Goal: Task Accomplishment & Management: Manage account settings

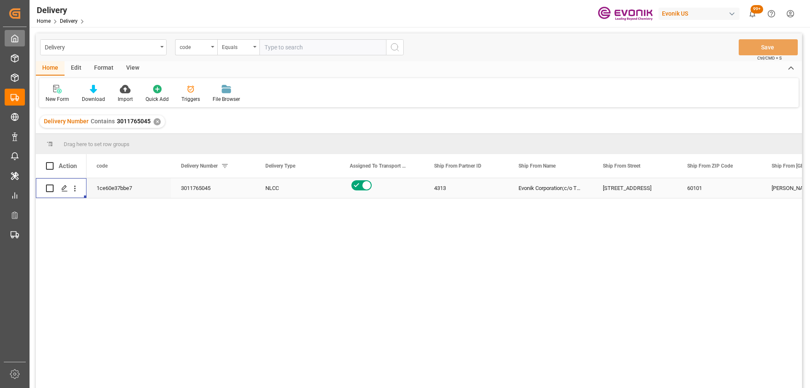
click at [16, 42] on icon at bounding box center [15, 38] width 6 height 7
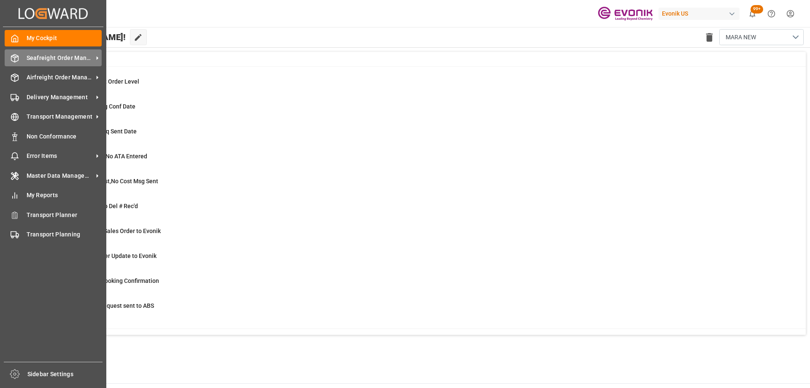
click at [27, 62] on div "Seafreight Order Management Seafreight Order Management" at bounding box center [53, 57] width 97 height 16
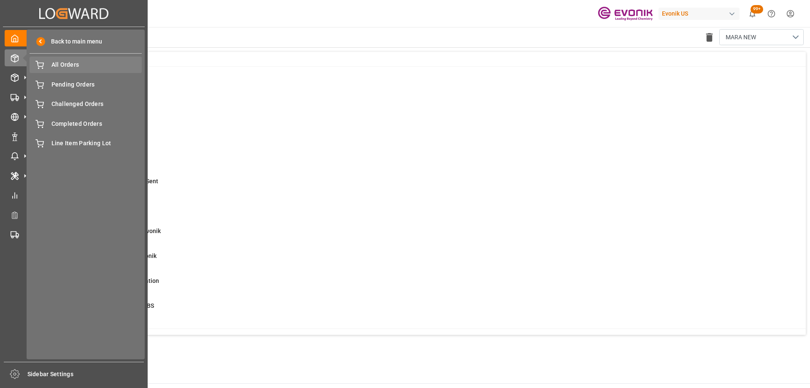
click at [83, 67] on span "All Orders" at bounding box center [96, 64] width 91 height 9
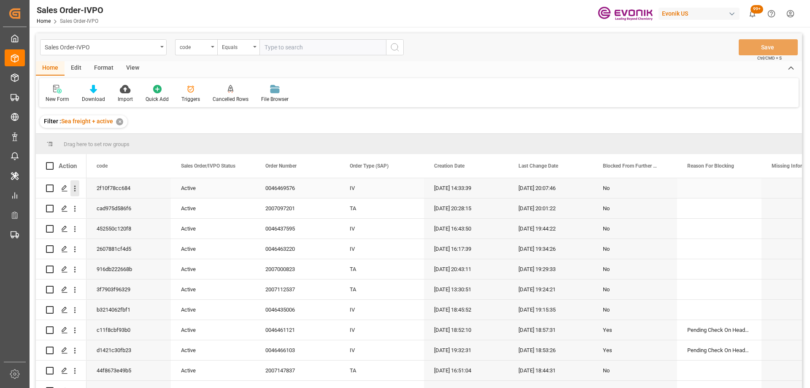
click at [75, 190] on icon "open menu" at bounding box center [74, 188] width 9 height 9
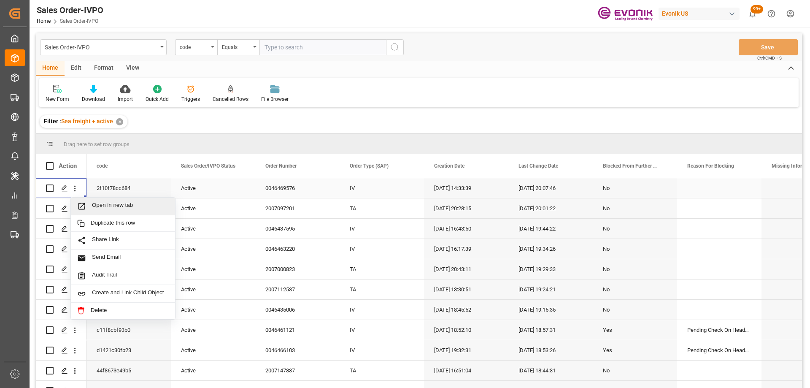
click at [91, 202] on span "Press SPACE to select this row." at bounding box center [84, 206] width 15 height 9
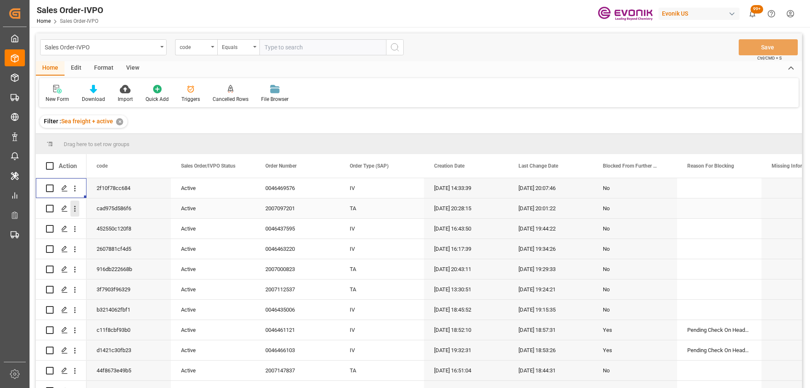
click at [73, 211] on icon "open menu" at bounding box center [74, 208] width 9 height 9
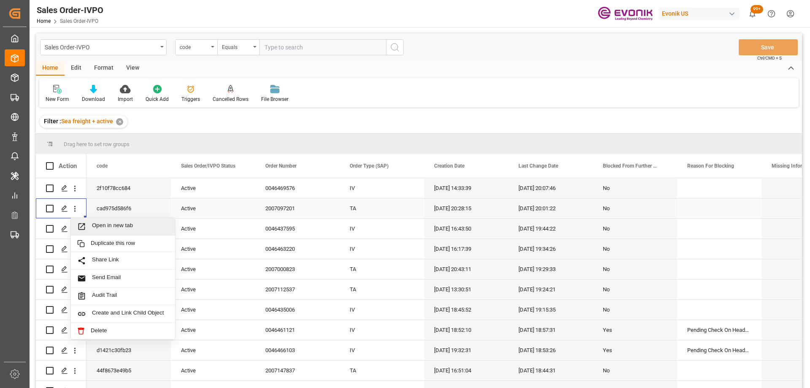
click at [95, 228] on span "Open in new tab" at bounding box center [130, 226] width 77 height 9
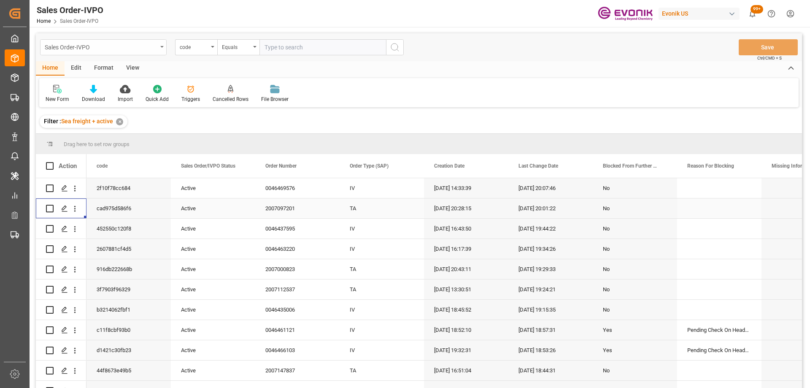
click at [104, 44] on div "Sales Order-IVPO" at bounding box center [101, 46] width 113 height 11
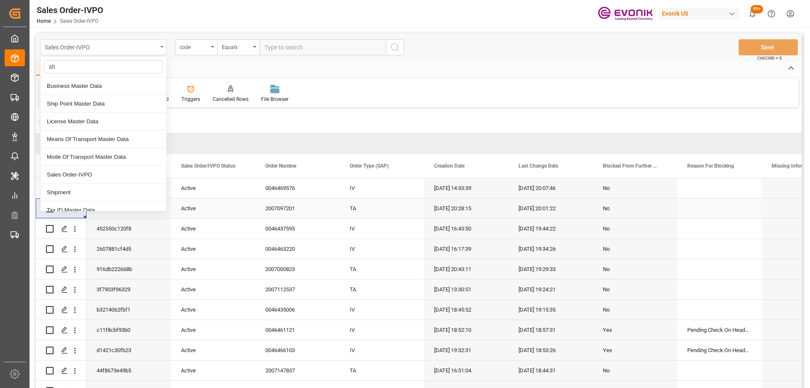
type input "shi"
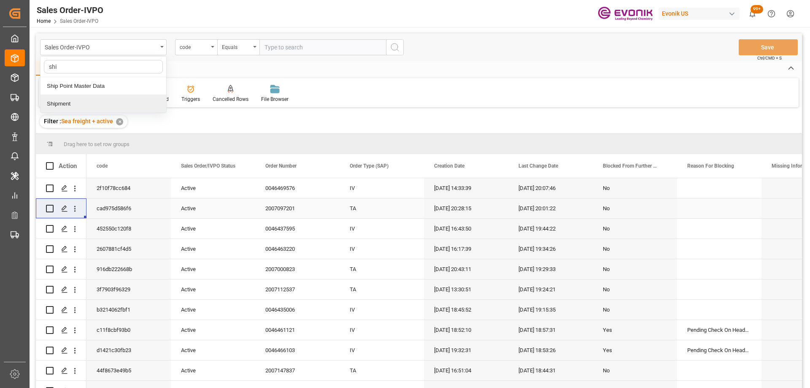
click at [71, 102] on div "Shipment" at bounding box center [104, 104] width 126 height 18
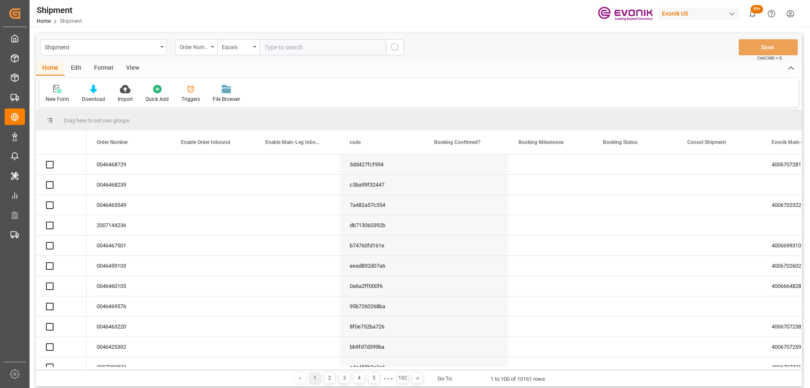
click at [188, 46] on div "Order Number" at bounding box center [194, 46] width 29 height 10
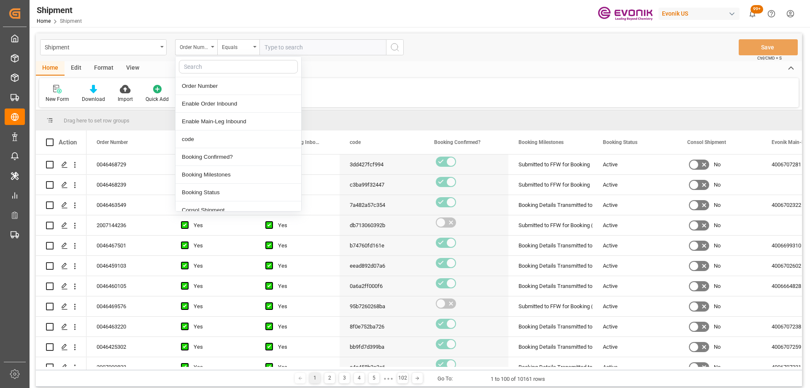
type input "r"
type input "fre"
click at [204, 85] on div "Freight Forwarder Reference" at bounding box center [239, 86] width 126 height 18
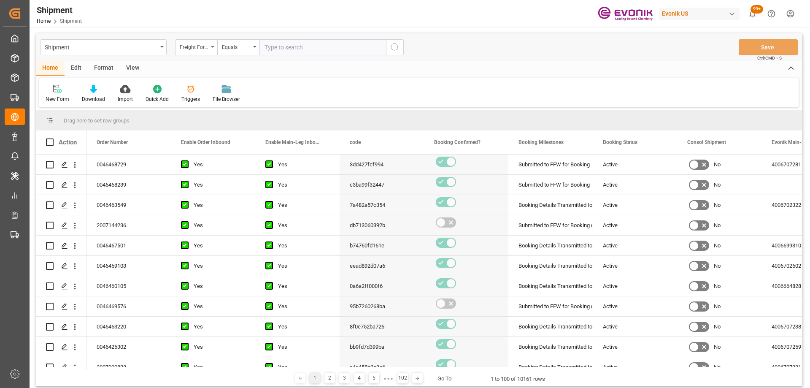
click at [282, 53] on input "text" at bounding box center [323, 47] width 127 height 16
paste input "250805010035"
type input "250805010035"
click at [392, 43] on icon "search button" at bounding box center [395, 47] width 10 height 10
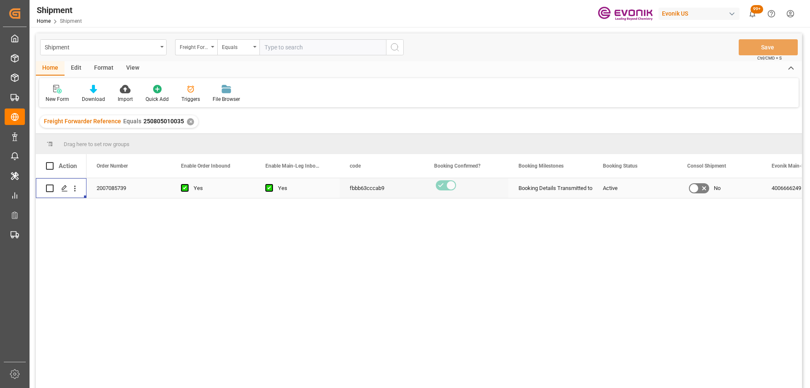
click at [77, 192] on icon "open menu" at bounding box center [74, 188] width 9 height 9
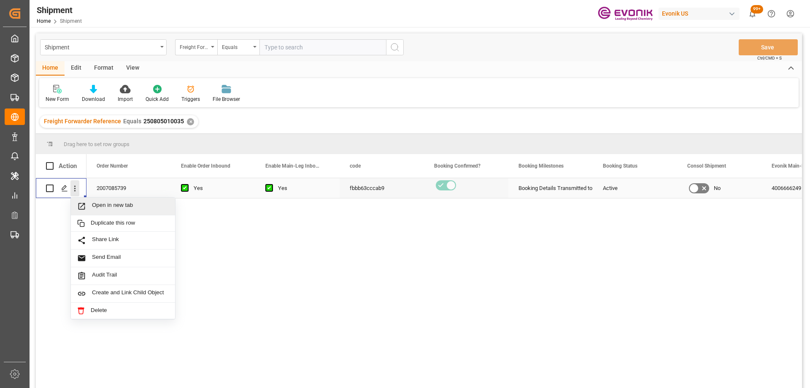
click at [119, 206] on span "Open in new tab" at bounding box center [130, 206] width 77 height 9
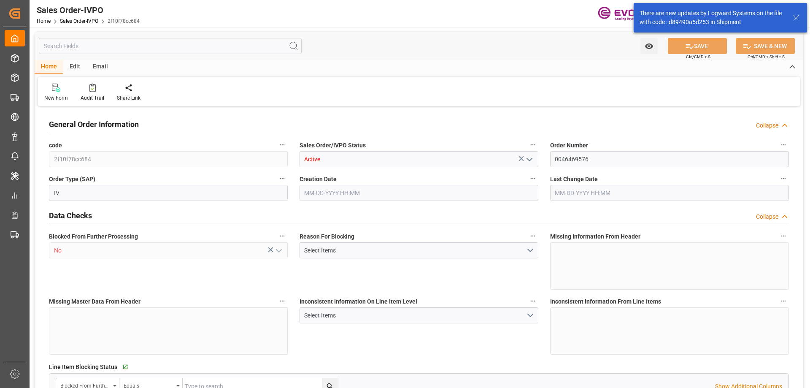
type input "CNSHA"
type input "0"
type input "1"
type input "2048"
type input "08-20-2025 14:33"
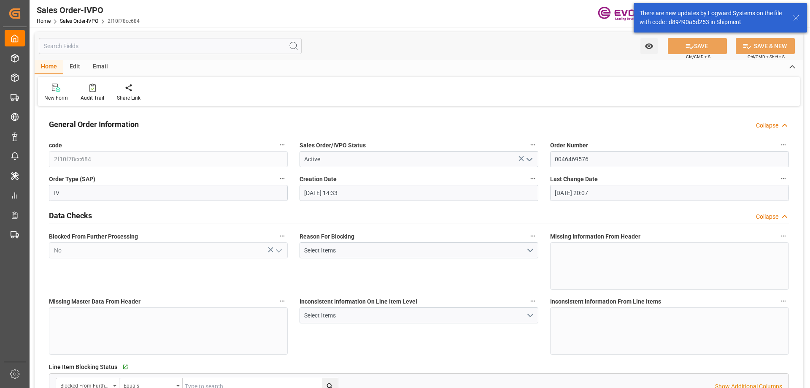
type input "08-21-2025 20:07"
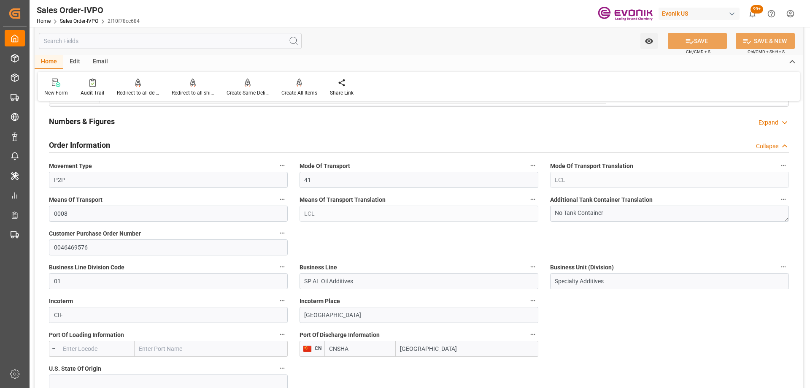
scroll to position [464, 0]
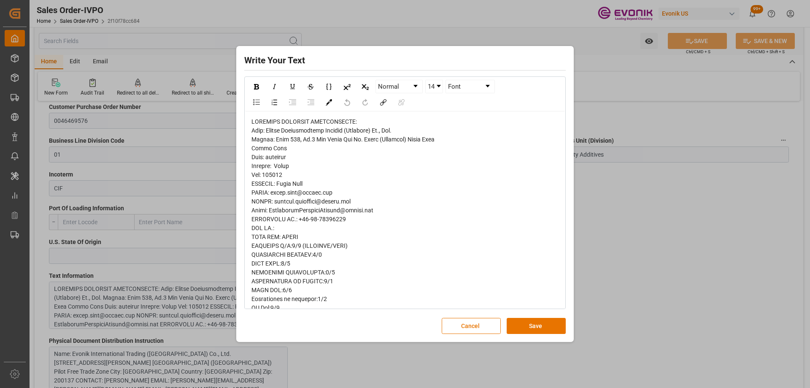
drag, startPoint x: 154, startPoint y: 298, endPoint x: 443, endPoint y: 167, distance: 317.3
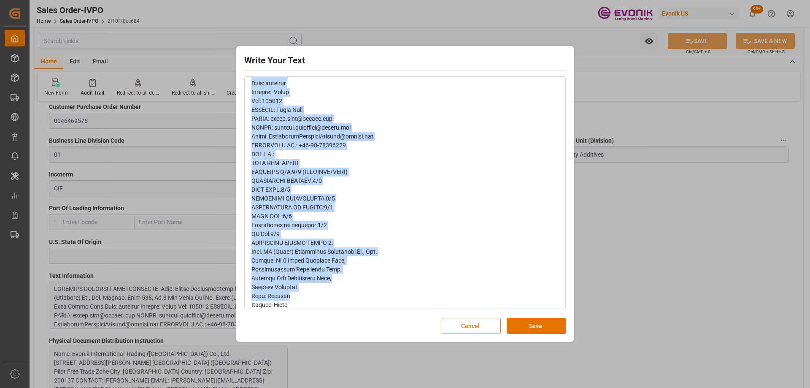
drag, startPoint x: 408, startPoint y: 125, endPoint x: 360, endPoint y: 308, distance: 189.6
click at [360, 308] on div "rdw-editor" at bounding box center [406, 371] width 308 height 656
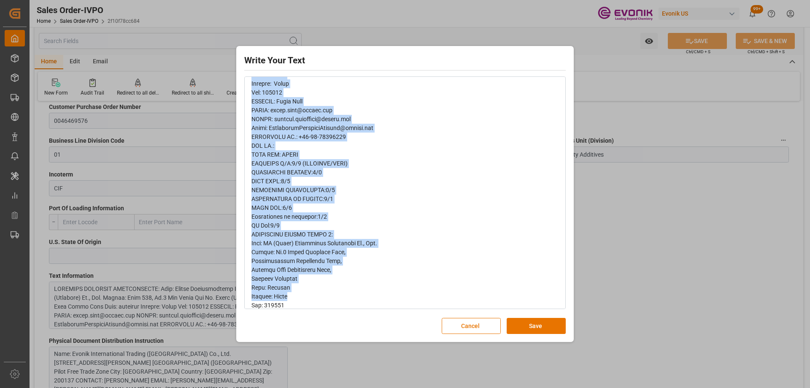
click at [375, 204] on div "rdw-editor" at bounding box center [406, 363] width 308 height 656
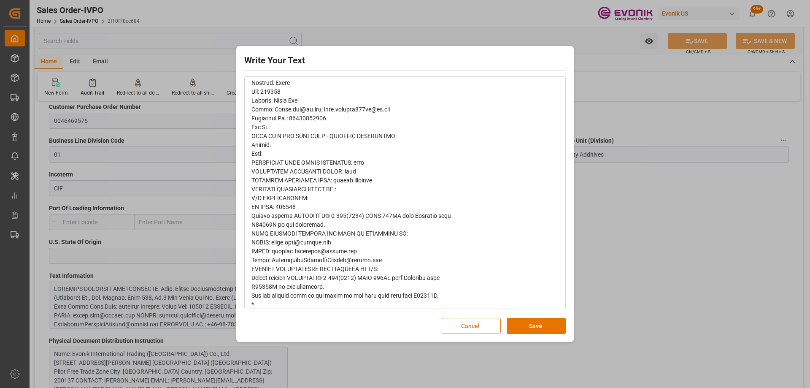
scroll to position [462, 0]
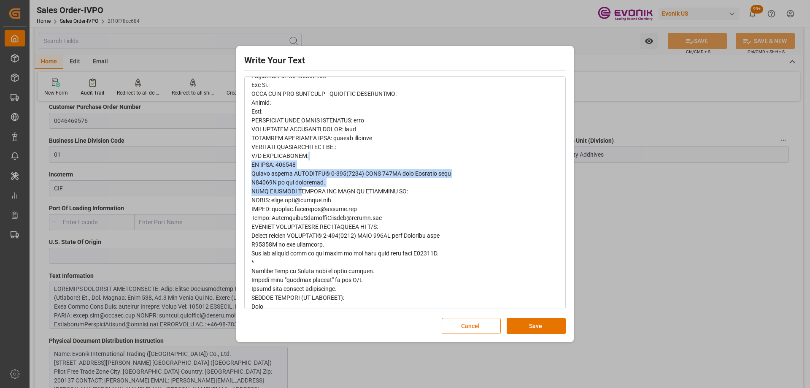
drag, startPoint x: 342, startPoint y: 168, endPoint x: 281, endPoint y: 199, distance: 69.1
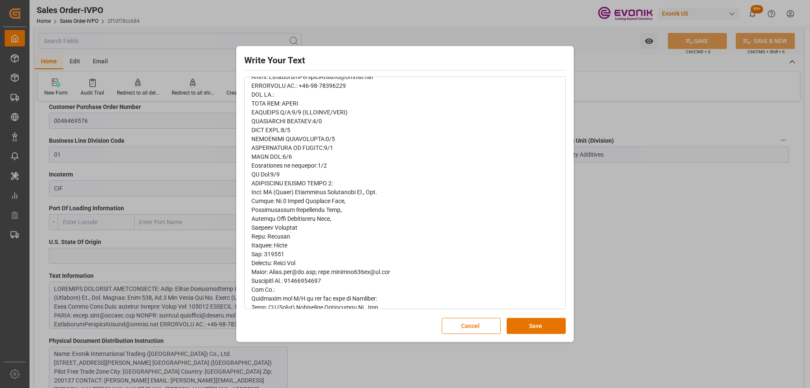
scroll to position [0, 0]
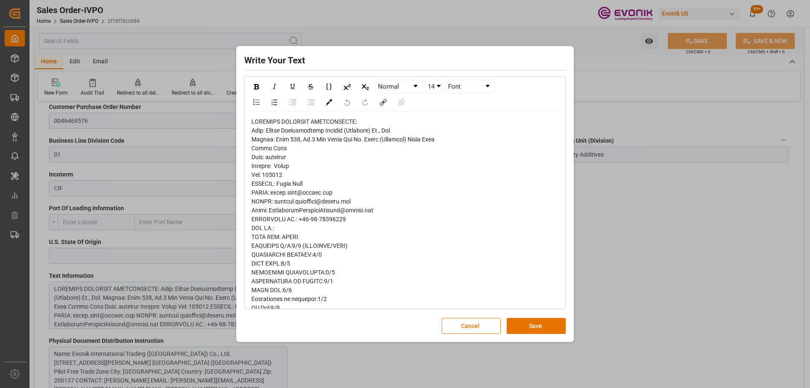
drag, startPoint x: 367, startPoint y: 121, endPoint x: 250, endPoint y: 121, distance: 116.9
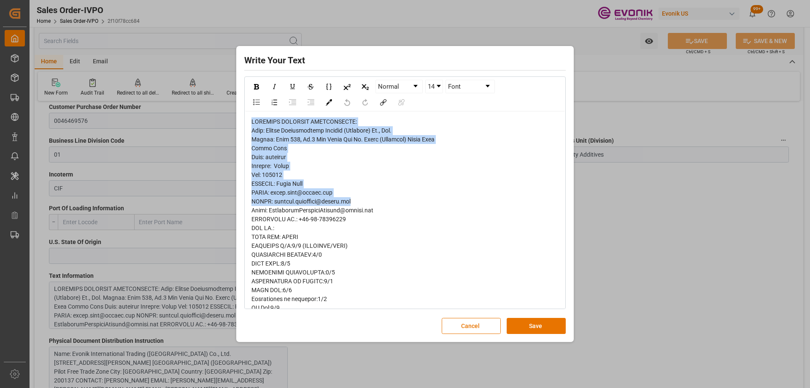
drag, startPoint x: 253, startPoint y: 122, endPoint x: 375, endPoint y: 204, distance: 146.6
drag, startPoint x: 330, startPoint y: 232, endPoint x: 306, endPoint y: 241, distance: 26.3
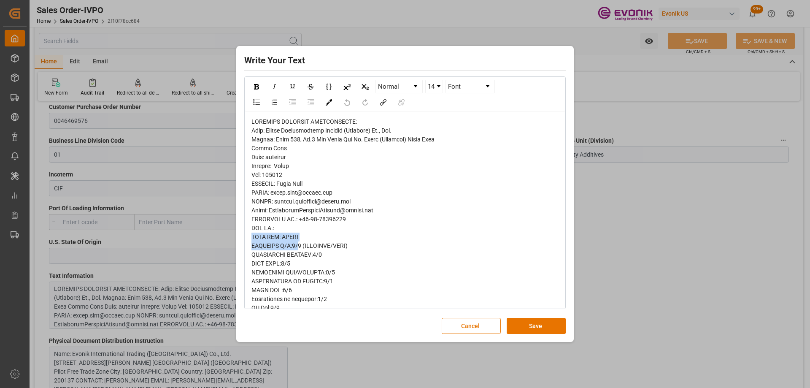
drag, startPoint x: 252, startPoint y: 234, endPoint x: 295, endPoint y: 246, distance: 45.5
drag, startPoint x: 350, startPoint y: 253, endPoint x: 256, endPoint y: 240, distance: 95.4
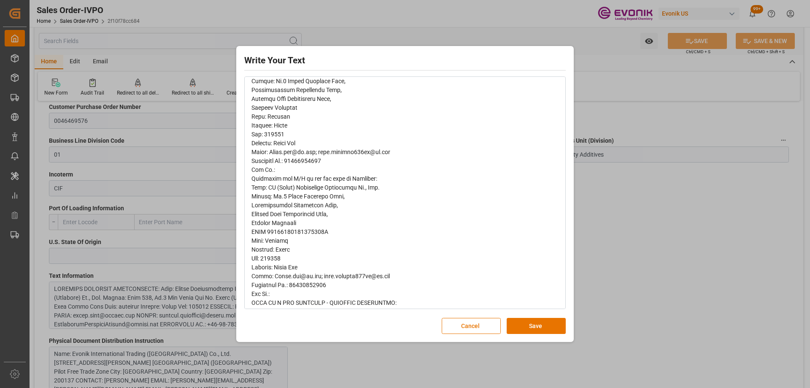
scroll to position [464, 0]
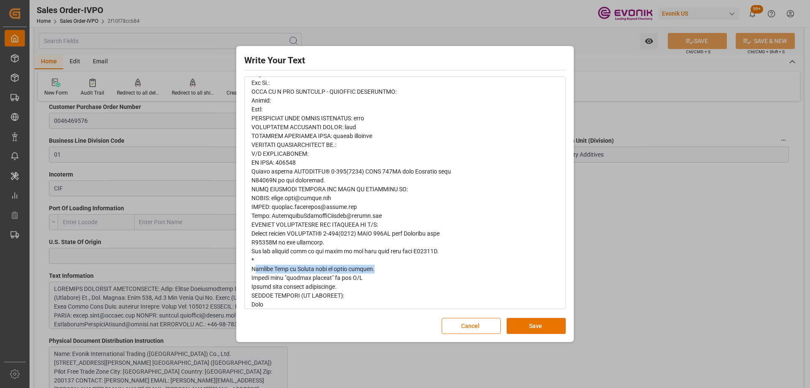
drag, startPoint x: 377, startPoint y: 272, endPoint x: 255, endPoint y: 273, distance: 122.0
click at [482, 327] on button "Cancel" at bounding box center [471, 326] width 59 height 16
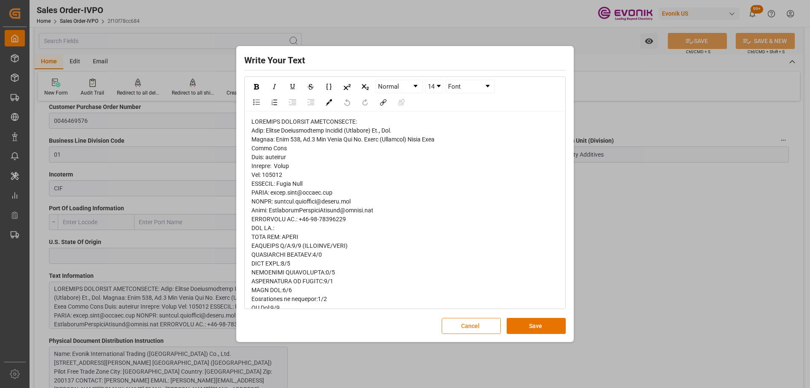
click at [491, 325] on button "Cancel" at bounding box center [471, 326] width 59 height 16
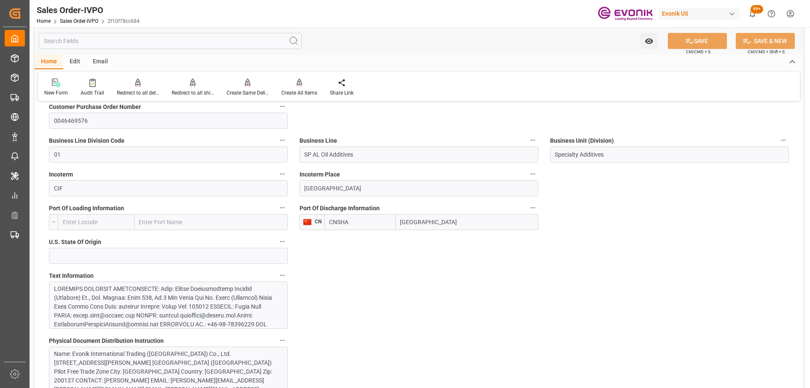
drag, startPoint x: 491, startPoint y: 325, endPoint x: 431, endPoint y: 304, distance: 63.8
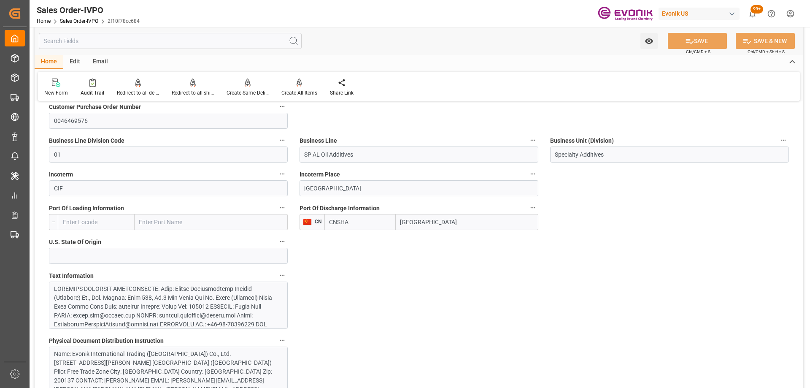
scroll to position [591, 0]
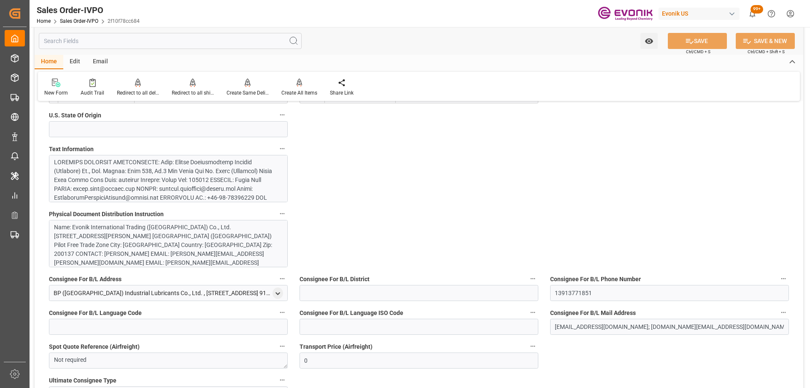
click at [101, 39] on input "text" at bounding box center [170, 41] width 263 height 16
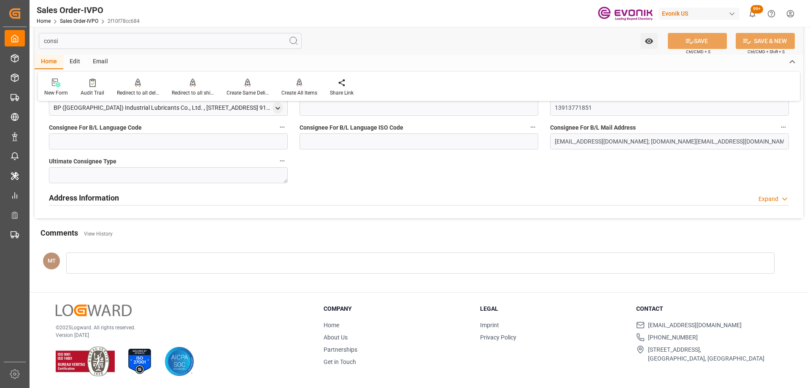
scroll to position [0, 0]
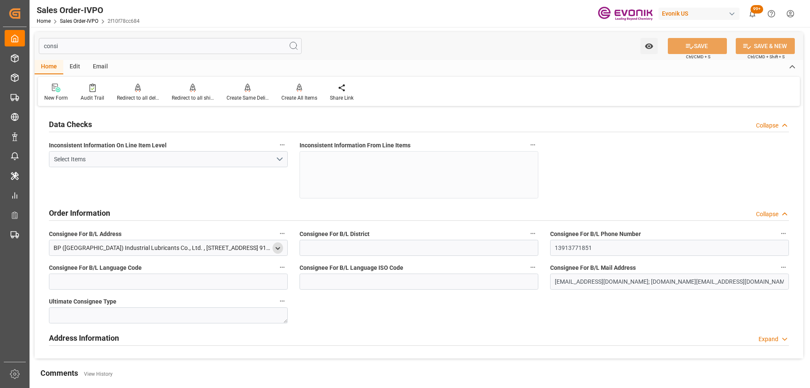
type input "consi"
click at [276, 249] on icon "open menu" at bounding box center [277, 248] width 7 height 7
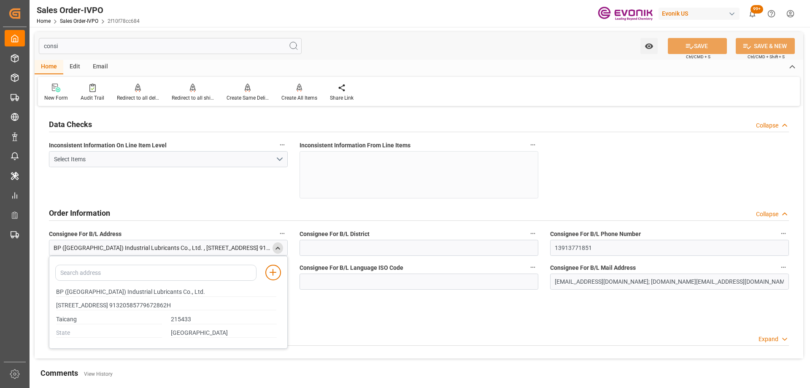
click at [96, 46] on input "consi" at bounding box center [170, 46] width 263 height 16
type input "No.9 South Binjiang Road,Petrochemical Industrial Park,Taicang Port Development…"
type input "cons"
type input "No.9 South Binjiang Road,Petrochemical Industrial Park,Taicang Port Development…"
type input "con"
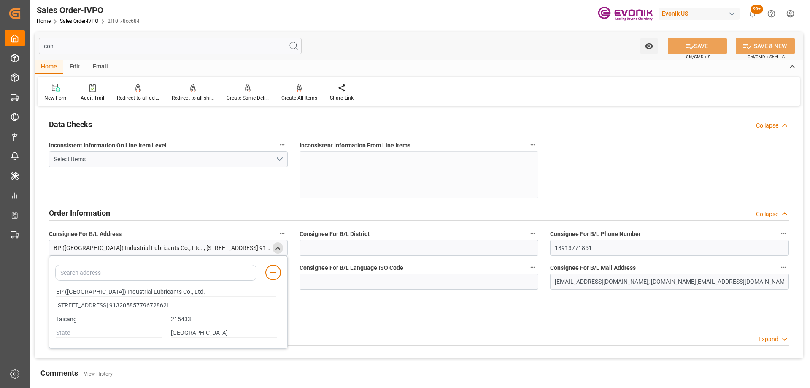
type input "No.9 South Binjiang Road,Petrochemical Industrial Park,Taicang Port Development…"
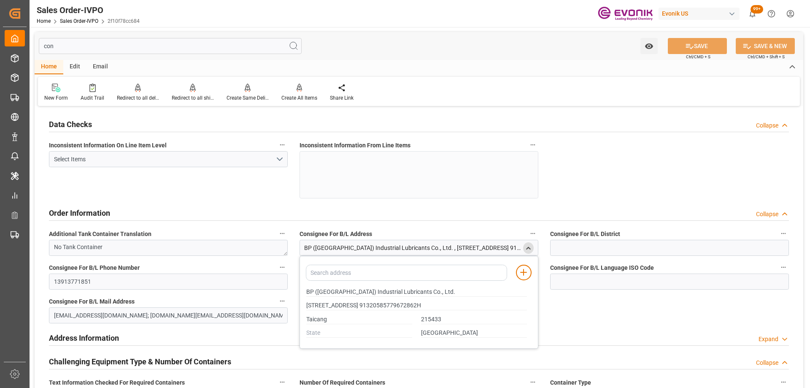
type input "co"
type input "No.9 South Binjiang Road,Petrochemical Industrial Park,Taicang Port Development…"
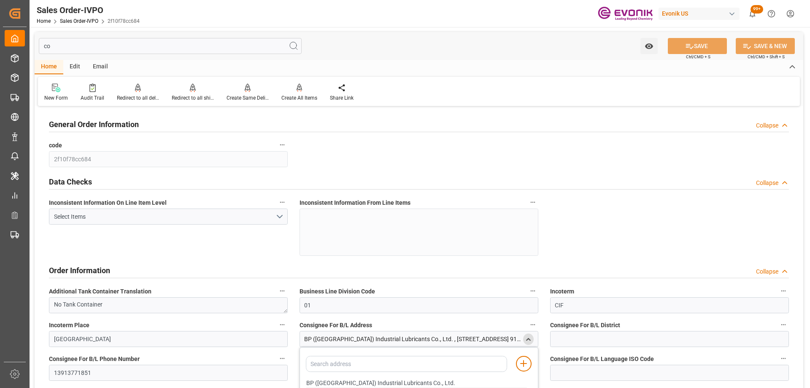
type input "c"
type input "No.9 South Binjiang Road,Petrochemical Industrial Park,Taicang Port Development…"
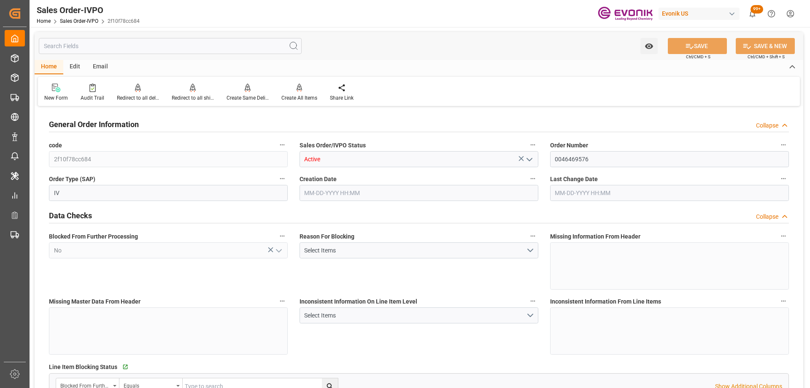
type input "No.9 South Binjiang Road,Petrochemical Industrial Park,Taicang Port Development…"
type input "08-20-2025 14:33"
type input "08-21-2025 20:07"
type input "2048"
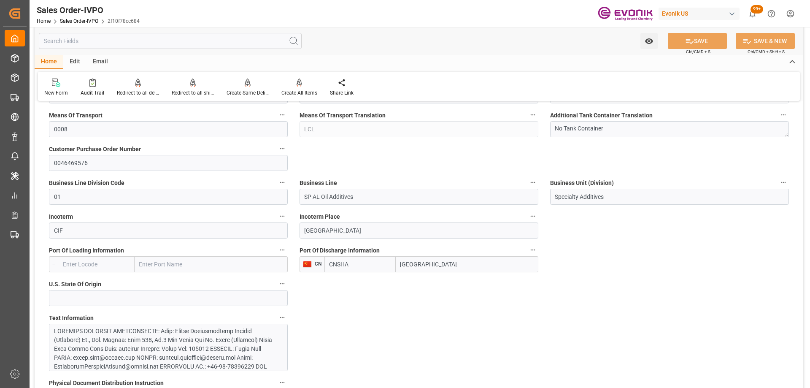
scroll to position [506, 0]
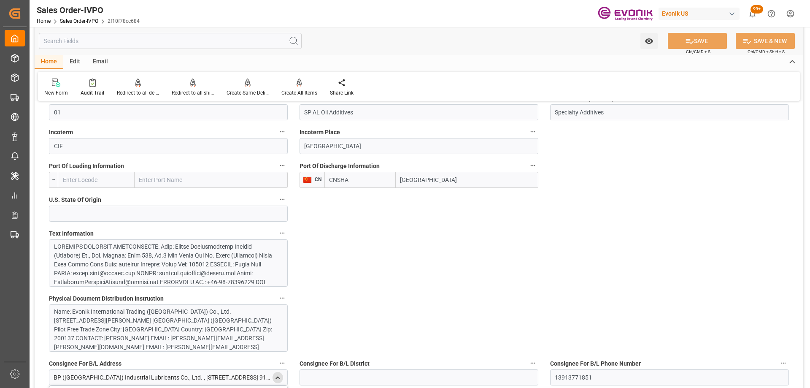
click at [182, 269] on div at bounding box center [165, 370] width 222 height 257
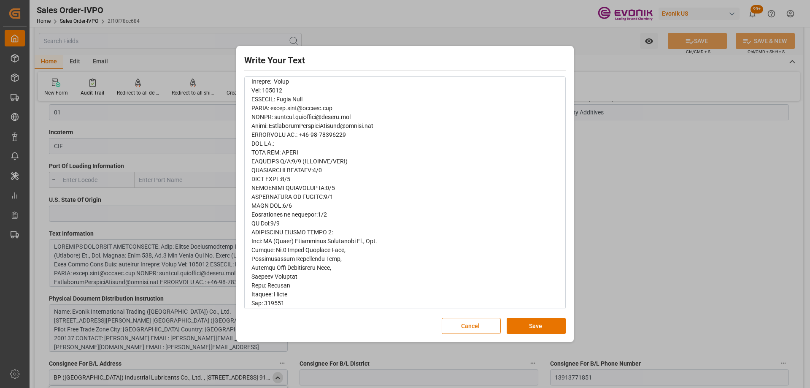
scroll to position [127, 0]
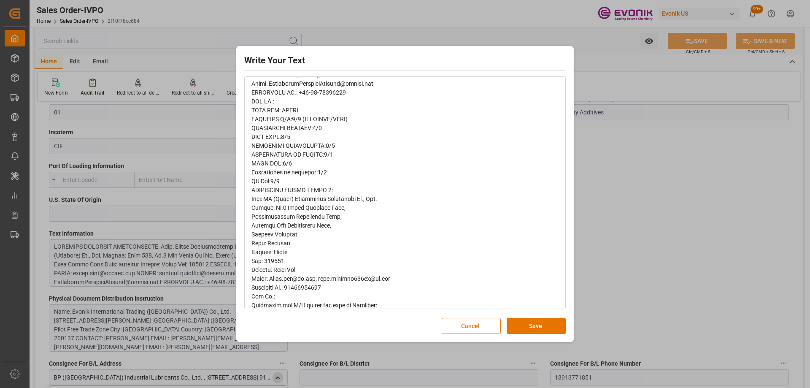
drag, startPoint x: 250, startPoint y: 195, endPoint x: 333, endPoint y: 211, distance: 85.2
click at [333, 211] on div "rdw-wrapper" at bounding box center [405, 319] width 320 height 668
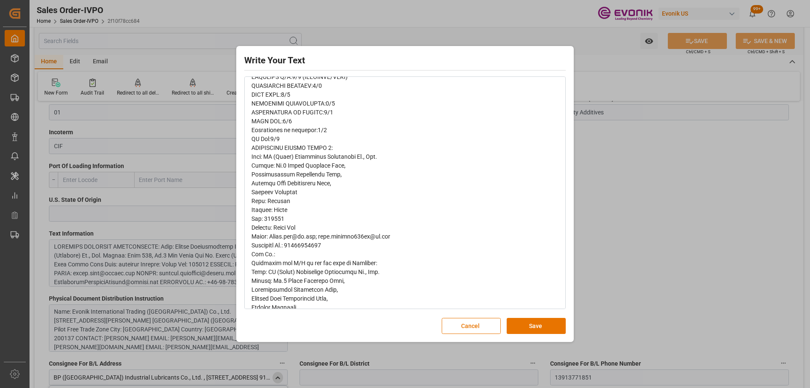
scroll to position [211, 0]
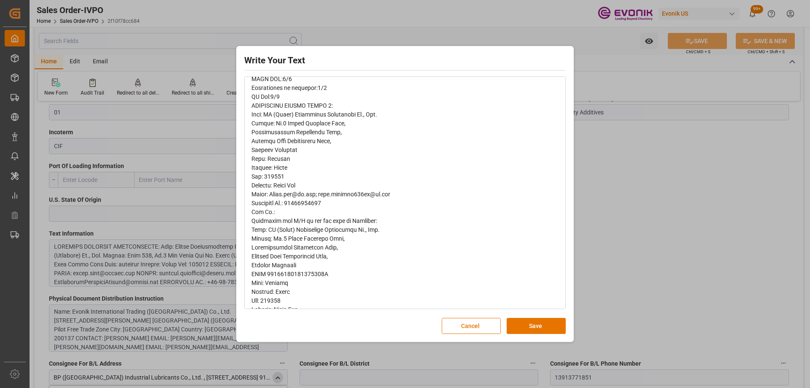
drag, startPoint x: 253, startPoint y: 229, endPoint x: 371, endPoint y: 292, distance: 133.5
click at [371, 292] on div "rdw-wrapper" at bounding box center [405, 234] width 308 height 656
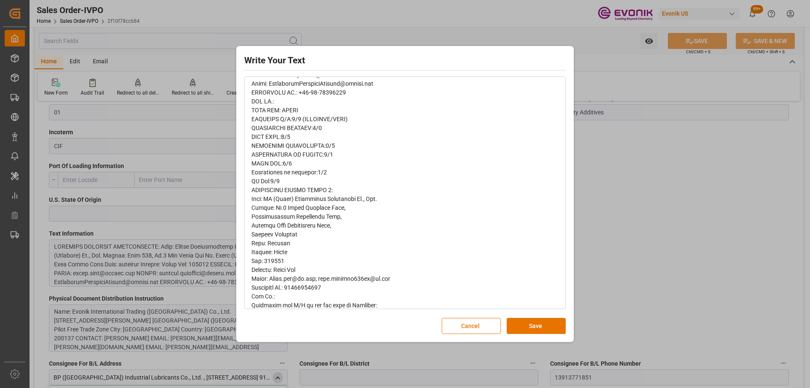
scroll to position [169, 0]
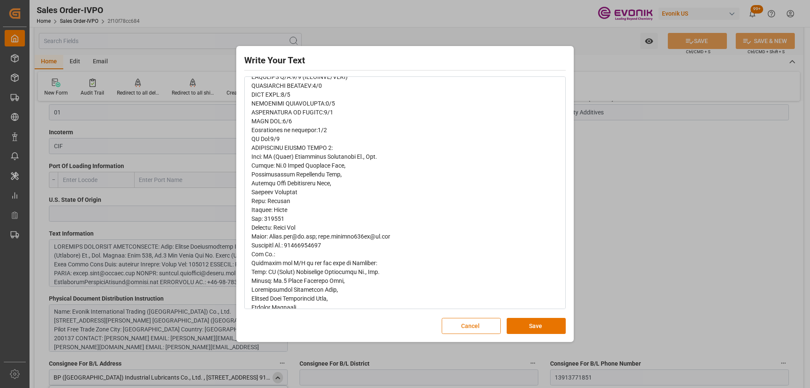
click at [469, 331] on button "Cancel" at bounding box center [471, 326] width 59 height 16
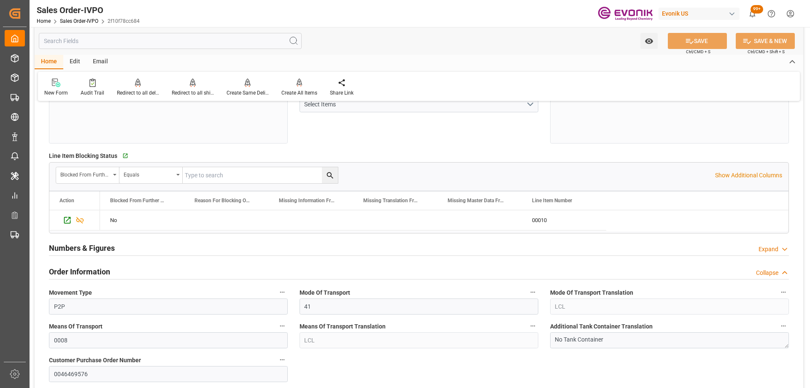
scroll to position [0, 0]
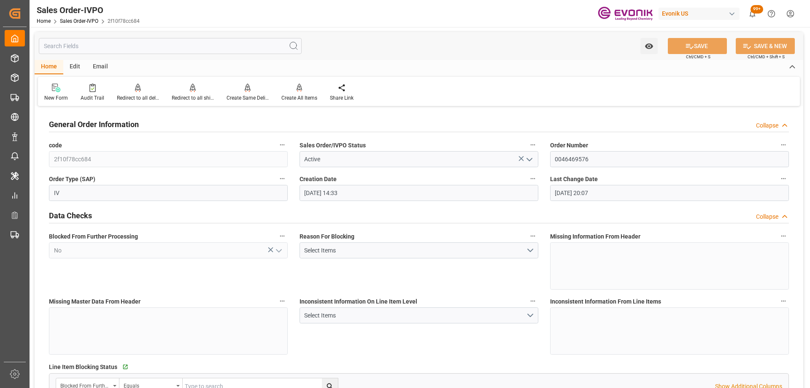
type input "No.9 South Binjiang Road,Petrochemical Industrial Park,Taicang Port Development…"
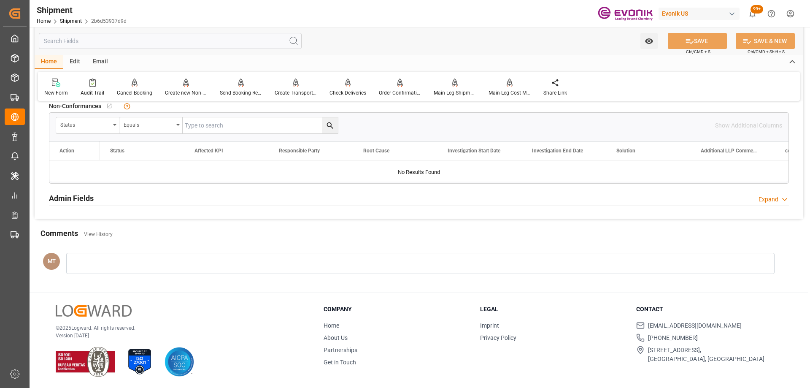
scroll to position [594, 0]
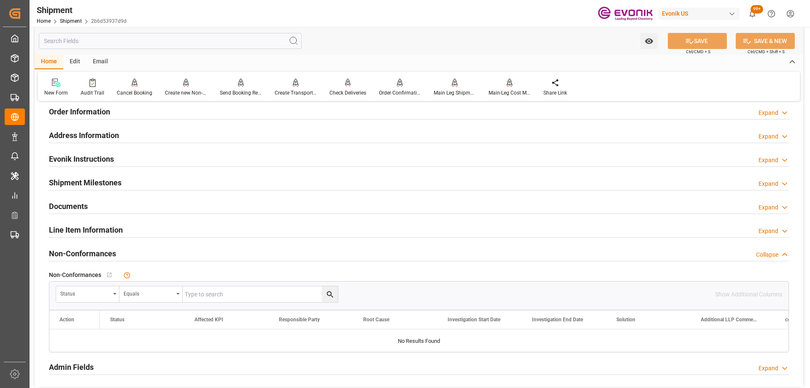
click at [111, 203] on div "Documents Expand" at bounding box center [419, 206] width 740 height 16
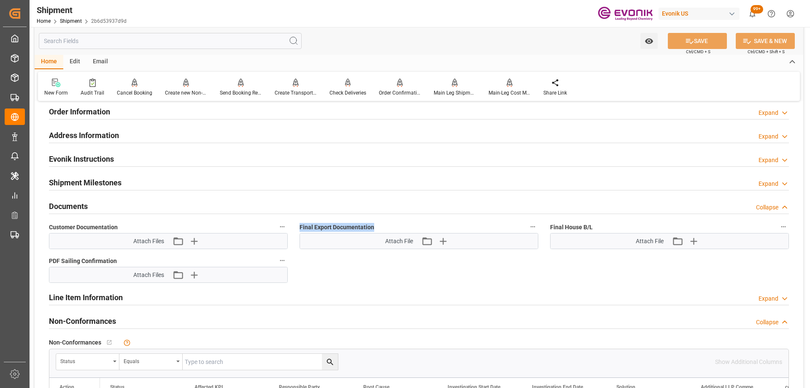
drag, startPoint x: 380, startPoint y: 227, endPoint x: 297, endPoint y: 227, distance: 83.1
click at [297, 227] on div "Final Export Documentation Attach File Attach existing file Upload new file" at bounding box center [419, 235] width 251 height 34
click at [212, 38] on input "text" at bounding box center [170, 41] width 263 height 16
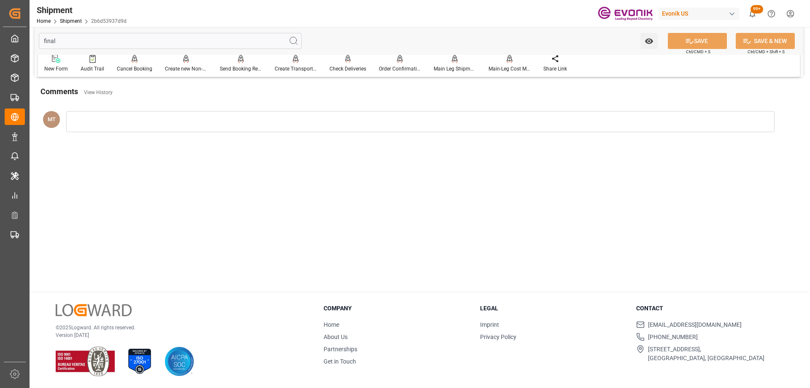
scroll to position [0, 0]
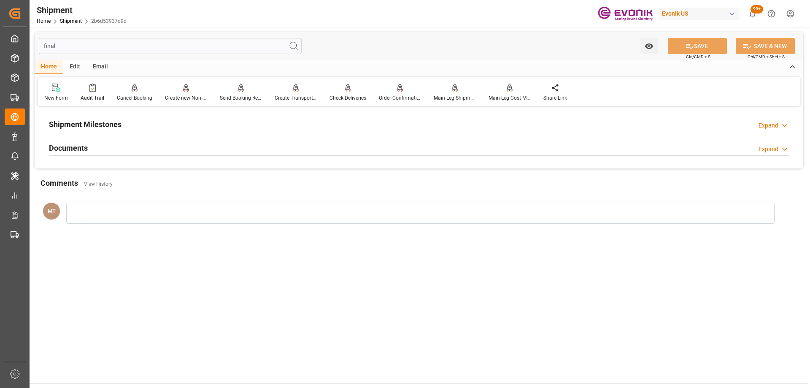
type input "final"
click at [125, 136] on div "Shipment Milestones Expand" at bounding box center [419, 125] width 752 height 24
click at [126, 128] on div "Shipment Milestones Expand" at bounding box center [419, 124] width 740 height 16
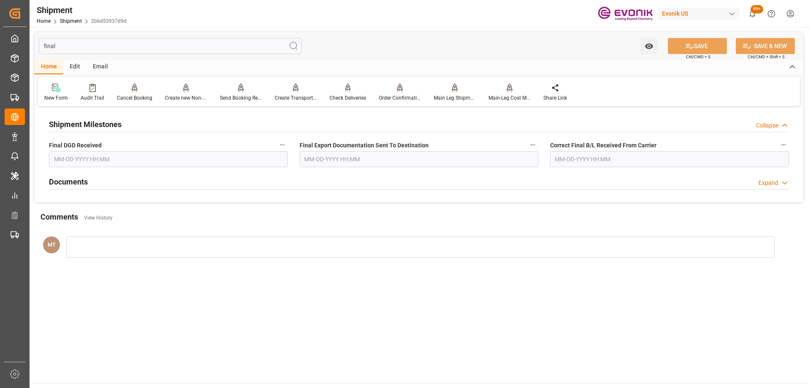
click at [90, 181] on div "Documents Expand" at bounding box center [419, 181] width 740 height 16
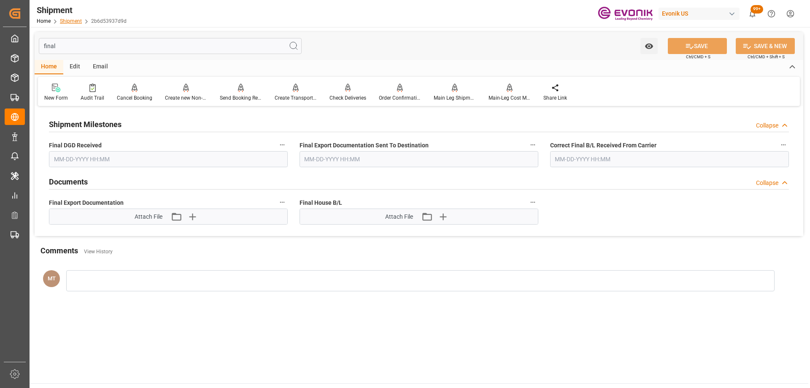
click at [73, 24] on link "Shipment" at bounding box center [71, 21] width 22 height 6
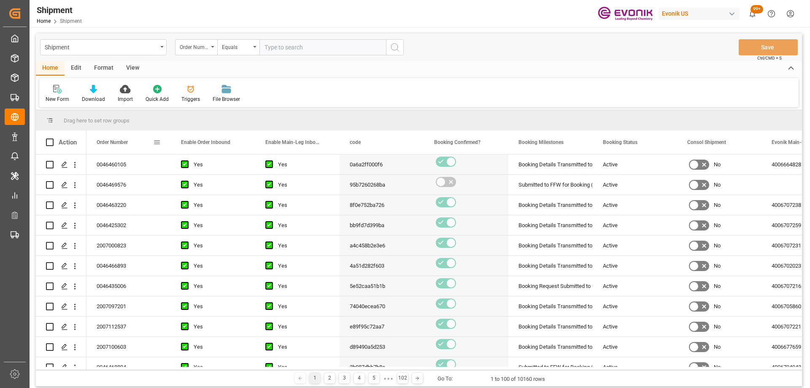
click at [158, 141] on span at bounding box center [157, 142] width 8 height 8
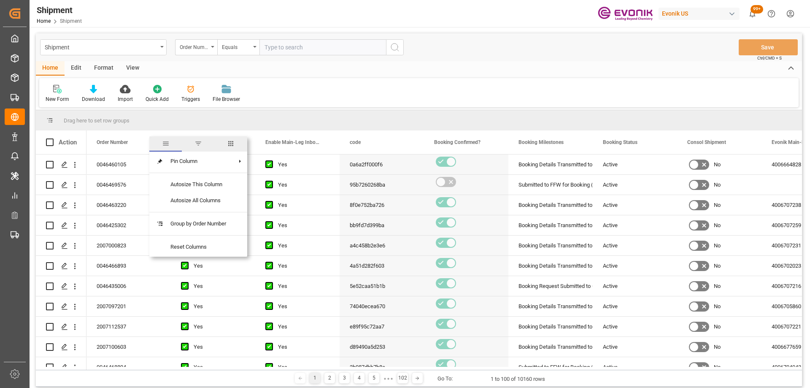
click at [235, 144] on span "columns" at bounding box center [231, 144] width 8 height 8
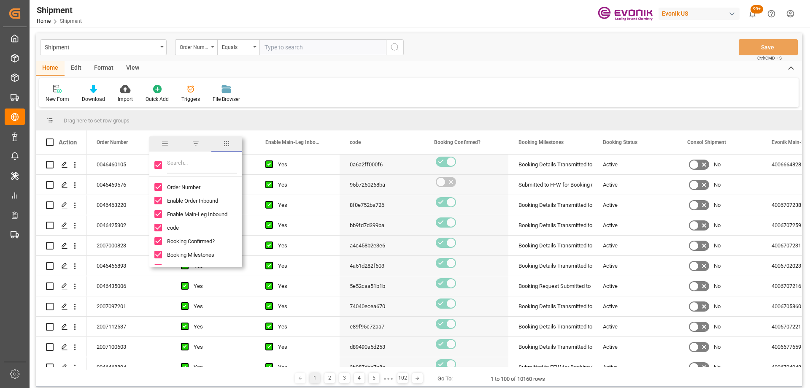
drag, startPoint x: 157, startPoint y: 166, endPoint x: 168, endPoint y: 166, distance: 10.6
click at [157, 166] on input "Toggle Select All Columns" at bounding box center [158, 165] width 8 height 8
checkbox input "false"
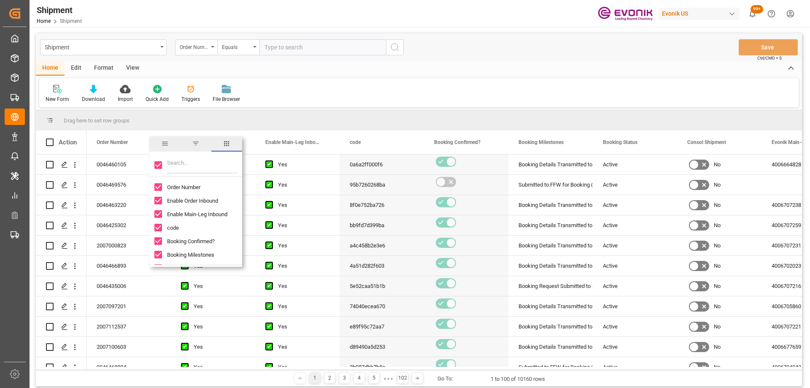
checkbox input "false"
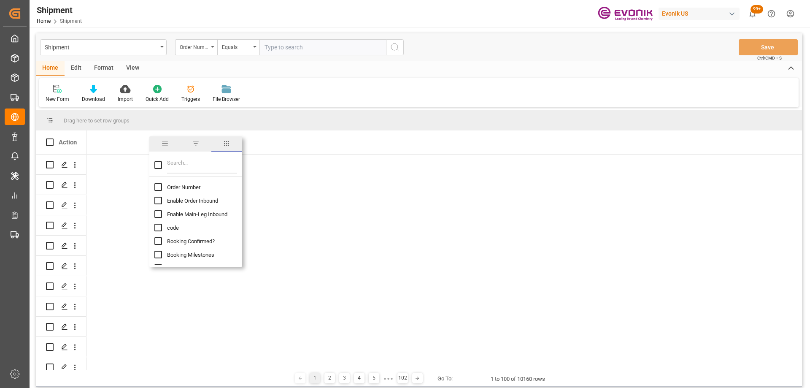
click at [162, 187] on input "Order Number column toggle visibility (hidden)" at bounding box center [158, 187] width 8 height 8
checkbox input "true"
checkbox input "false"
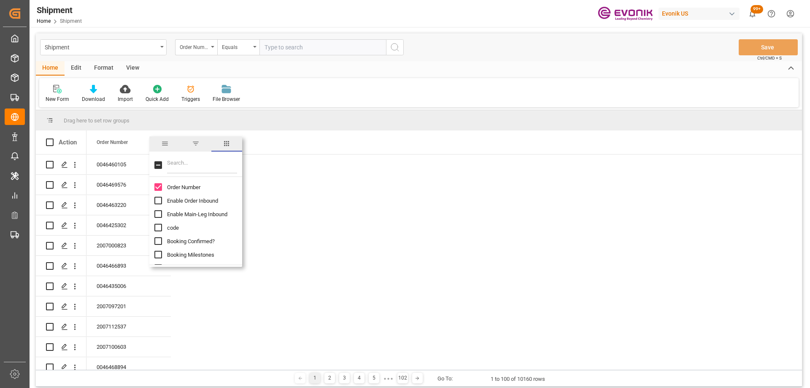
click at [187, 170] on input "Filter Columns Input" at bounding box center [202, 165] width 70 height 17
type input "fre"
click at [159, 189] on input "Freight Forwarder Reference column toggle visibility (hidden)" at bounding box center [158, 187] width 8 height 8
checkbox input "true"
checkbox input "false"
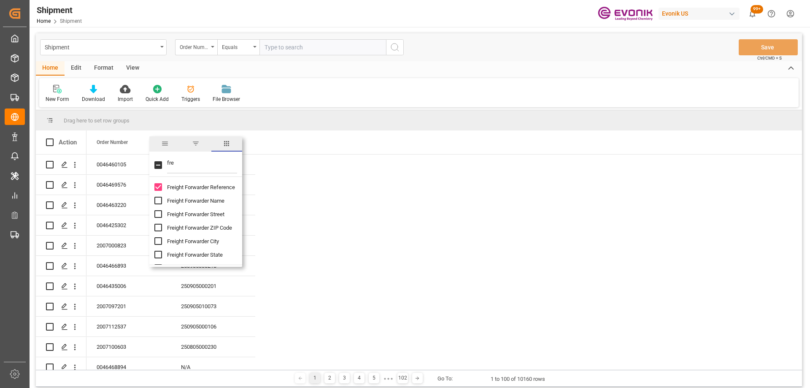
click at [196, 166] on input "fre" at bounding box center [202, 165] width 70 height 17
drag, startPoint x: 203, startPoint y: 165, endPoint x: 157, endPoint y: 162, distance: 46.9
click at [157, 162] on div "fre" at bounding box center [195, 165] width 93 height 24
type input "count"
click at [154, 214] on input "Port Of Discharge Country Code column toggle visibility (hidden)" at bounding box center [158, 214] width 8 height 8
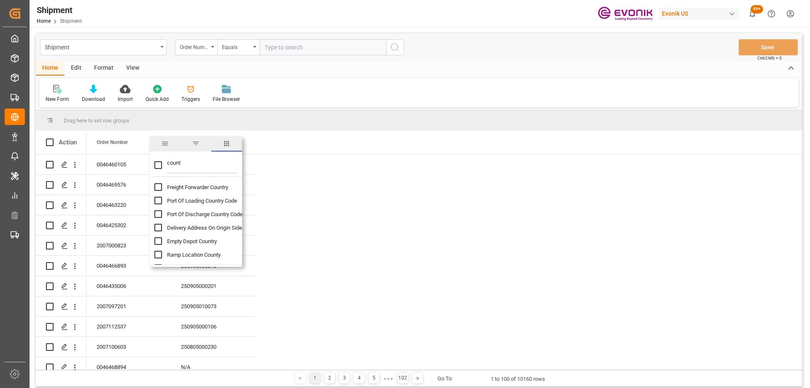
checkbox input "true"
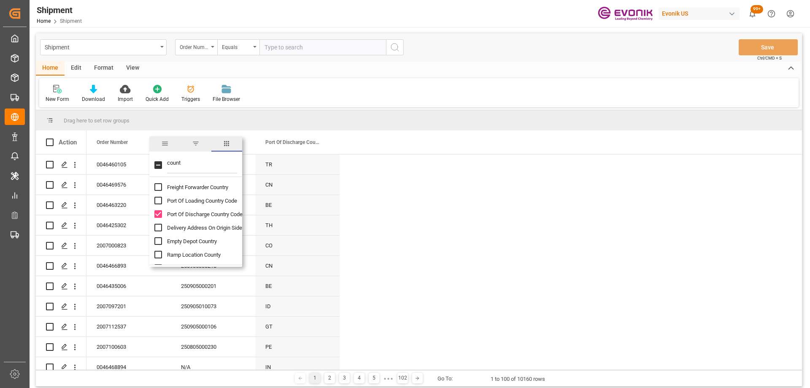
checkbox input "false"
click at [154, 214] on input "Port Of Discharge Country Code column toggle visibility (visible)" at bounding box center [158, 214] width 8 height 8
checkbox input "false"
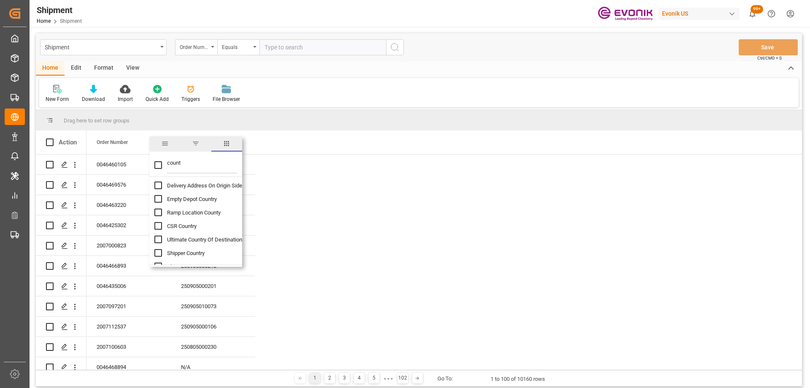
scroll to position [84, 0]
click at [157, 198] on input "Ultimate Country Of Destination column toggle visibility (hidden)" at bounding box center [158, 197] width 8 height 8
checkbox input "true"
checkbox input "false"
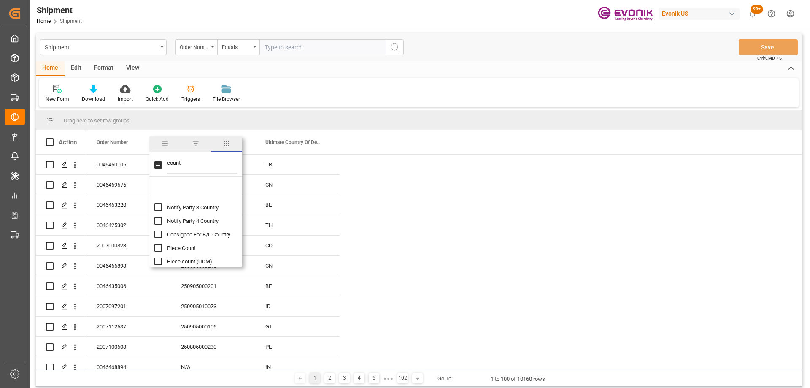
scroll to position [189, 0]
drag, startPoint x: 195, startPoint y: 159, endPoint x: 139, endPoint y: 156, distance: 55.8
click at [139, 156] on div "Drag here to set row groups Drag here to set column labels Action Order Number …" at bounding box center [419, 240] width 766 height 260
type input "port of"
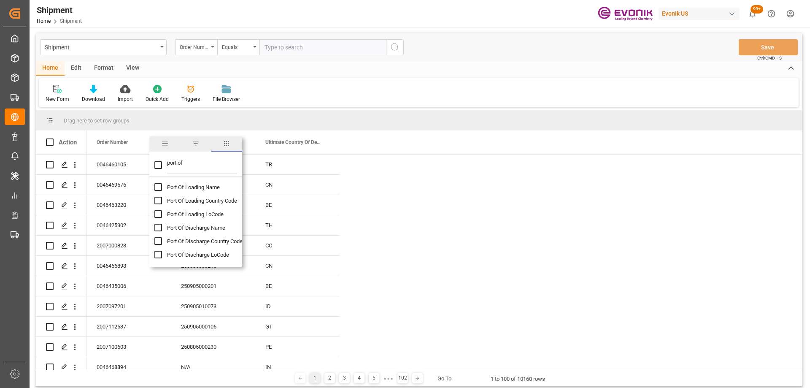
click at [152, 227] on div "Port Of Loading Name Port Of Loading Country Code Port Of Loading LoCode Port O…" at bounding box center [195, 220] width 93 height 81
click at [160, 226] on input "Port Of Discharge Name column toggle visibility (hidden)" at bounding box center [158, 228] width 8 height 8
checkbox input "true"
checkbox input "false"
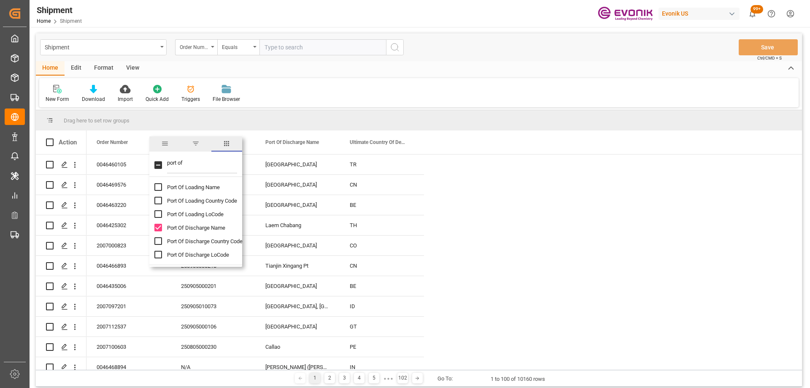
scroll to position [98, 0]
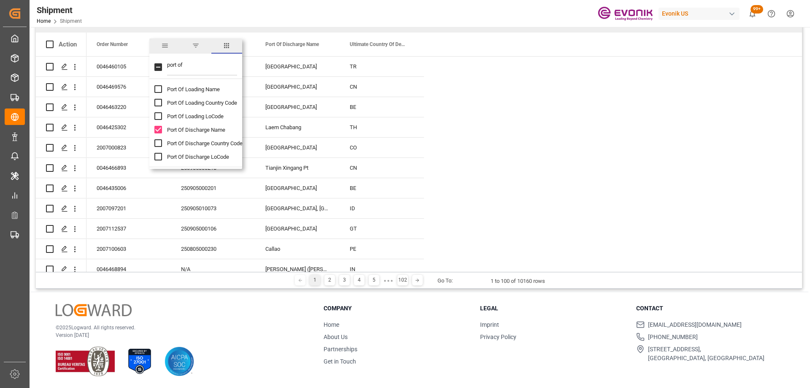
drag, startPoint x: 198, startPoint y: 63, endPoint x: 120, endPoint y: 57, distance: 78.3
click at [120, 57] on div "Drag here to set row groups Drag here to set column labels Action Order Number …" at bounding box center [419, 142] width 766 height 260
type input "cons"
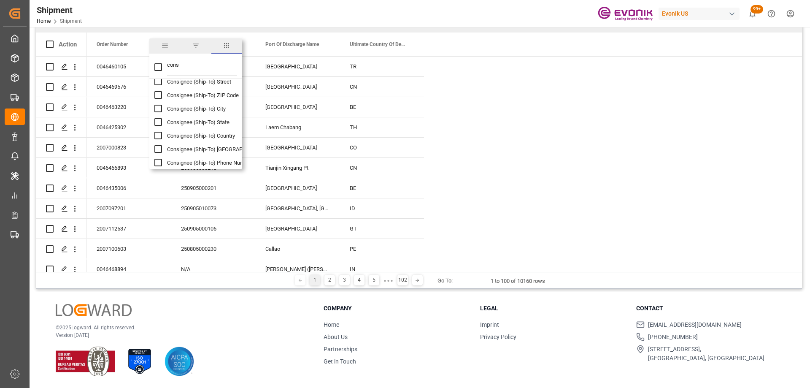
drag, startPoint x: 199, startPoint y: 68, endPoint x: 162, endPoint y: 65, distance: 37.6
click at [163, 65] on div "cons" at bounding box center [195, 67] width 93 height 24
checkbox input "false"
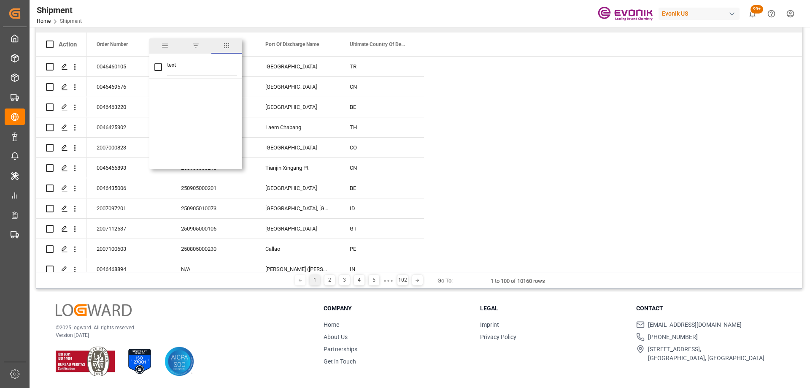
drag, startPoint x: 200, startPoint y: 67, endPoint x: 165, endPoint y: 72, distance: 35.8
click at [165, 72] on div "text" at bounding box center [195, 67] width 93 height 24
type input "inst"
click at [157, 114] on input "Physical Document Distribution Instruction column toggle visibility (hidden)" at bounding box center [158, 116] width 8 height 8
checkbox input "true"
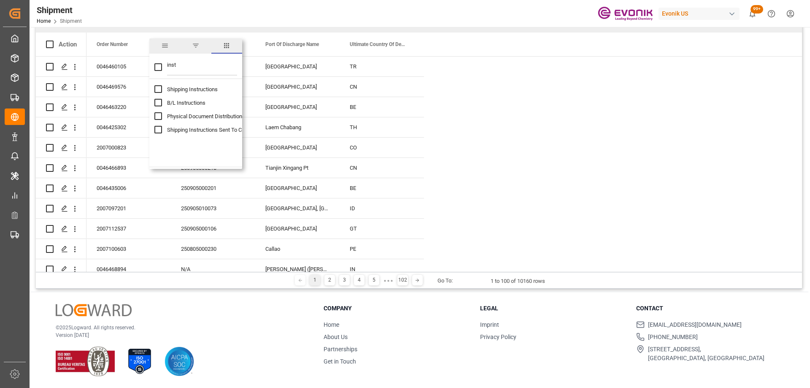
checkbox input "false"
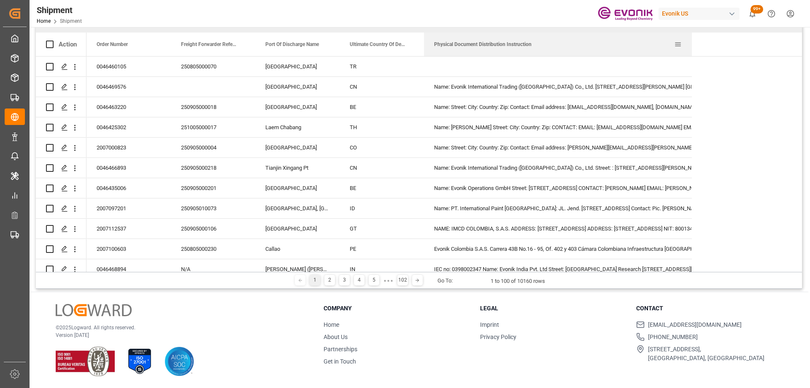
drag, startPoint x: 508, startPoint y: 42, endPoint x: 691, endPoint y: 39, distance: 183.6
click at [691, 39] on div at bounding box center [691, 44] width 3 height 24
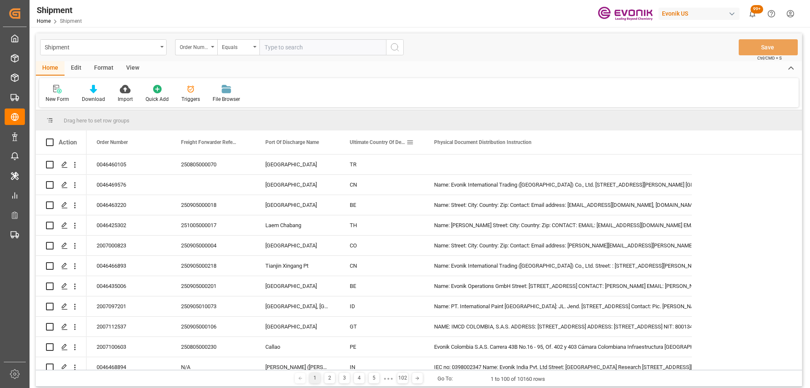
click at [411, 140] on span at bounding box center [410, 142] width 8 height 8
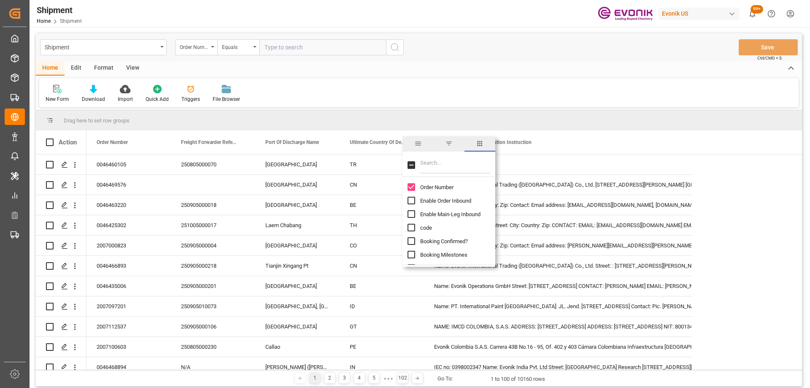
click at [433, 163] on input "Filter Columns Input" at bounding box center [455, 165] width 70 height 17
type input "final"
click at [410, 201] on input "Final Export Documentation Sent To Destination column toggle visibility (hidden)" at bounding box center [412, 201] width 8 height 8
checkbox input "true"
checkbox input "false"
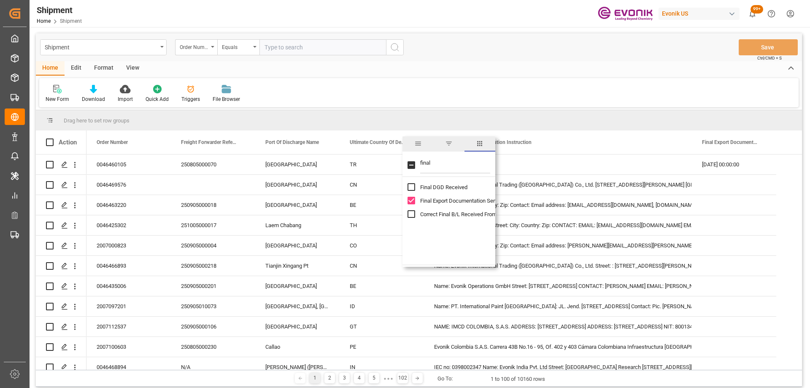
drag, startPoint x: 458, startPoint y: 159, endPoint x: 403, endPoint y: 143, distance: 57.3
click at [403, 143] on div "final Final DGD Received Final Export Documentation Sent To Destination Correct…" at bounding box center [449, 201] width 93 height 130
type input "atd"
click at [412, 186] on input "ATD (carrier) column toggle visibility (hidden)" at bounding box center [412, 187] width 8 height 8
checkbox input "true"
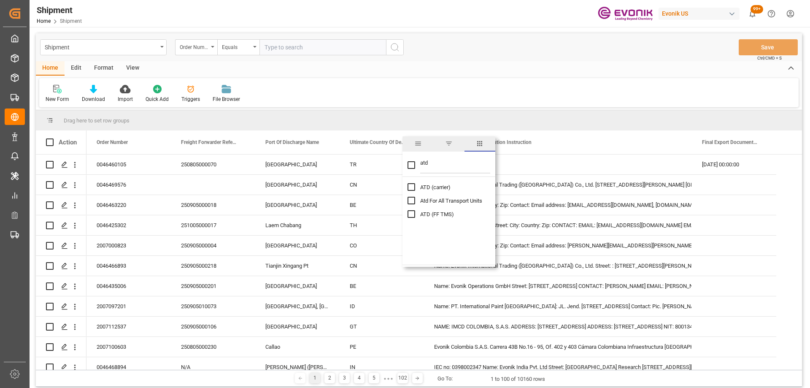
checkbox input "false"
click at [411, 213] on input "ATD (FF TMS) column toggle visibility (hidden)" at bounding box center [412, 214] width 8 height 8
checkbox input "true"
click at [481, 95] on div "New Form Download Import Quick Add Triggers File Browser" at bounding box center [419, 92] width 760 height 29
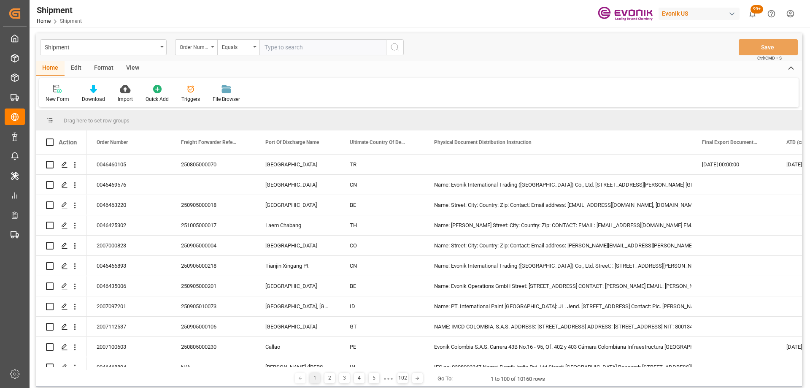
click at [131, 68] on div "View" at bounding box center [133, 68] width 26 height 14
click at [143, 91] on icon at bounding box center [146, 89] width 6 height 7
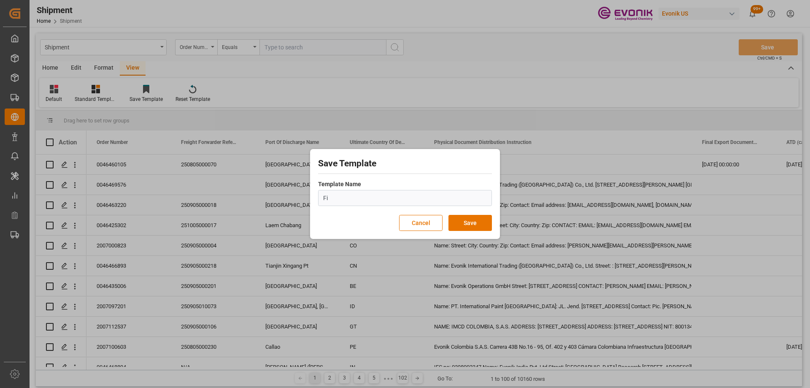
type input "F"
type input "C"
type input "D"
type input "Original Documentation"
click at [471, 225] on button "Save" at bounding box center [470, 223] width 43 height 16
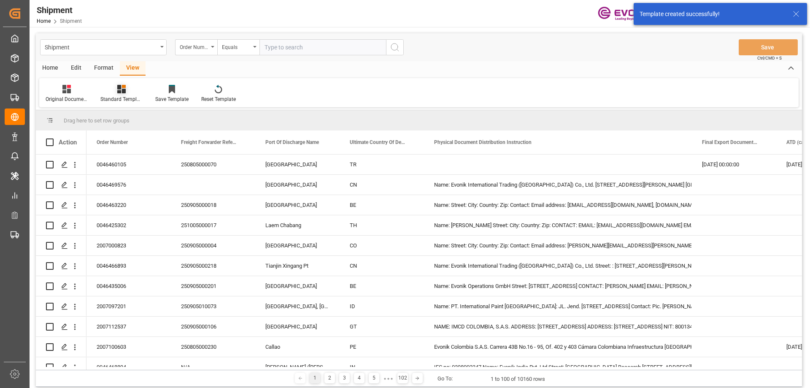
click at [118, 89] on icon at bounding box center [121, 89] width 8 height 8
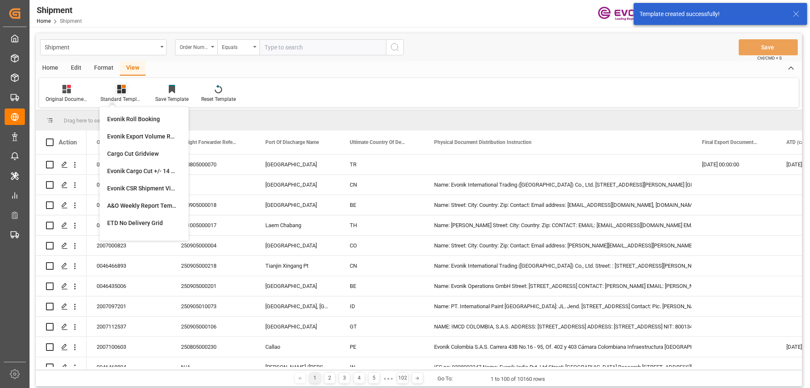
click at [118, 89] on icon at bounding box center [121, 89] width 8 height 8
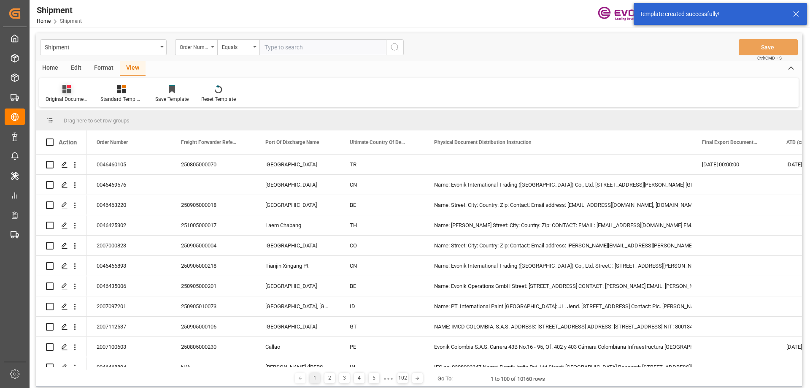
click at [67, 85] on icon at bounding box center [66, 89] width 8 height 8
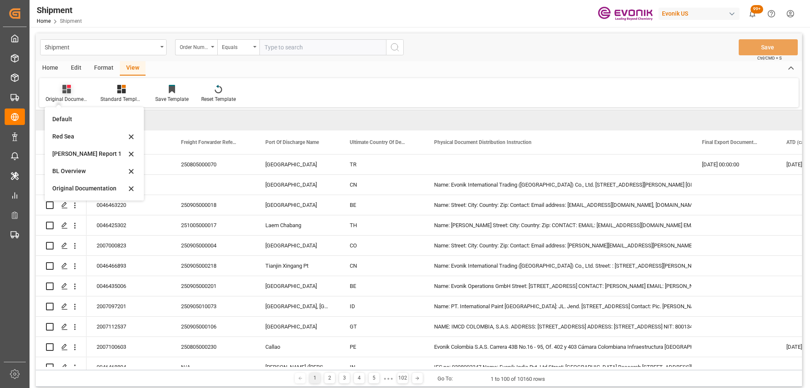
click at [70, 94] on div "Original Documentation" at bounding box center [66, 93] width 55 height 19
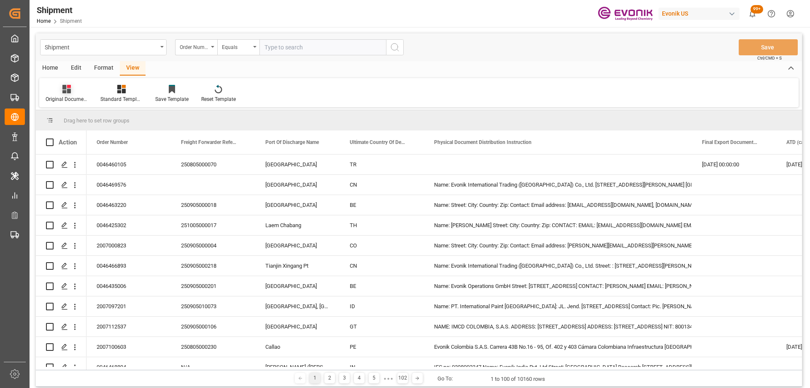
click at [70, 86] on icon at bounding box center [69, 86] width 4 height 3
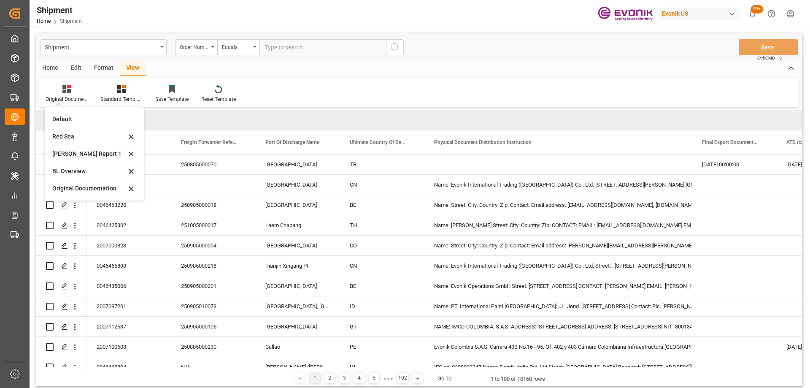
click at [110, 64] on div "Format" at bounding box center [104, 68] width 32 height 14
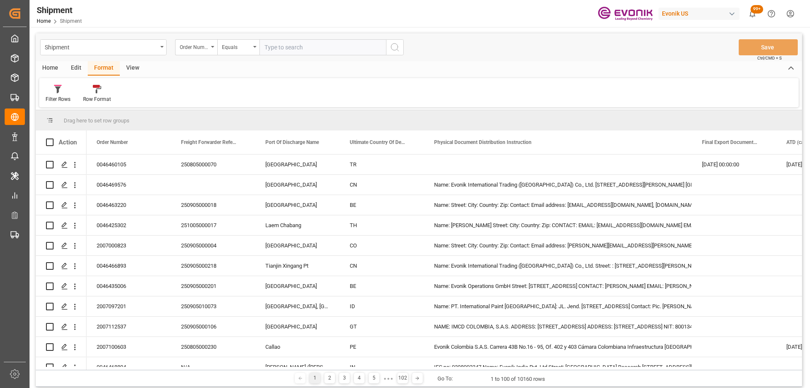
click at [80, 64] on div "Edit" at bounding box center [76, 68] width 23 height 14
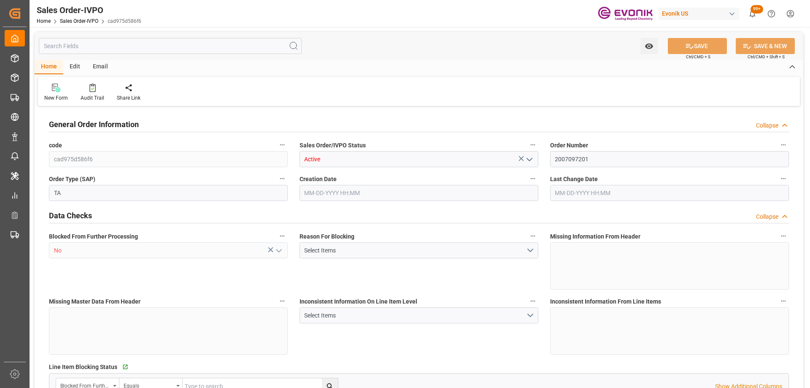
type input "IDJKT"
type input "0"
type input "1"
type input "1774.4"
type input "[DATE] 20:28"
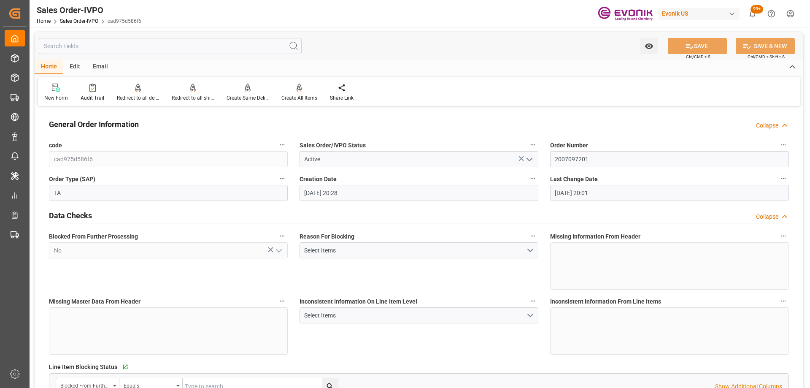
type input "[DATE] 20:01"
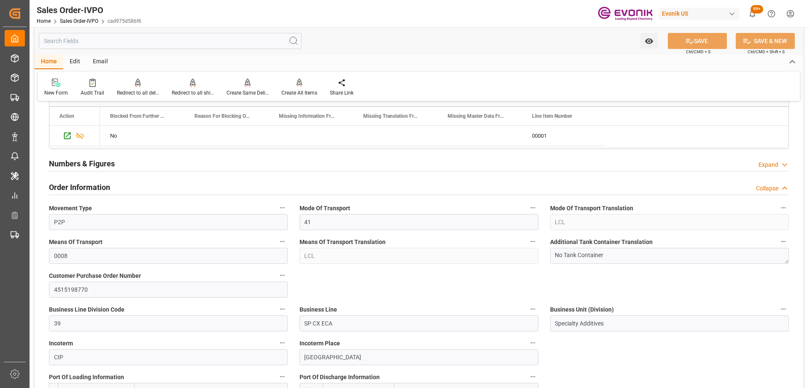
scroll to position [464, 0]
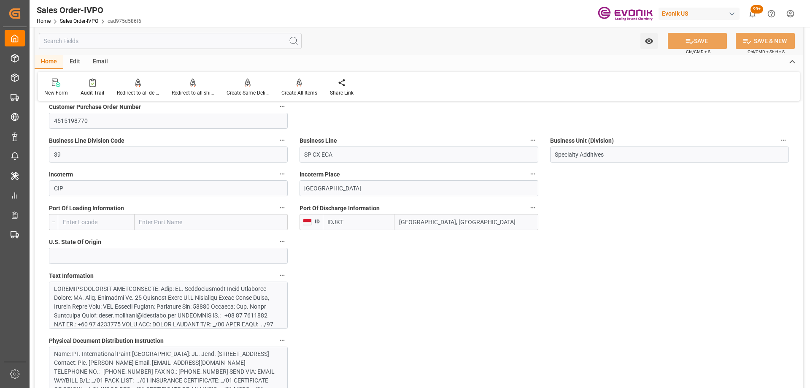
click at [114, 41] on input "text" at bounding box center [170, 41] width 263 height 16
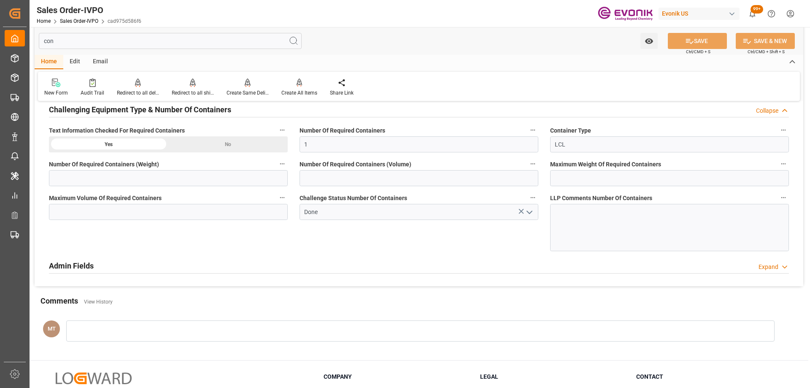
scroll to position [140, 0]
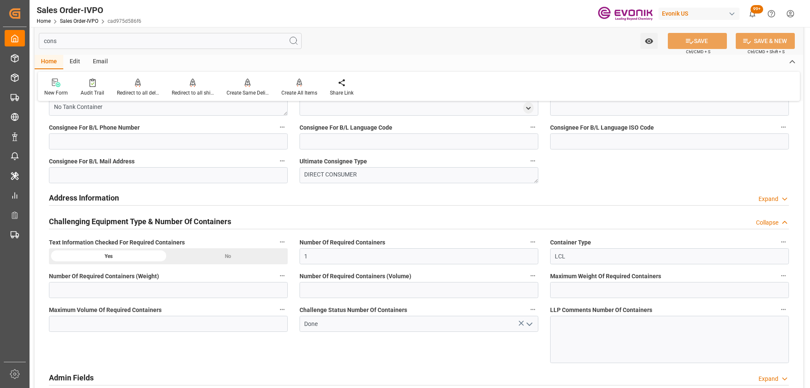
type input "consi"
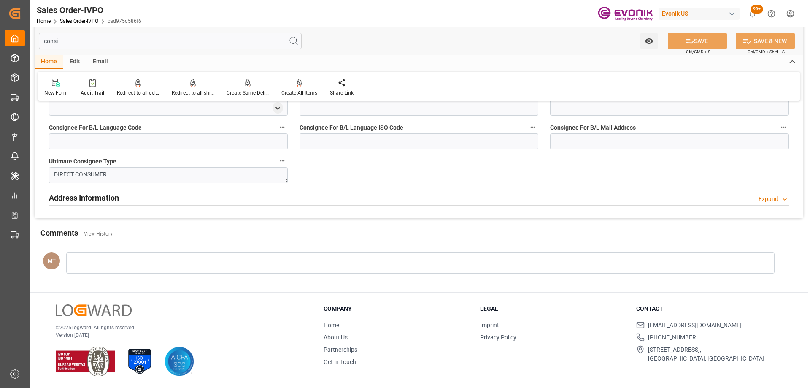
scroll to position [0, 0]
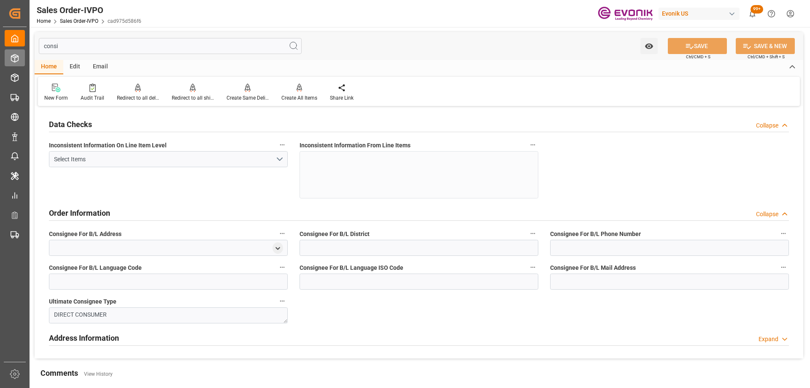
drag, startPoint x: 94, startPoint y: 49, endPoint x: 17, endPoint y: 54, distance: 77.0
click at [18, 54] on div "Created by potrace 1.15, written by [PERSON_NAME] [DATE]-[DATE] Created by potr…" at bounding box center [405, 194] width 810 height 388
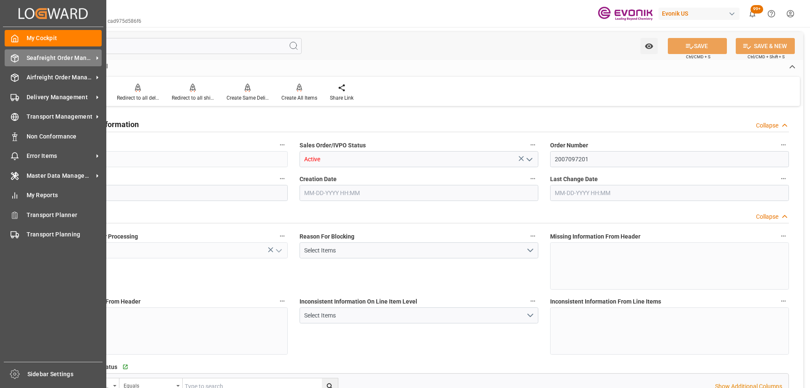
type input "IDJKT"
type input "0"
type input "1"
type input "1774.4"
type input "[DATE] 20:28"
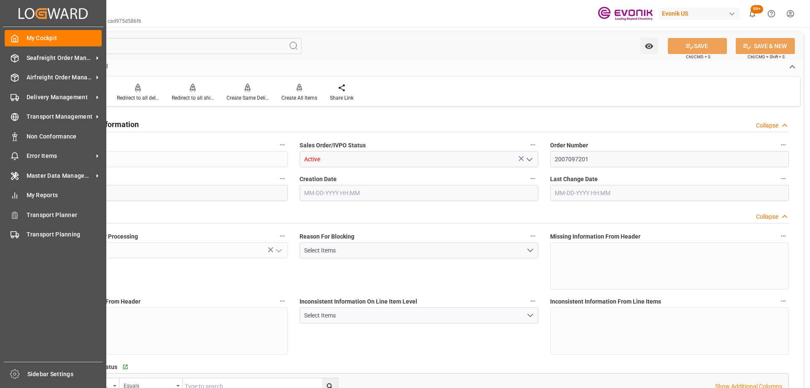
type input "[DATE] 20:01"
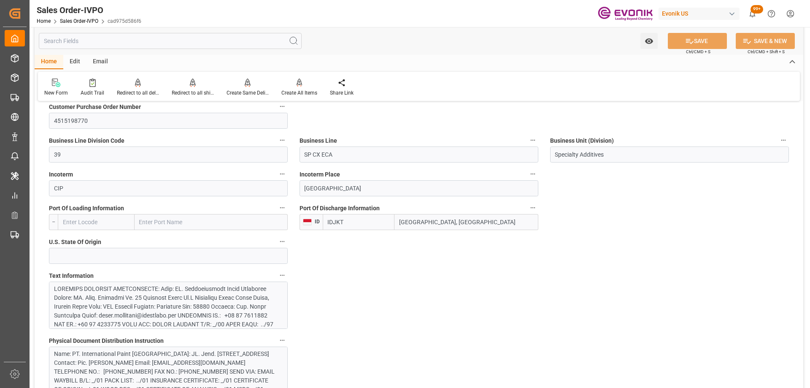
scroll to position [549, 0]
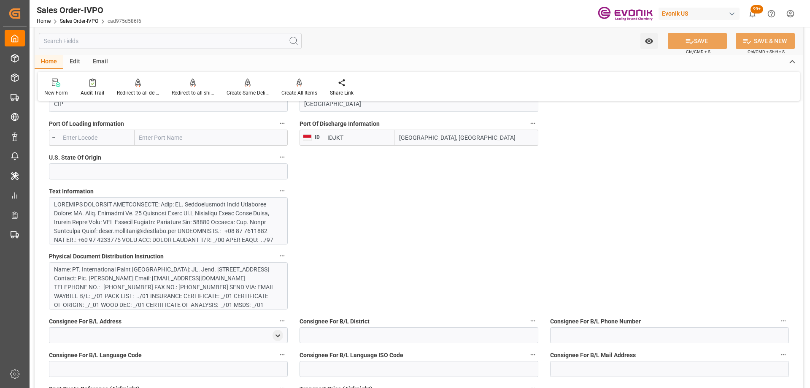
click at [151, 213] on div at bounding box center [165, 302] width 222 height 204
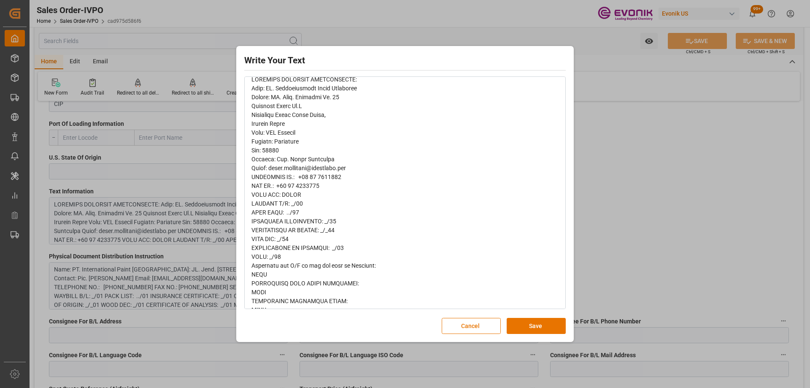
scroll to position [0, 0]
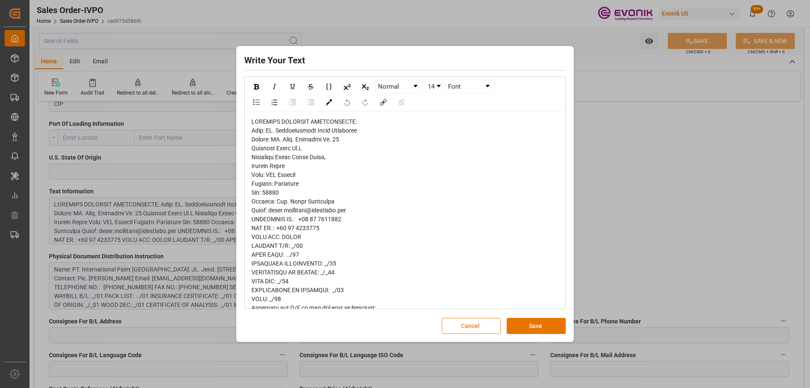
click at [470, 330] on button "Cancel" at bounding box center [471, 326] width 59 height 16
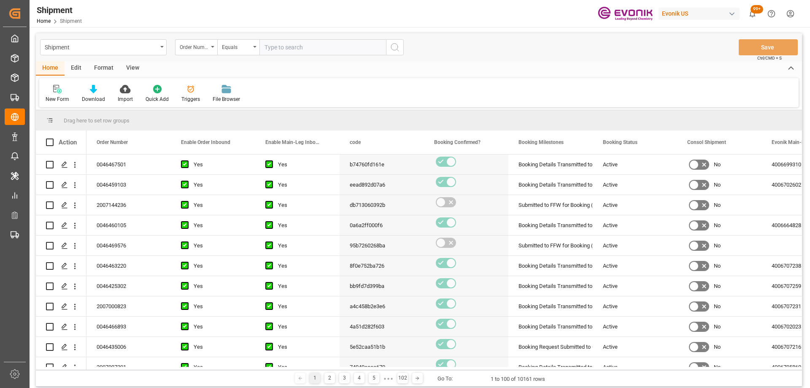
click at [133, 63] on div "View" at bounding box center [133, 68] width 26 height 14
click at [103, 86] on div at bounding box center [96, 88] width 42 height 9
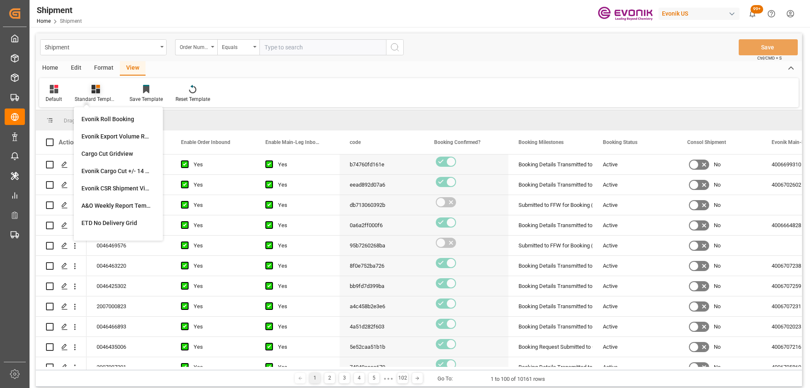
click at [68, 92] on div "Standard Templates" at bounding box center [95, 93] width 55 height 19
click at [54, 88] on icon at bounding box center [54, 89] width 8 height 8
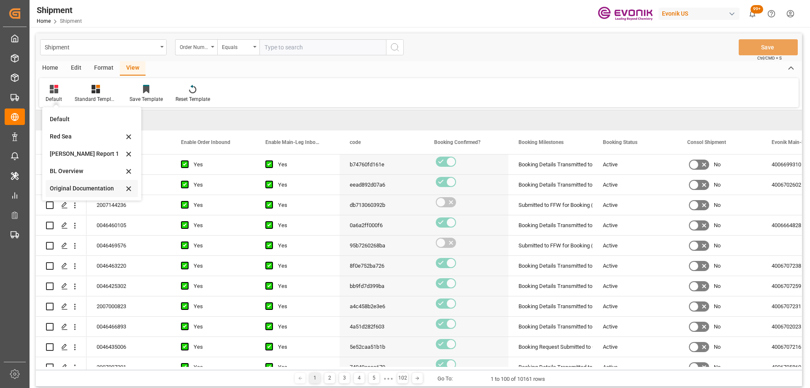
click at [90, 188] on div "Original Documentation" at bounding box center [87, 188] width 74 height 9
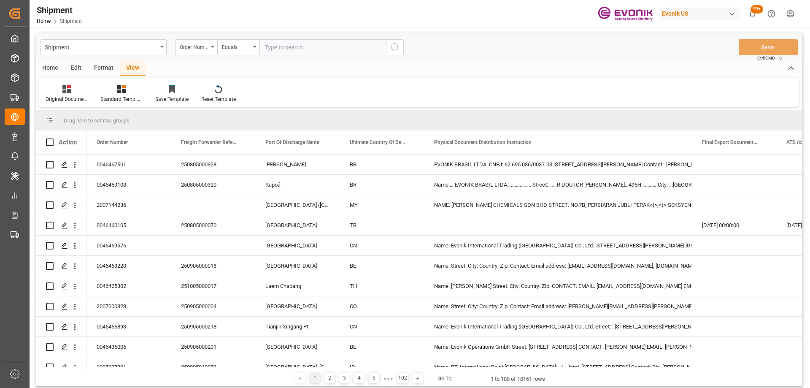
click at [100, 68] on div "Format" at bounding box center [104, 68] width 32 height 14
click at [76, 64] on div "Edit" at bounding box center [76, 68] width 23 height 14
click at [149, 89] on icon at bounding box center [144, 89] width 12 height 8
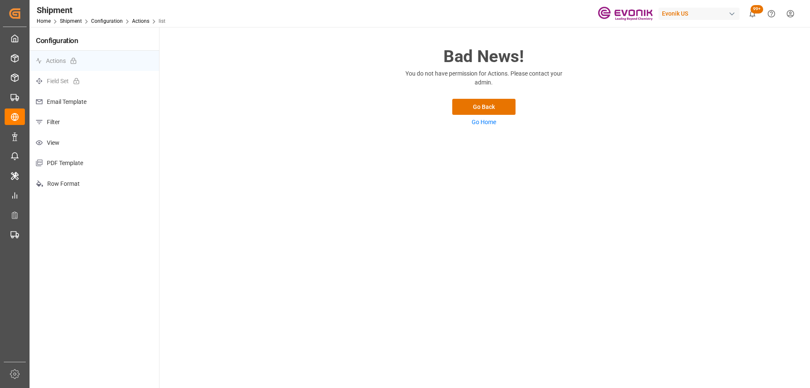
click at [98, 129] on p "Filter" at bounding box center [95, 122] width 130 height 21
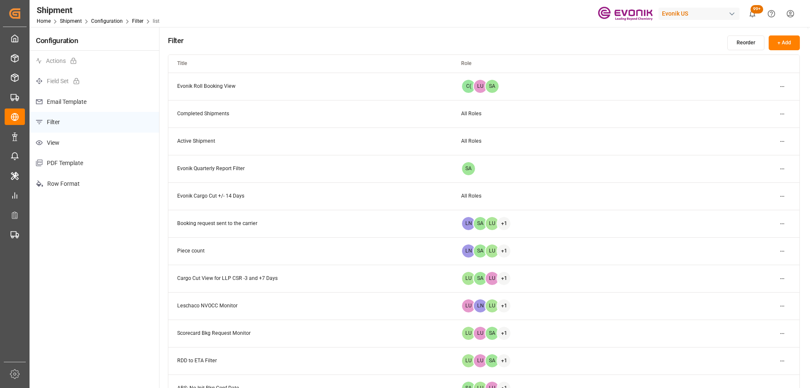
click at [779, 45] on button "+ Add" at bounding box center [784, 42] width 31 height 15
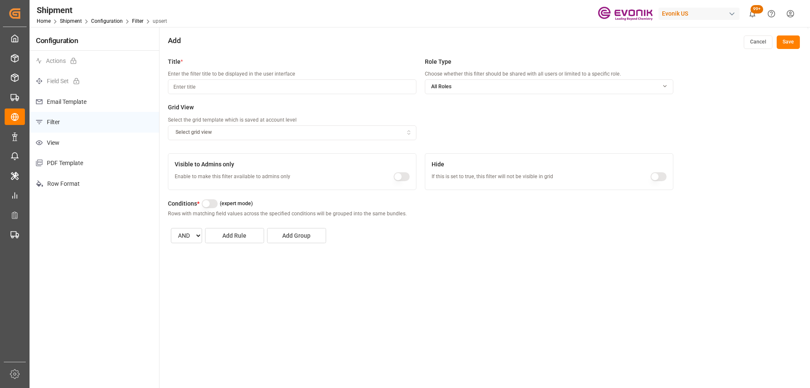
click at [99, 145] on p "View" at bounding box center [95, 143] width 130 height 21
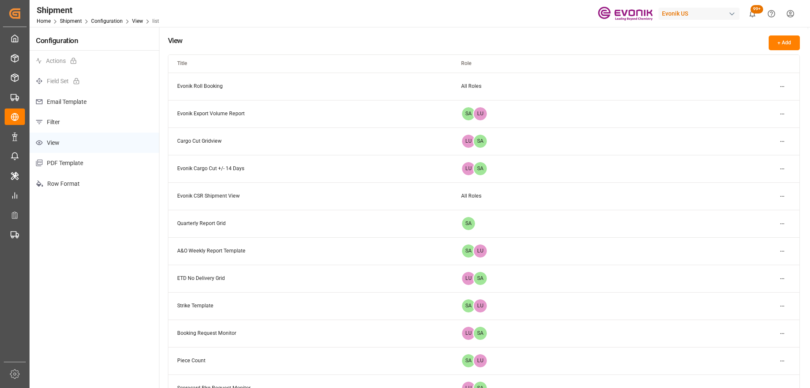
click at [784, 46] on button "+ Add" at bounding box center [784, 42] width 31 height 15
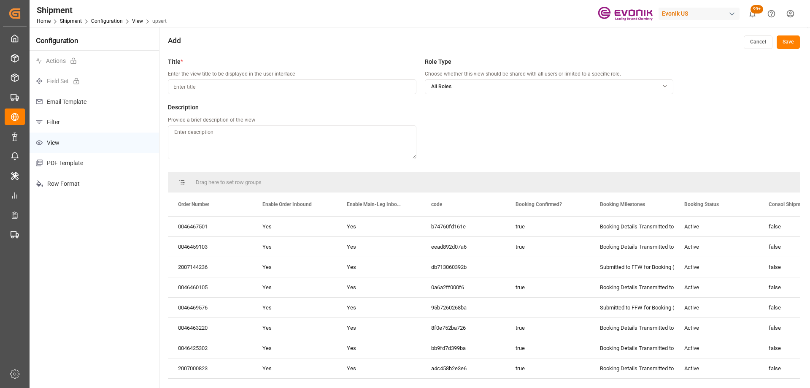
click at [235, 86] on input at bounding box center [292, 86] width 249 height 15
type input "Original Documentation"
click at [508, 80] on button "All Roles" at bounding box center [549, 86] width 249 height 15
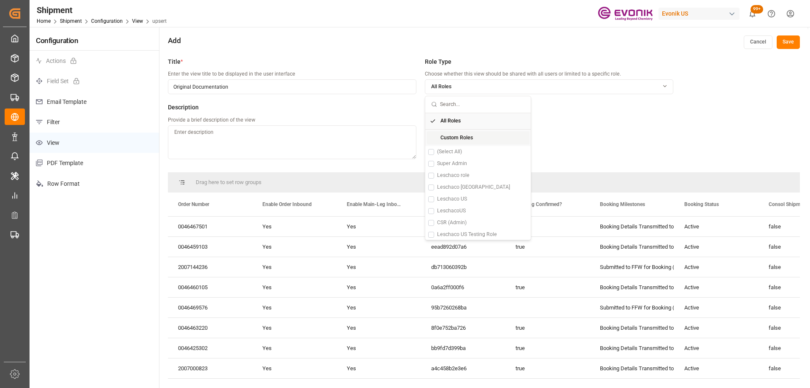
click at [436, 122] on icon "Suggestions" at bounding box center [433, 121] width 6 height 6
click at [446, 138] on span "Custom Roles" at bounding box center [457, 138] width 32 height 8
click at [433, 175] on button "Suggestions" at bounding box center [431, 176] width 6 height 6
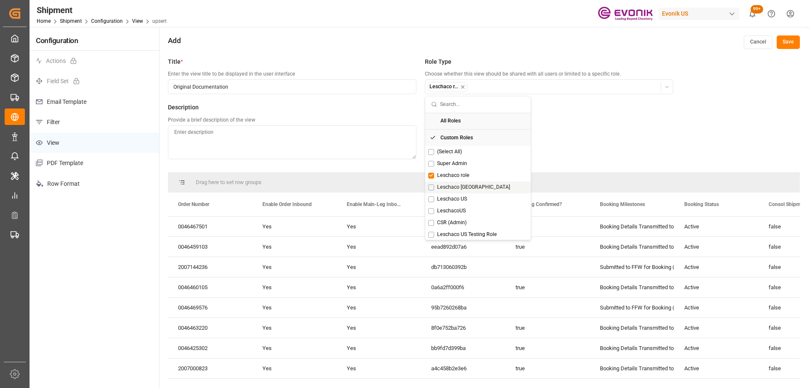
click at [431, 186] on button "Suggestions" at bounding box center [431, 187] width 6 height 6
click at [431, 200] on button "Suggestions" at bounding box center [431, 199] width 6 height 6
click at [431, 210] on button "Suggestions" at bounding box center [431, 211] width 6 height 6
click at [431, 147] on button "Suggestions" at bounding box center [431, 146] width 6 height 6
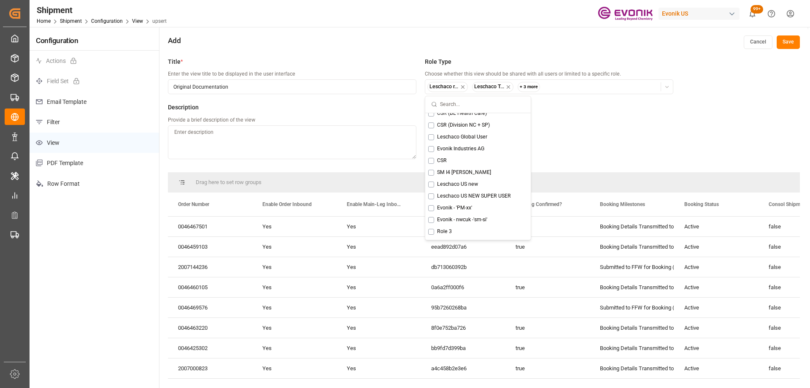
scroll to position [346, 0]
click at [431, 173] on button "Suggestions" at bounding box center [431, 173] width 6 height 6
click at [433, 183] on button "Suggestions" at bounding box center [431, 184] width 6 height 6
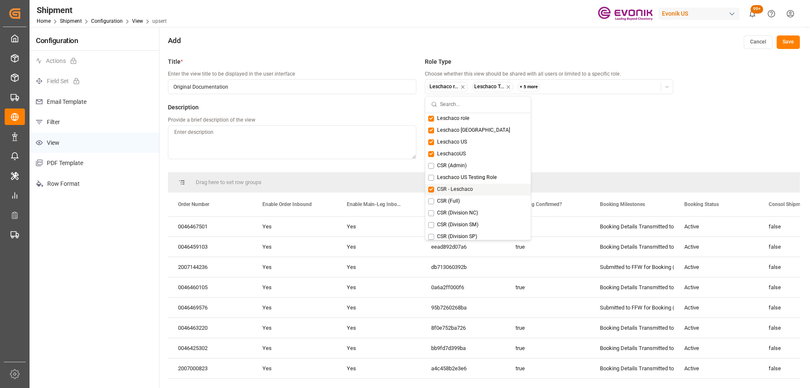
click at [432, 189] on button "Suggestions" at bounding box center [431, 190] width 6 height 6
click at [432, 154] on button "Suggestions" at bounding box center [431, 154] width 6 height 6
click at [431, 139] on button "Suggestions" at bounding box center [431, 142] width 6 height 6
click at [430, 129] on button "Suggestions" at bounding box center [431, 130] width 6 height 6
click at [429, 117] on button "Suggestions" at bounding box center [431, 119] width 6 height 6
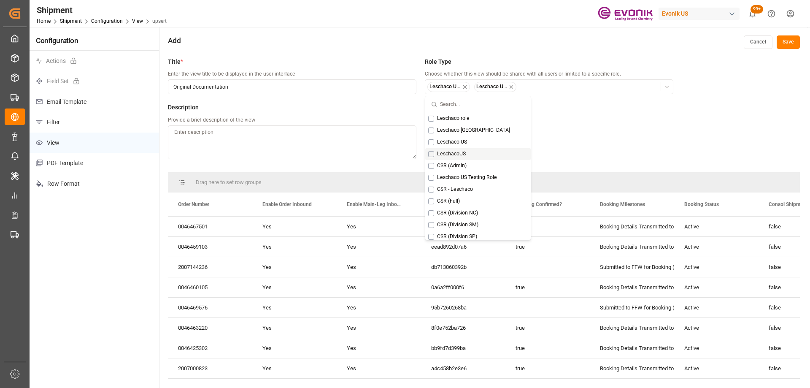
scroll to position [0, 0]
click at [598, 149] on div "Title * Enter the view title to be displayed in the user interface Original Doc…" at bounding box center [421, 112] width 506 height 111
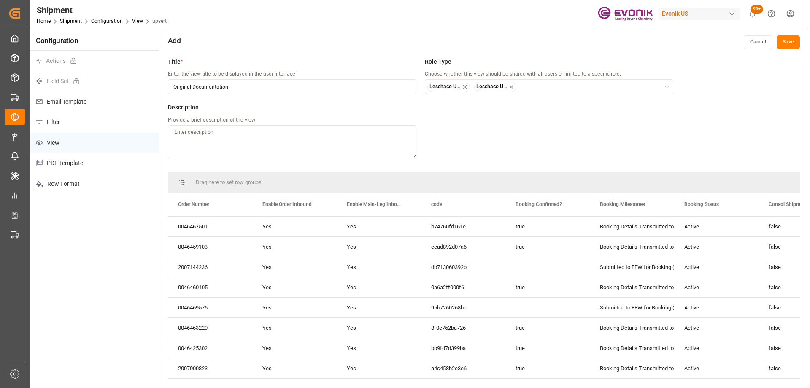
click at [263, 140] on textarea at bounding box center [292, 142] width 249 height 34
type textarea "N/A"
click at [236, 201] on span at bounding box center [239, 204] width 8 height 8
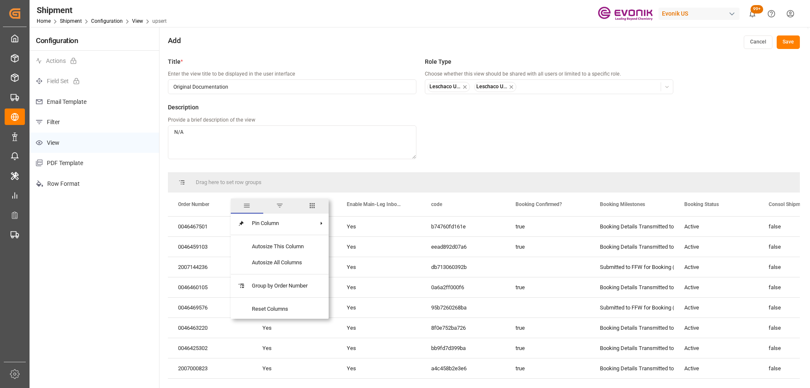
click at [312, 208] on span "columns" at bounding box center [313, 206] width 8 height 8
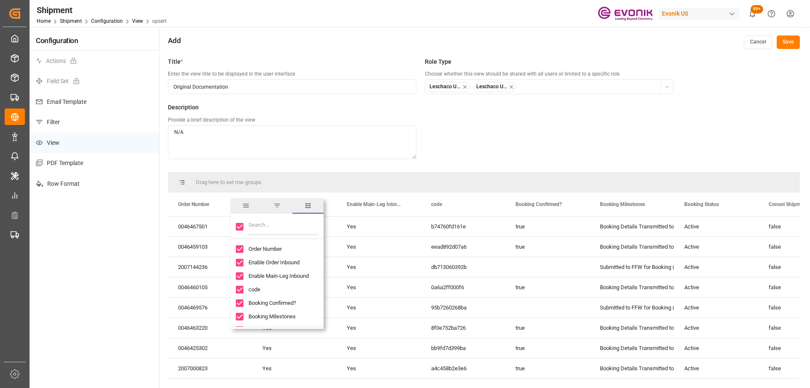
click at [237, 230] on input "Toggle Select All Columns" at bounding box center [240, 227] width 8 height 8
checkbox input "false"
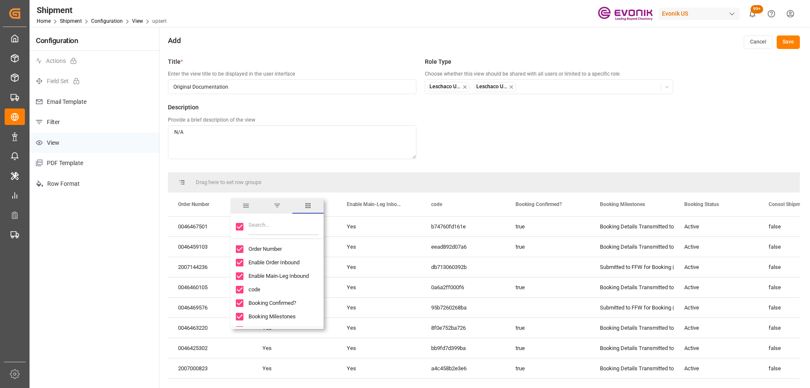
checkbox input "false"
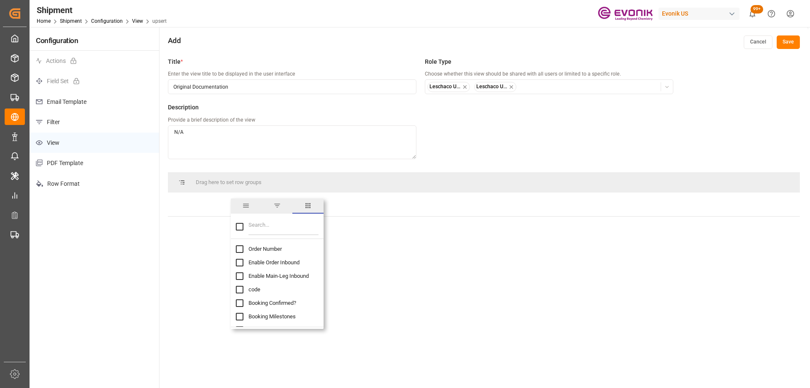
click at [240, 229] on input "Toggle Select All Columns" at bounding box center [240, 227] width 8 height 8
checkbox input "true"
click at [238, 251] on input "Order Number column toggle visibility (hidden)" at bounding box center [240, 249] width 8 height 8
checkbox input "false"
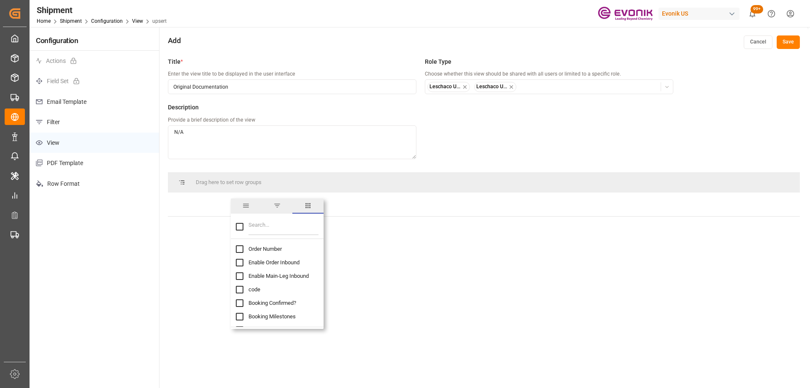
checkbox input "true"
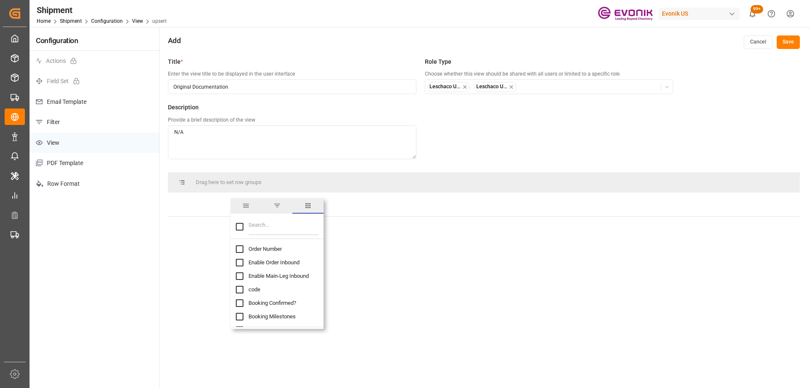
checkbox input "true"
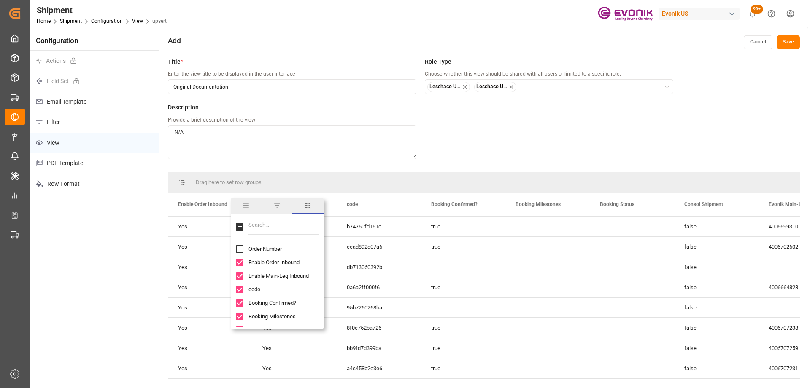
click at [265, 227] on input "Filter Columns Input" at bounding box center [284, 226] width 70 height 17
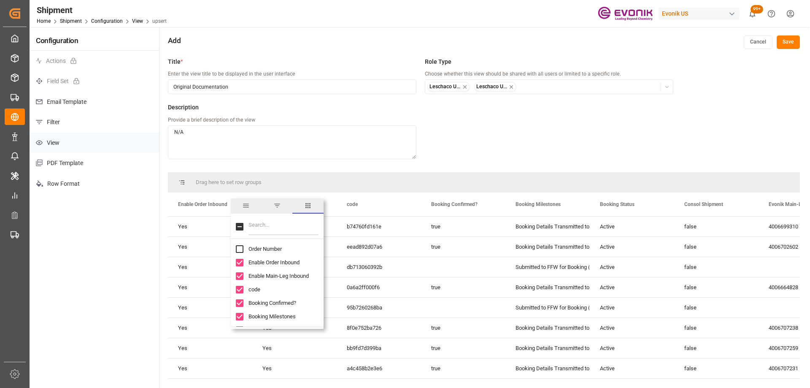
type input "f"
checkbox input "true"
type input "fre"
click at [238, 228] on input "Toggle Select All Columns" at bounding box center [240, 227] width 8 height 8
checkbox input "false"
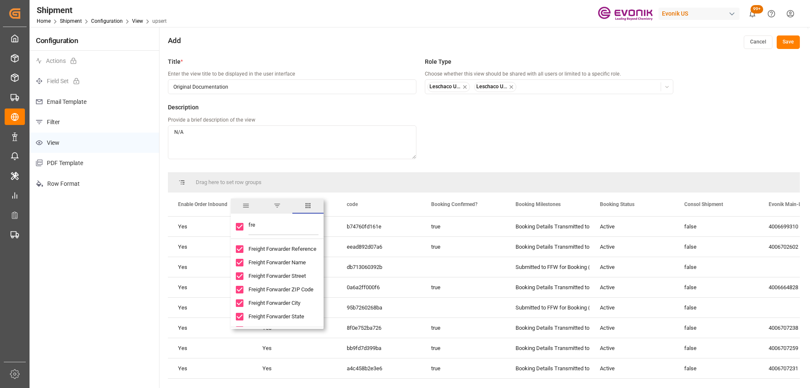
checkbox input "false"
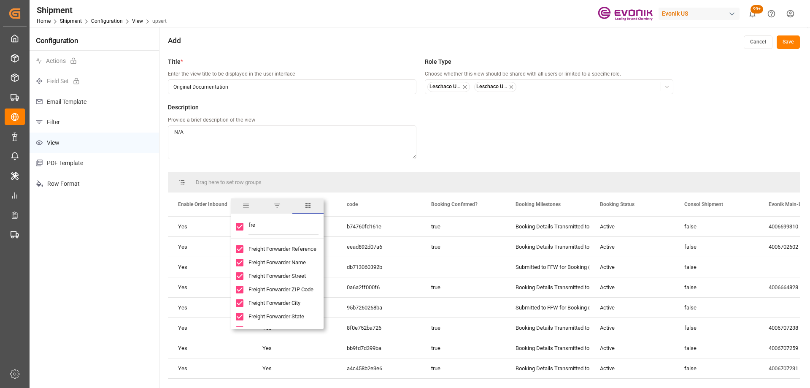
checkbox input "false"
click at [271, 224] on input "fre" at bounding box center [284, 226] width 70 height 17
drag, startPoint x: 288, startPoint y: 229, endPoint x: 211, endPoint y: 219, distance: 77.4
click at [211, 219] on div "Drag here to set row groups Drag here to set column labels Enable Order Inbound…" at bounding box center [484, 279] width 632 height 214
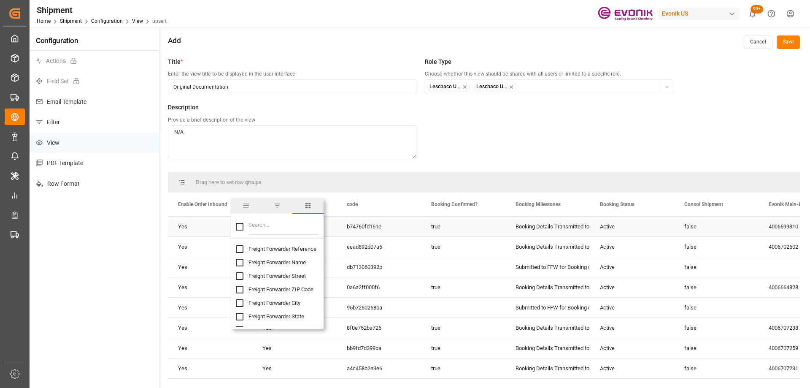
checkbox input "false"
click at [239, 250] on input "Order Number column toggle visibility (hidden)" at bounding box center [240, 249] width 8 height 8
checkbox input "true"
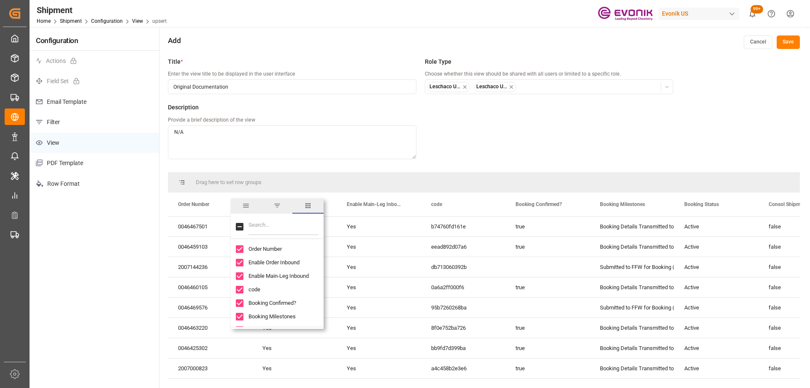
click at [239, 227] on input "Toggle Select All Columns" at bounding box center [240, 227] width 8 height 8
checkbox input "false"
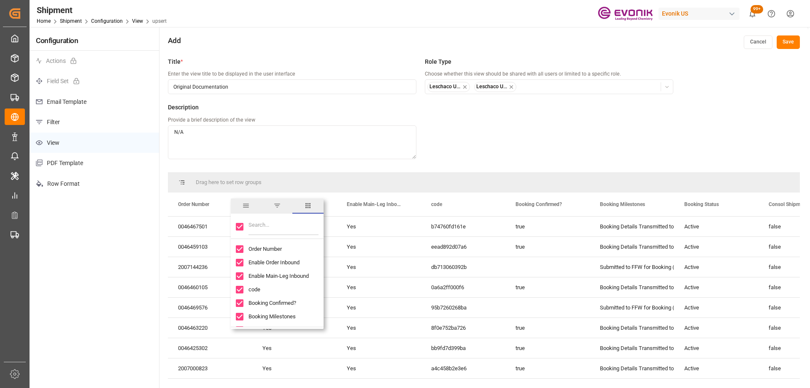
checkbox input "false"
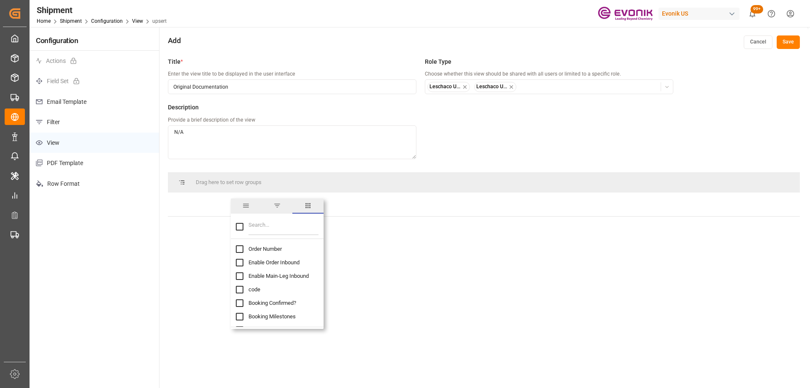
click at [239, 248] on input "Order Number column toggle visibility (hidden)" at bounding box center [240, 249] width 8 height 8
checkbox input "true"
checkbox input "false"
click at [274, 227] on input "Filter Columns Input" at bounding box center [284, 226] width 70 height 17
type input "r"
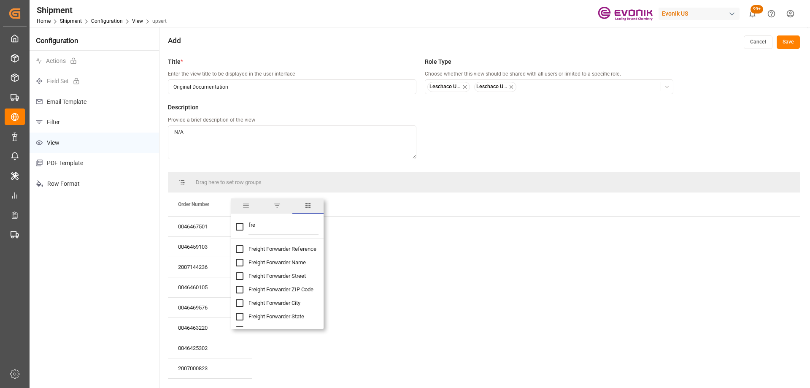
type input "fre"
click at [238, 248] on input "Freight Forwarder Reference column toggle visibility (hidden)" at bounding box center [240, 249] width 8 height 8
checkbox input "true"
checkbox input "false"
drag, startPoint x: 266, startPoint y: 220, endPoint x: 246, endPoint y: 215, distance: 21.3
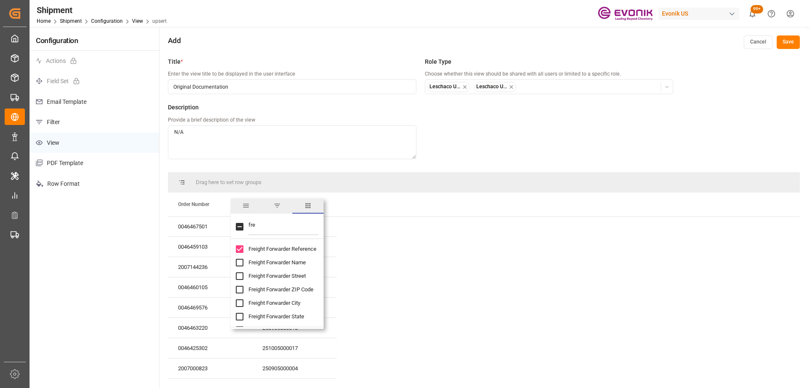
click at [246, 215] on div "fre" at bounding box center [277, 227] width 93 height 24
type input "country"
click at [238, 273] on input "Port Of Discharge Country Code column toggle visibility (hidden)" at bounding box center [240, 276] width 8 height 8
checkbox input "true"
checkbox input "false"
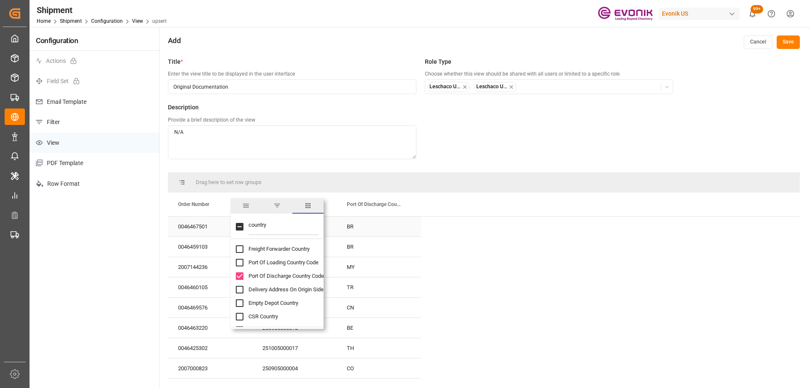
drag, startPoint x: 274, startPoint y: 227, endPoint x: 222, endPoint y: 216, distance: 53.0
click at [222, 216] on div "Drag here to set row groups Drag here to set column labels Order Number Freight…" at bounding box center [484, 279] width 632 height 214
type input "port of"
click at [239, 290] on input "Port Of Discharge Name column toggle visibility (hidden)" at bounding box center [240, 290] width 8 height 8
checkbox input "true"
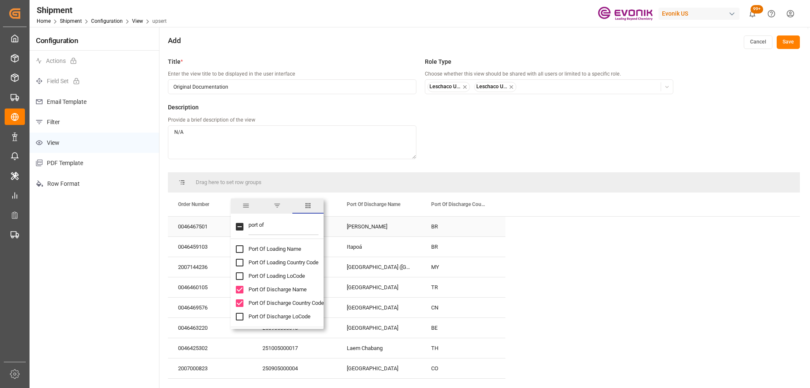
drag, startPoint x: 279, startPoint y: 228, endPoint x: 209, endPoint y: 220, distance: 71.0
click at [209, 220] on div "Drag here to set row groups Drag here to set column labels Order Number Freight…" at bounding box center [484, 279] width 632 height 214
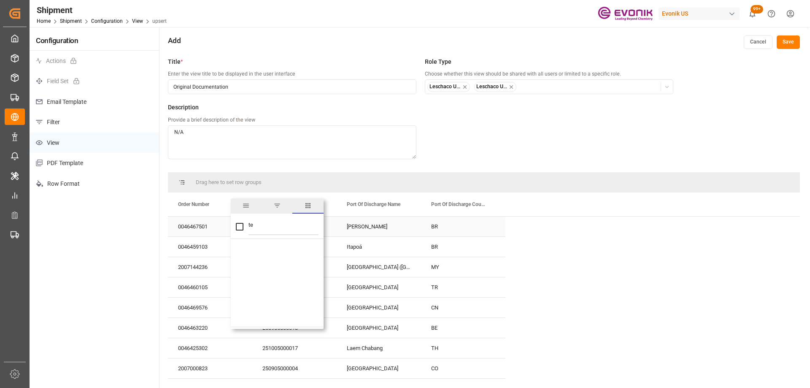
type input "t"
checkbox input "false"
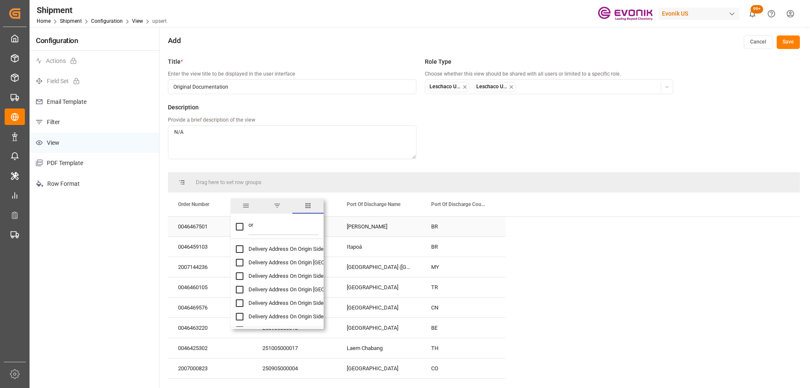
type input "o"
checkbox input "false"
type input "final"
click at [240, 260] on input "Final Export Documentation Sent To Destination column toggle visibility (hidden)" at bounding box center [240, 263] width 8 height 8
checkbox input "true"
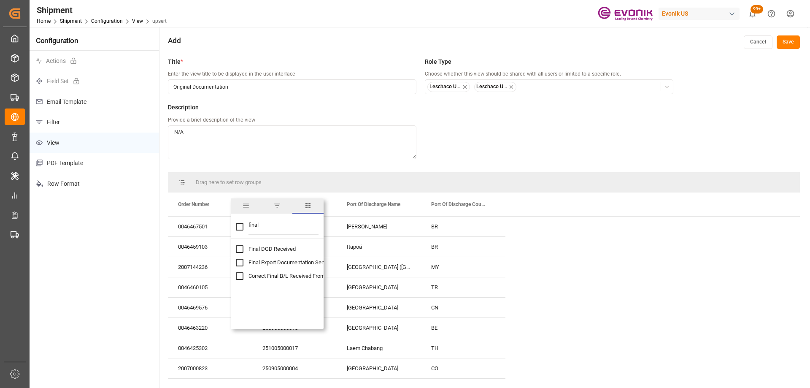
checkbox input "false"
drag, startPoint x: 285, startPoint y: 224, endPoint x: 230, endPoint y: 216, distance: 55.9
click at [234, 217] on div "final" at bounding box center [277, 227] width 93 height 24
type input "atd"
click at [241, 247] on input "ATD (carrier) column toggle visibility (hidden)" at bounding box center [240, 249] width 8 height 8
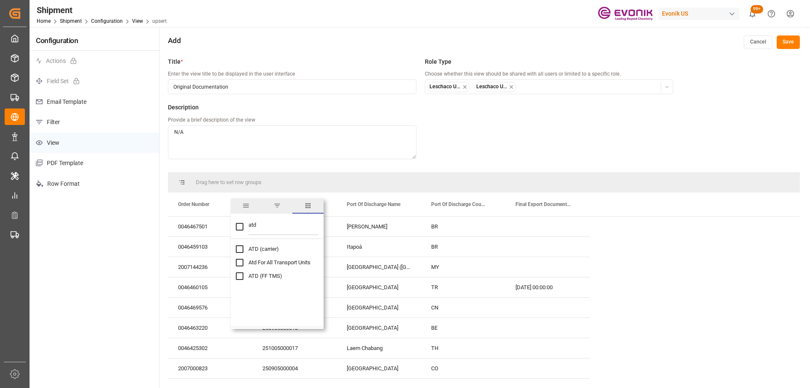
checkbox input "true"
checkbox input "false"
click at [238, 278] on input "ATD (FF TMS) column toggle visibility (hidden)" at bounding box center [240, 276] width 8 height 8
checkbox input "true"
drag, startPoint x: 287, startPoint y: 222, endPoint x: 236, endPoint y: 223, distance: 51.1
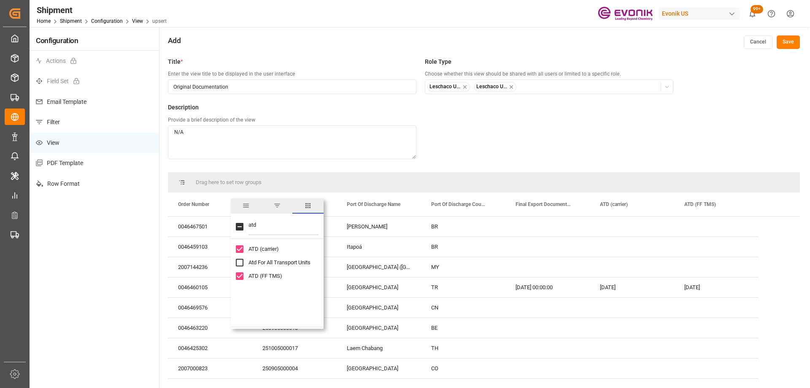
click at [236, 223] on div "atd" at bounding box center [277, 227] width 93 height 24
type input "distrib"
click at [238, 249] on input "Physical Document Distribution Instruction column toggle visibility (hidden)" at bounding box center [240, 249] width 8 height 8
checkbox input "true"
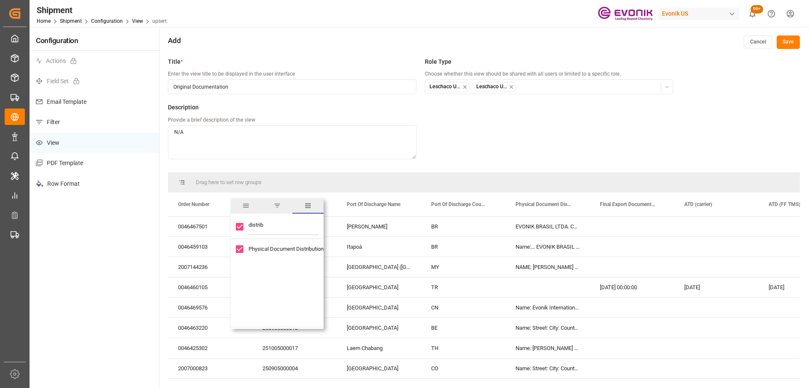
click at [81, 256] on div "Configuration Actions Field Set Email Template Filter View PDF Template Row For…" at bounding box center [95, 234] width 130 height 414
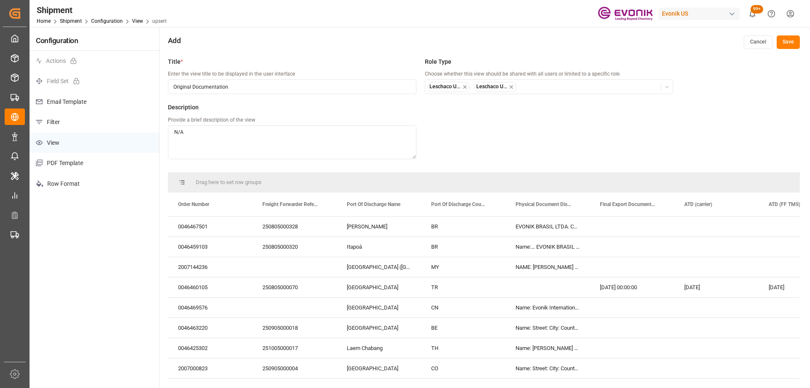
click at [793, 44] on button "Save" at bounding box center [788, 42] width 23 height 14
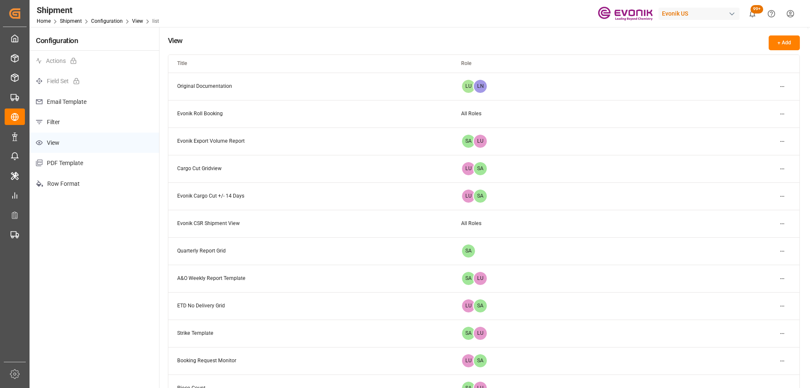
click at [784, 84] on html "Created by potrace 1.15, written by Peter Selinger 2001-2017 Created by potrace…" at bounding box center [405, 194] width 810 height 388
click at [758, 104] on div "Edit" at bounding box center [767, 103] width 43 height 12
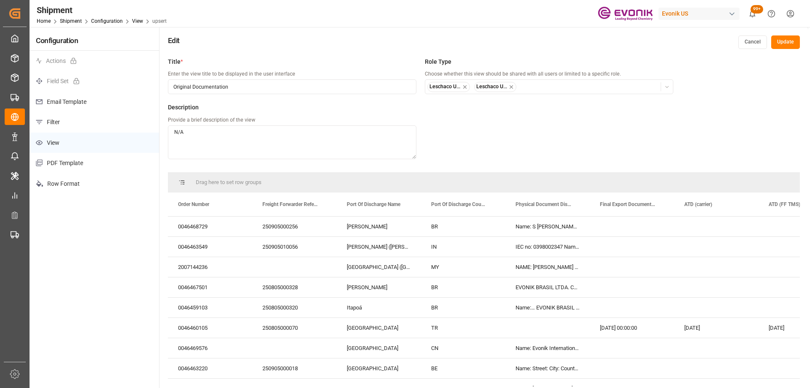
drag, startPoint x: 665, startPoint y: 86, endPoint x: 658, endPoint y: 89, distance: 7.9
click at [665, 86] on icon "button" at bounding box center [667, 87] width 6 height 6
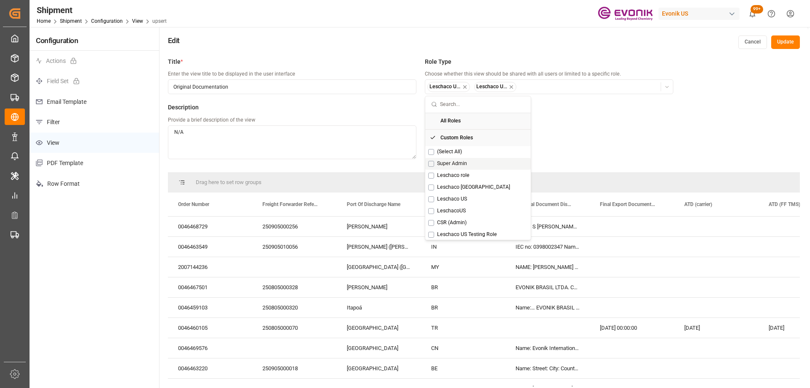
click at [431, 164] on button "Suggestions" at bounding box center [431, 164] width 6 height 6
click at [433, 199] on button "Suggestions" at bounding box center [431, 199] width 6 height 6
click at [433, 210] on button "Suggestions" at bounding box center [431, 211] width 6 height 6
click at [788, 39] on button "Update" at bounding box center [786, 42] width 29 height 14
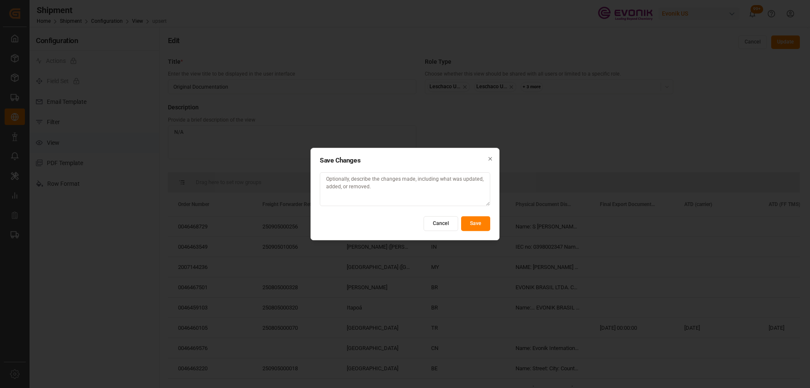
click at [471, 226] on button "Save" at bounding box center [475, 223] width 29 height 15
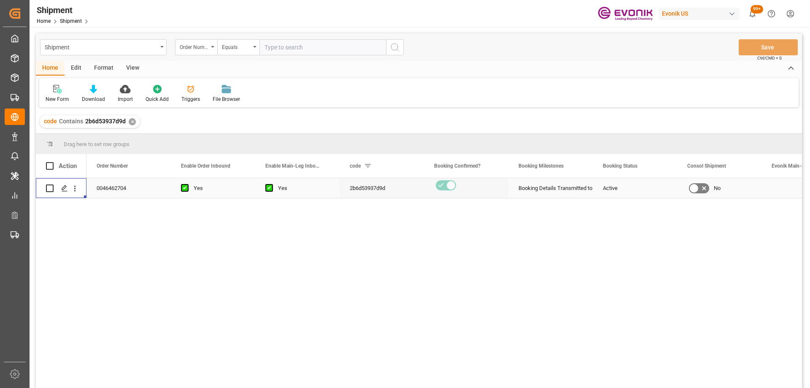
click at [129, 70] on div "View" at bounding box center [133, 68] width 26 height 14
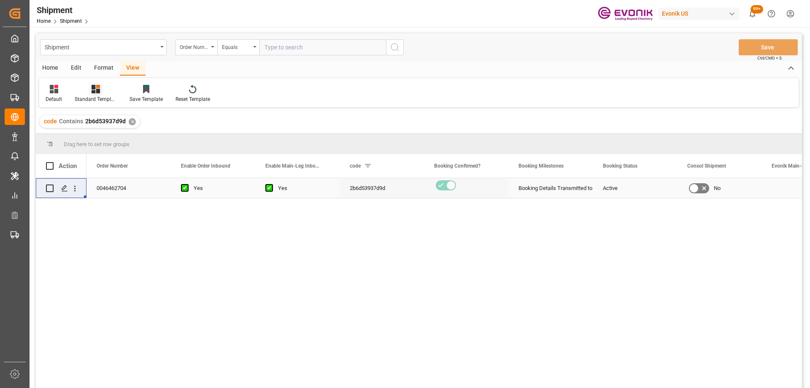
click at [98, 92] on icon at bounding box center [96, 89] width 8 height 8
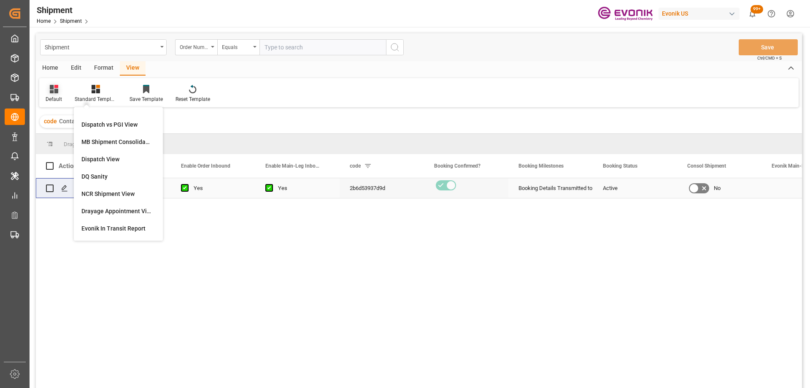
click at [49, 86] on div at bounding box center [54, 88] width 16 height 9
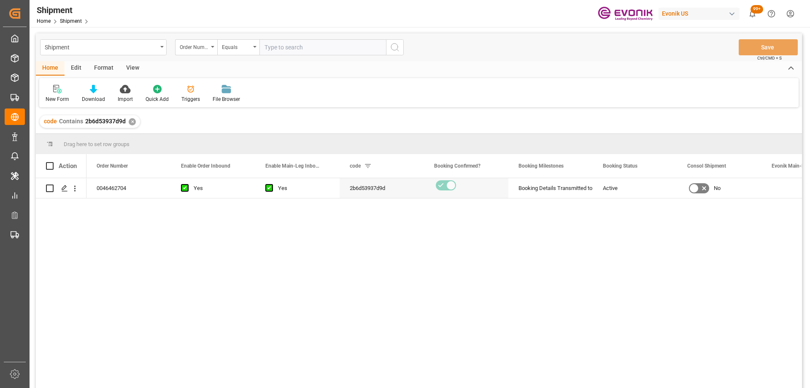
click at [131, 122] on div "✕" at bounding box center [132, 121] width 7 height 7
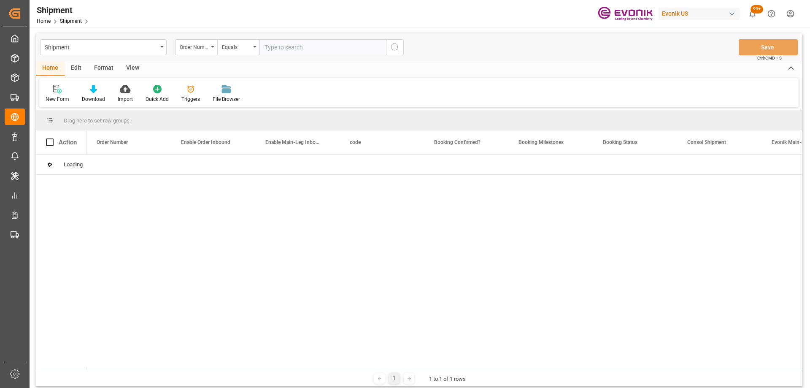
click at [130, 69] on div "View" at bounding box center [133, 68] width 26 height 14
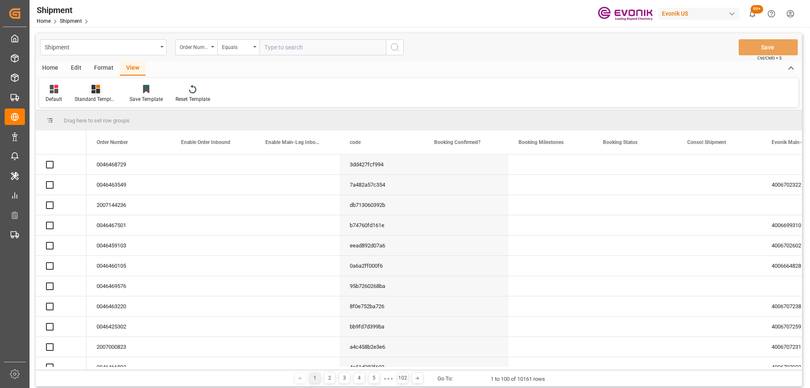
click at [95, 85] on icon at bounding box center [96, 89] width 8 height 8
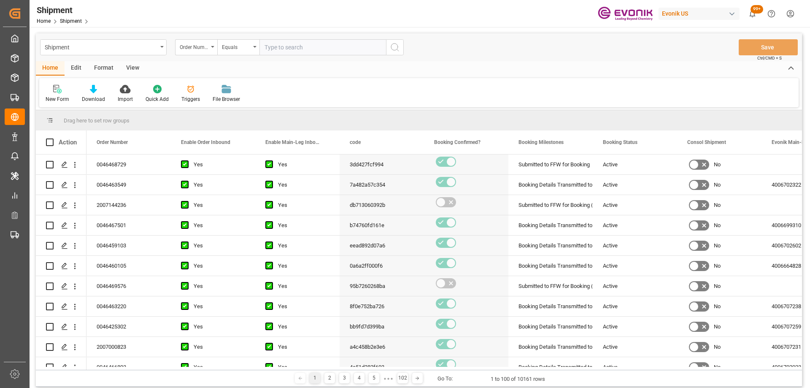
click at [138, 70] on div "View" at bounding box center [133, 68] width 26 height 14
click at [85, 93] on div at bounding box center [96, 88] width 42 height 9
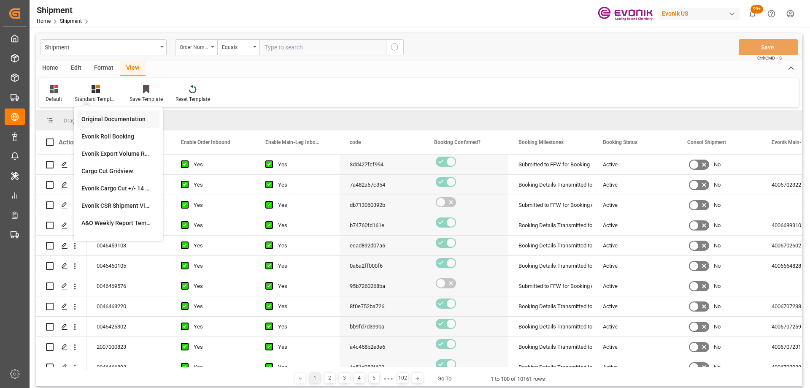
click at [113, 117] on div "Original Documentation" at bounding box center [118, 119] width 74 height 9
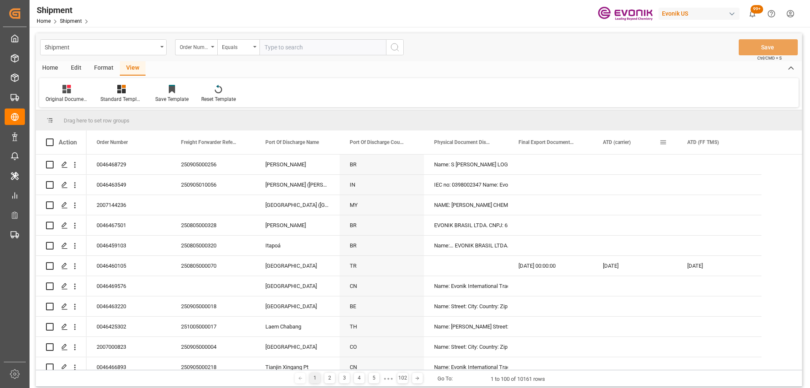
click at [663, 142] on span at bounding box center [664, 142] width 8 height 8
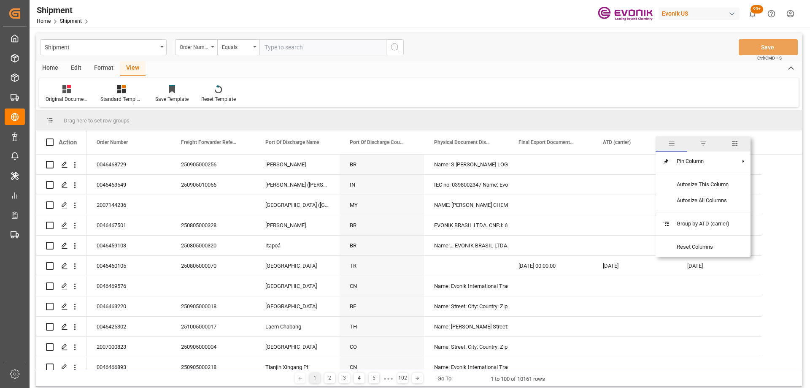
click at [704, 149] on span "filter" at bounding box center [704, 143] width 32 height 15
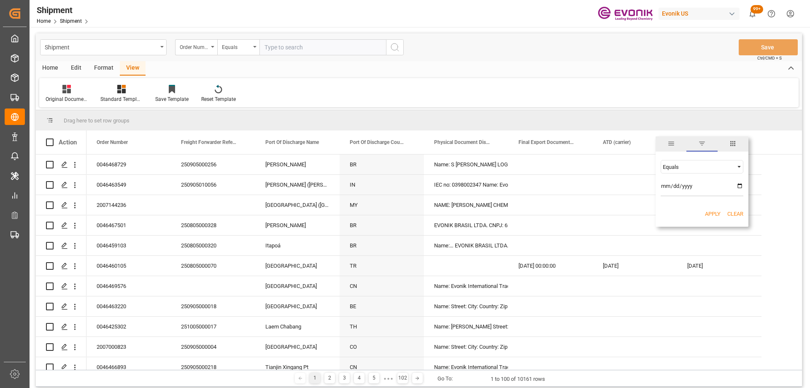
click at [729, 146] on span "columns" at bounding box center [733, 143] width 31 height 15
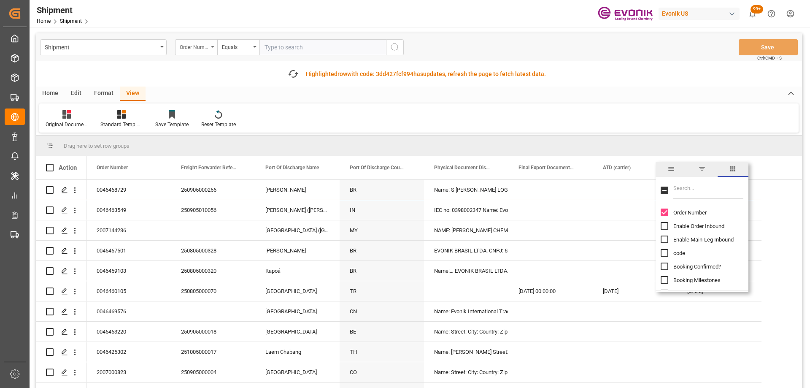
click at [198, 42] on div "Order Number" at bounding box center [194, 46] width 29 height 10
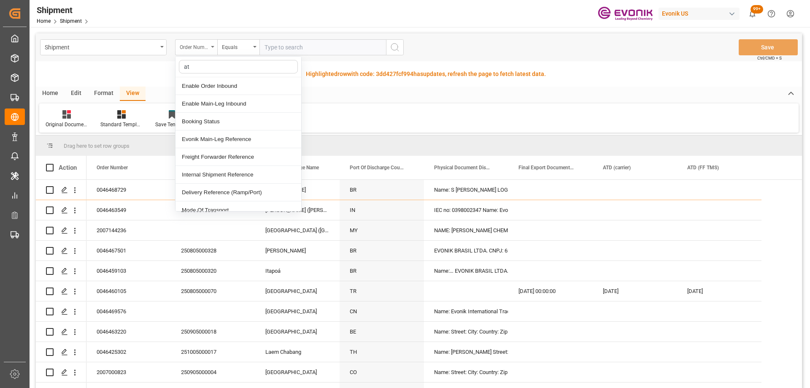
type input "atd"
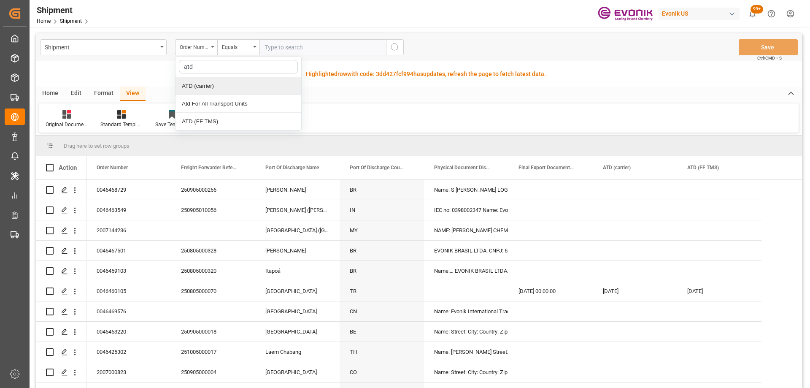
click at [225, 87] on div "ATD (carrier)" at bounding box center [239, 86] width 126 height 18
click at [194, 45] on div "ATD (carrier)" at bounding box center [194, 46] width 29 height 10
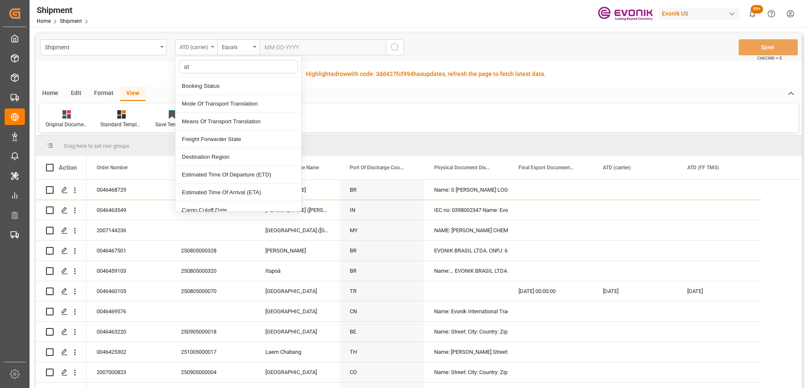
type input "atd"
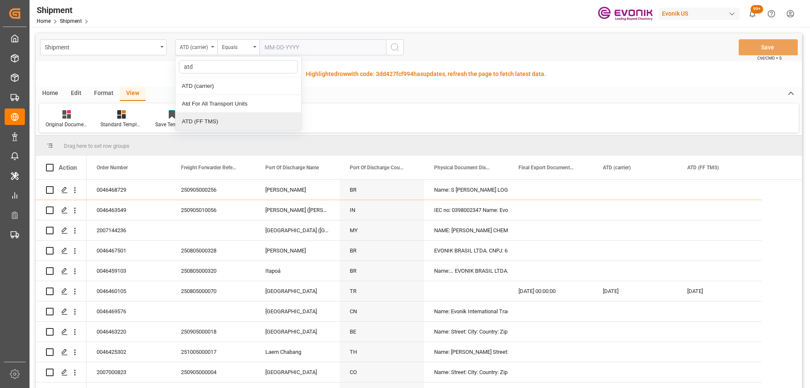
click at [212, 123] on div "ATD (FF TMS)" at bounding box center [239, 122] width 126 height 18
click at [246, 49] on div "Equals" at bounding box center [236, 46] width 29 height 10
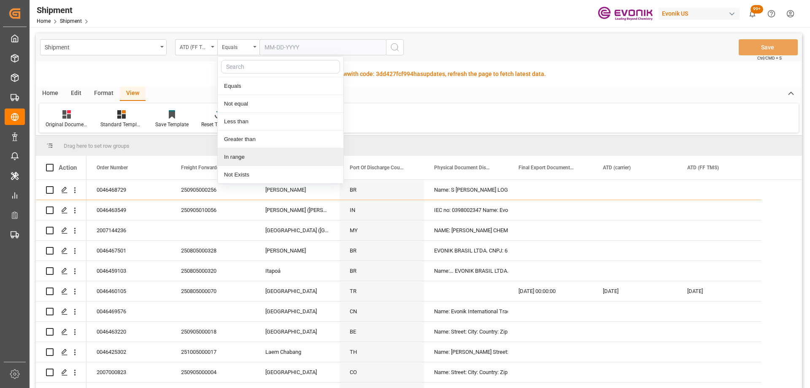
click at [263, 157] on div "In range" at bounding box center [281, 157] width 126 height 18
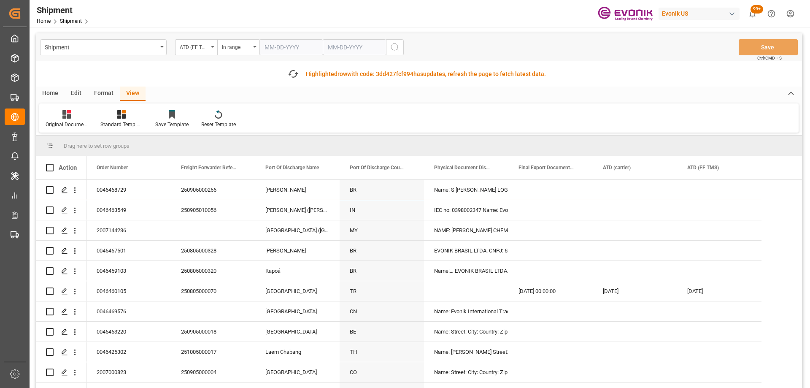
click at [295, 50] on input "text" at bounding box center [291, 47] width 63 height 16
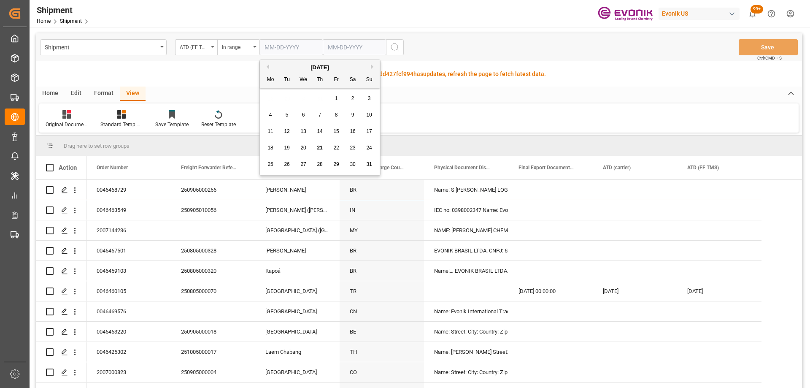
click at [271, 146] on span "18" at bounding box center [270, 148] width 5 height 6
type input "08-18-2025"
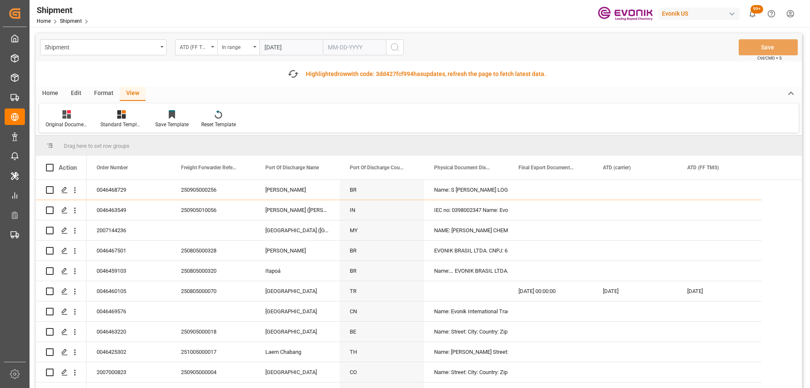
click at [323, 46] on input "text" at bounding box center [291, 47] width 63 height 16
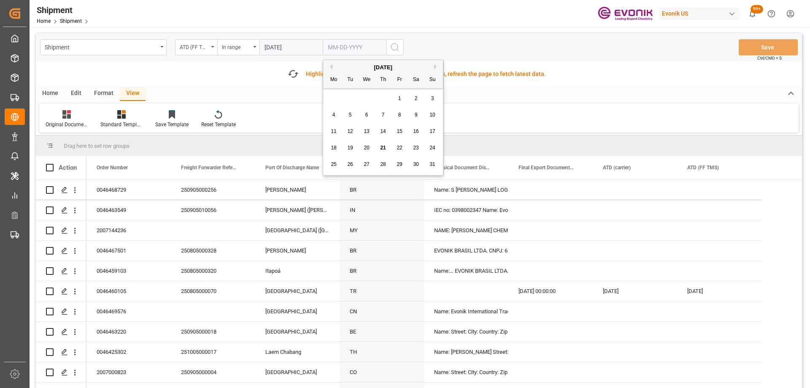
drag, startPoint x: 401, startPoint y: 150, endPoint x: 391, endPoint y: 124, distance: 28.3
click at [401, 150] on span "22" at bounding box center [399, 148] width 5 height 6
type input "08-22-2025"
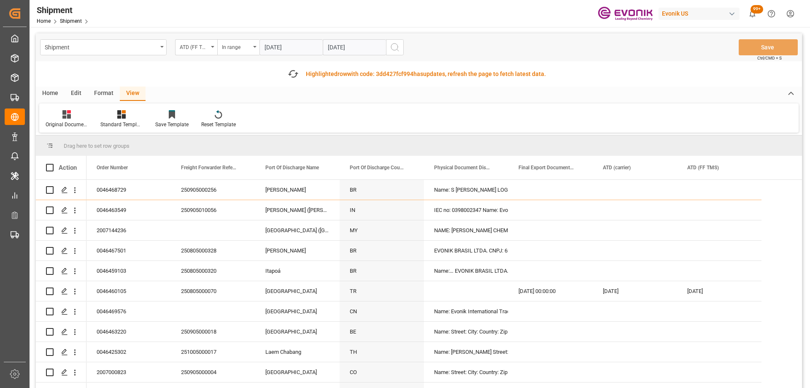
click at [399, 47] on icon "search button" at bounding box center [395, 47] width 10 height 10
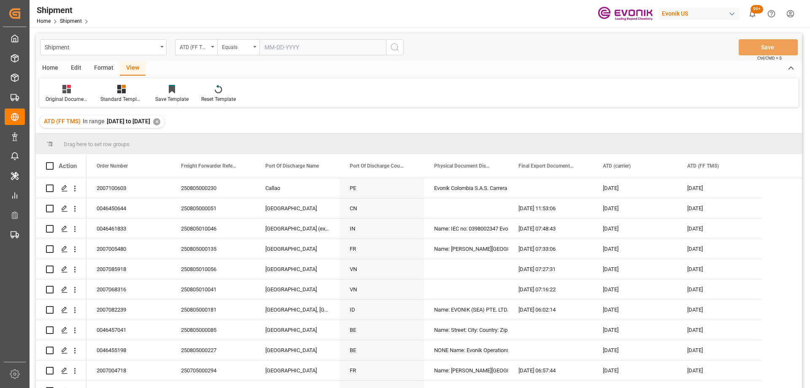
click at [160, 119] on div "✕" at bounding box center [156, 121] width 7 height 7
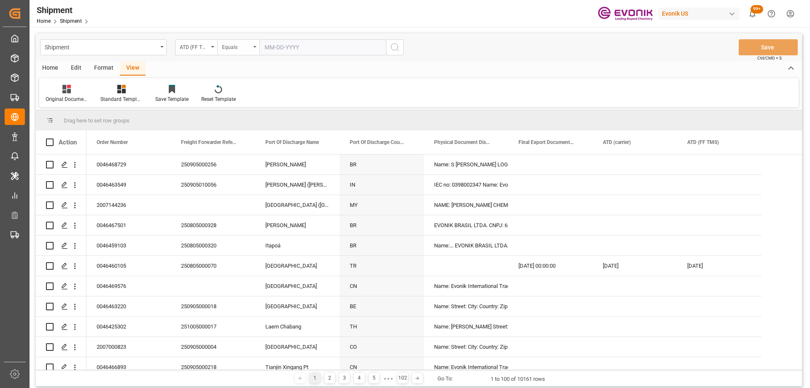
click at [232, 47] on div "Equals" at bounding box center [236, 46] width 29 height 10
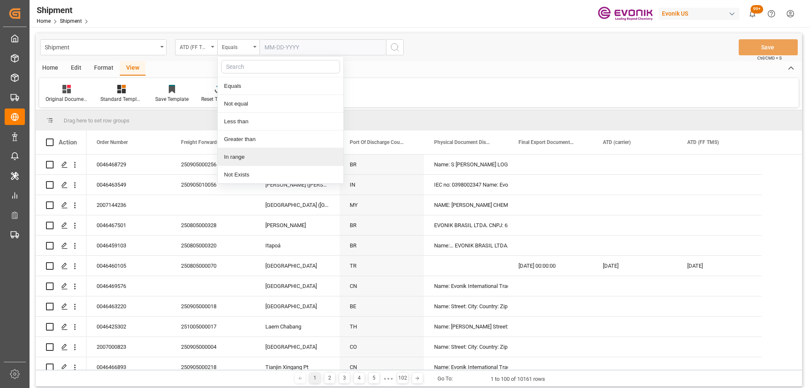
click at [273, 151] on div "In range" at bounding box center [281, 157] width 126 height 18
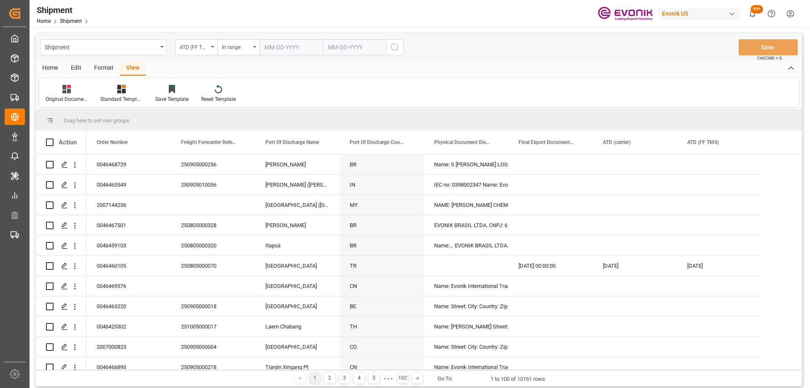
click at [276, 46] on input "text" at bounding box center [291, 47] width 63 height 16
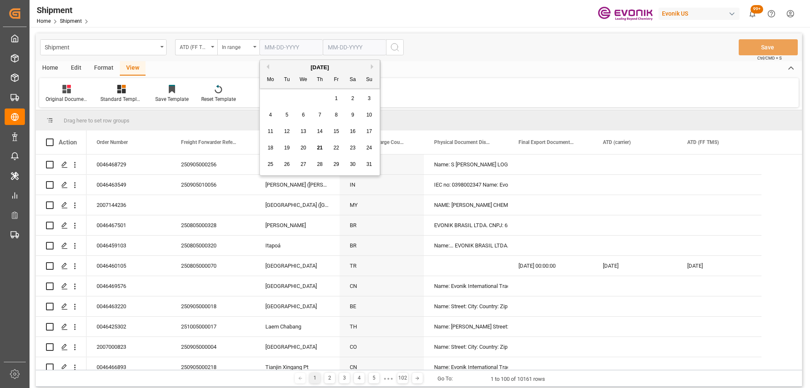
click at [268, 148] on span "18" at bounding box center [270, 148] width 5 height 6
type input "08-18-2025"
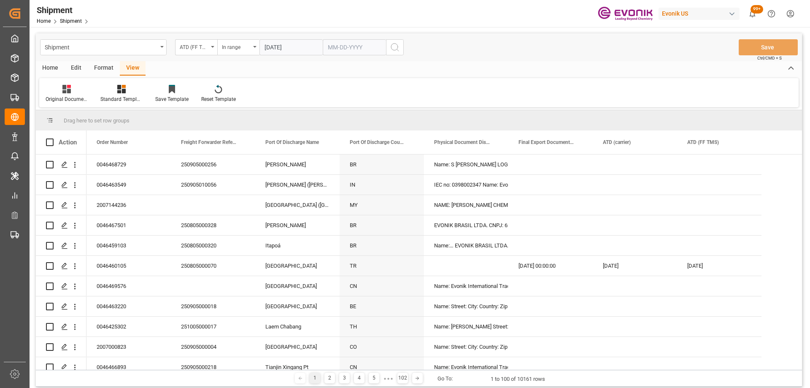
click at [323, 45] on input "text" at bounding box center [291, 47] width 63 height 16
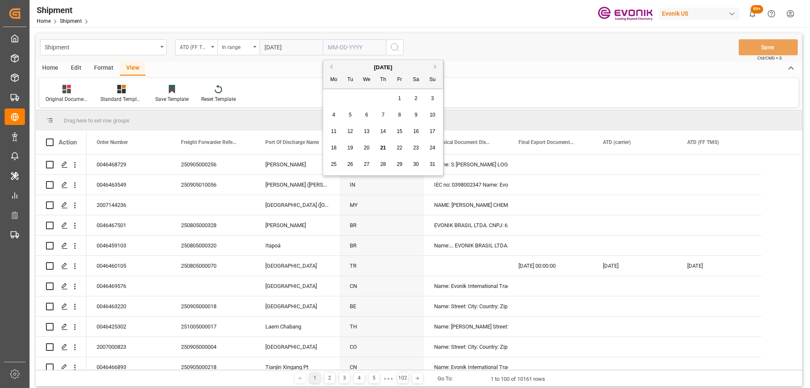
click at [384, 149] on span "21" at bounding box center [382, 148] width 5 height 6
type input "08-21-2025"
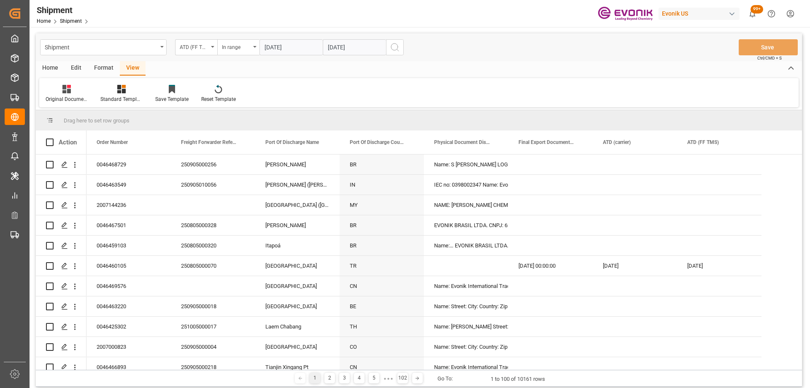
click at [394, 45] on icon "search button" at bounding box center [395, 47] width 10 height 10
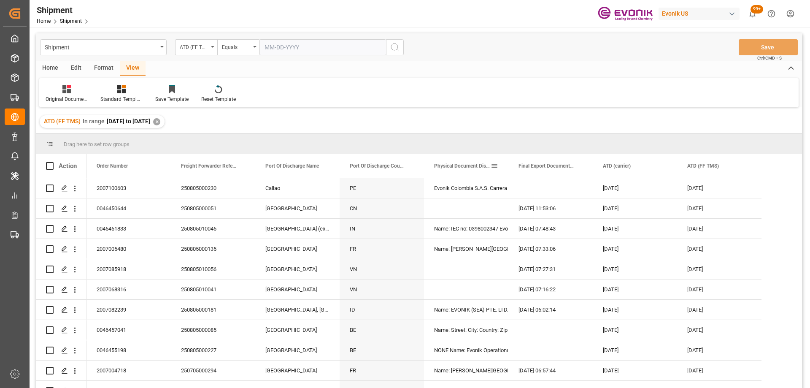
click at [497, 167] on span at bounding box center [495, 166] width 8 height 8
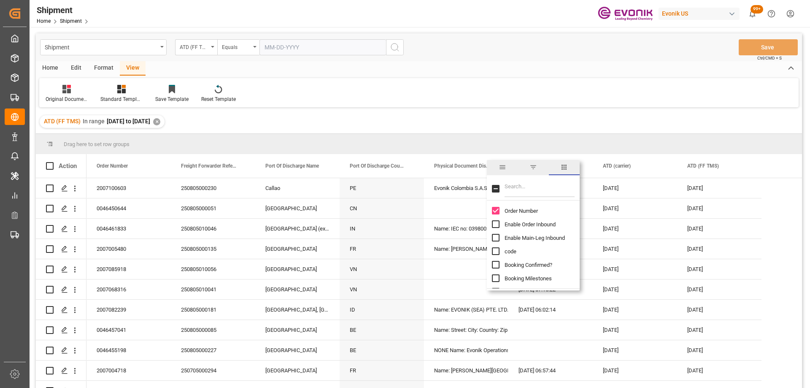
click at [530, 168] on span "filter" at bounding box center [534, 167] width 8 height 8
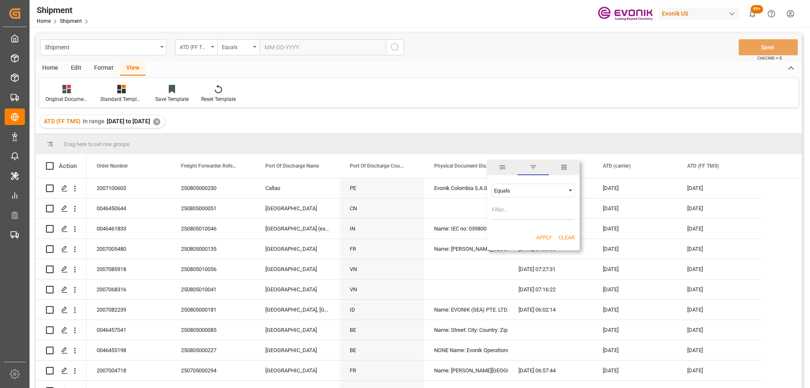
click at [499, 168] on span "general" at bounding box center [503, 167] width 8 height 8
click at [531, 166] on span "filter" at bounding box center [534, 167] width 8 height 8
click at [531, 187] on div "Equals" at bounding box center [533, 191] width 83 height 14
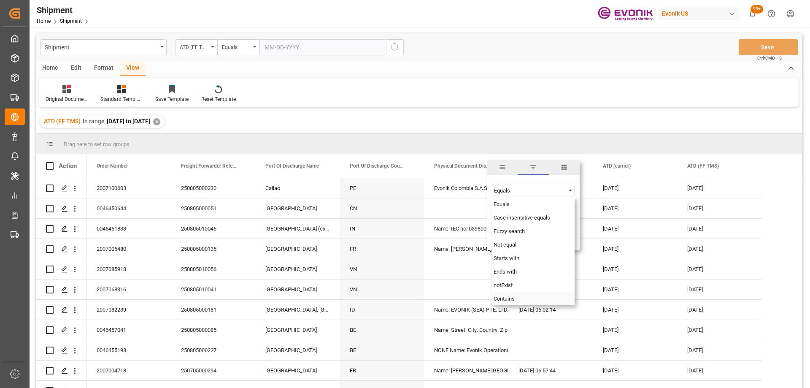
click at [508, 295] on span "Contains" at bounding box center [504, 298] width 21 height 6
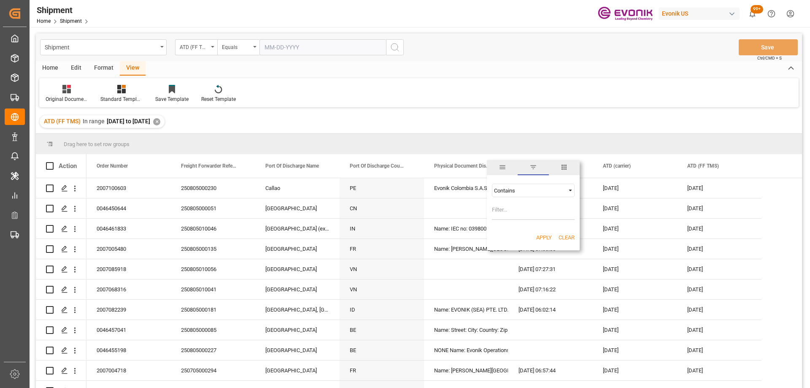
click at [510, 168] on span "general" at bounding box center [502, 167] width 31 height 15
click at [531, 170] on span "filter" at bounding box center [534, 167] width 8 height 8
click at [558, 172] on span "columns" at bounding box center [564, 167] width 31 height 15
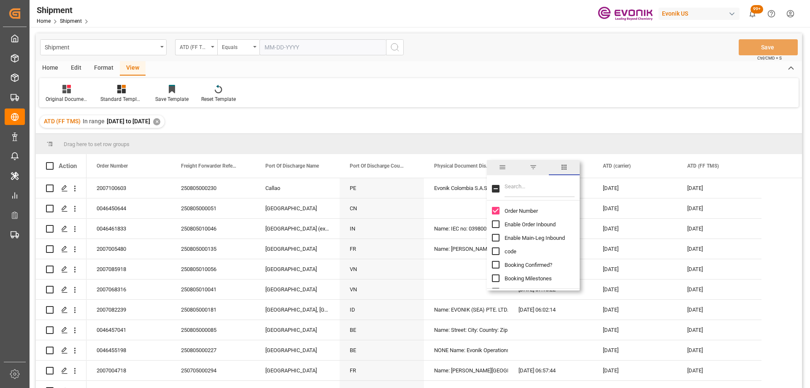
click at [530, 115] on div "ATD (FF TMS) In range 2025-08-18 to 2025-08-21 ✕" at bounding box center [419, 122] width 766 height 24
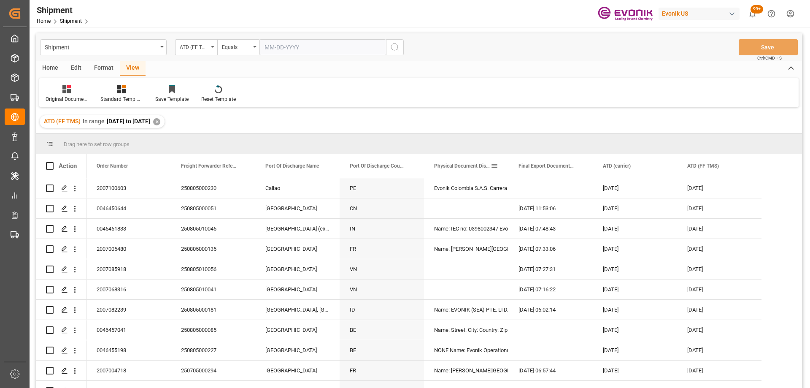
click at [498, 166] on div "Physical Document Distribution Instruction" at bounding box center [466, 166] width 84 height 24
click at [160, 122] on div "✕" at bounding box center [156, 121] width 7 height 7
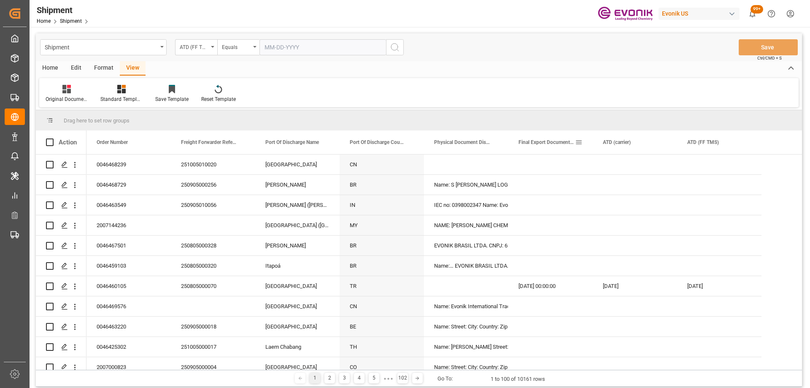
click at [582, 143] on span at bounding box center [579, 142] width 8 height 8
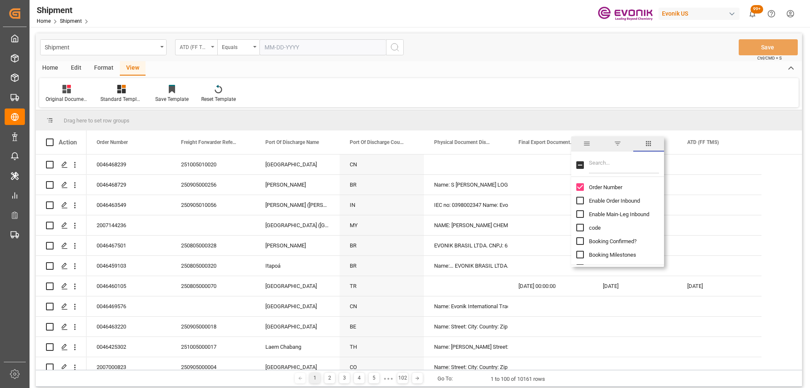
click at [186, 47] on div "ATD (FF TMS)" at bounding box center [194, 46] width 29 height 10
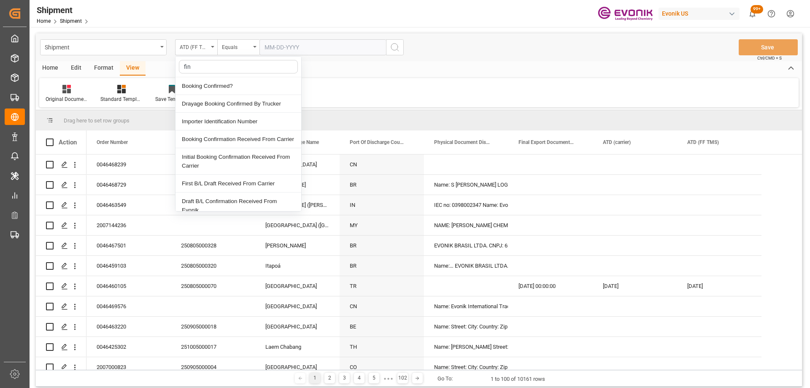
type input "fina"
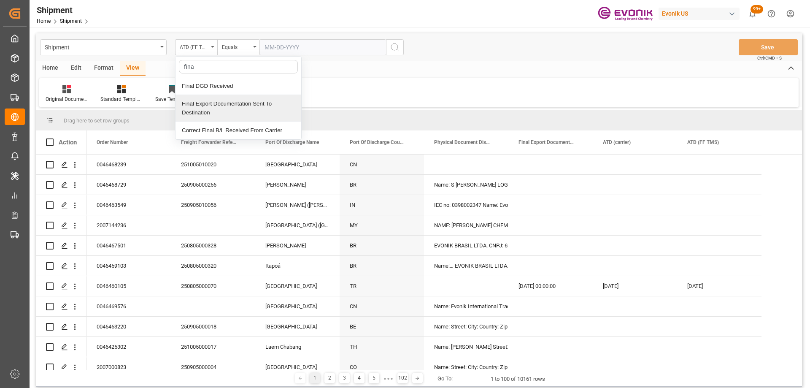
click at [234, 109] on div "Final Export Documentation Sent To Destination" at bounding box center [239, 108] width 126 height 27
click at [251, 46] on div "Equals" at bounding box center [238, 47] width 42 height 16
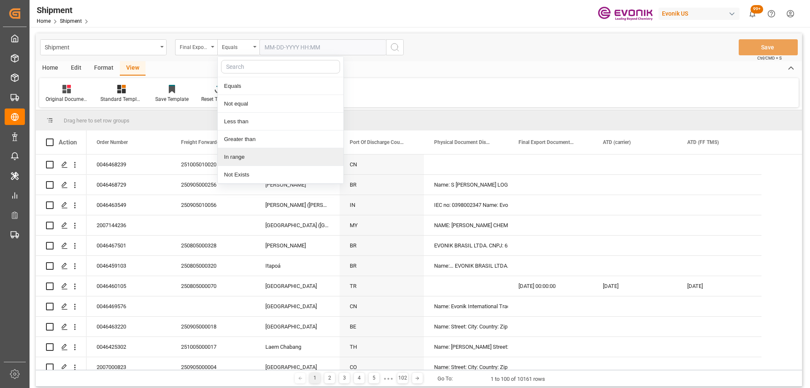
click at [235, 159] on div "In range" at bounding box center [281, 157] width 126 height 18
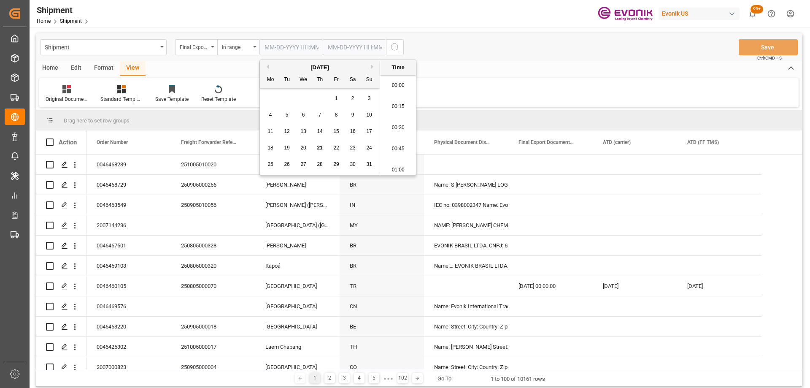
click at [290, 47] on input "text" at bounding box center [291, 47] width 63 height 16
drag, startPoint x: 273, startPoint y: 148, endPoint x: 282, endPoint y: 146, distance: 8.6
click at [273, 148] on div "18" at bounding box center [270, 148] width 11 height 10
type input "08-18-2025 00:00"
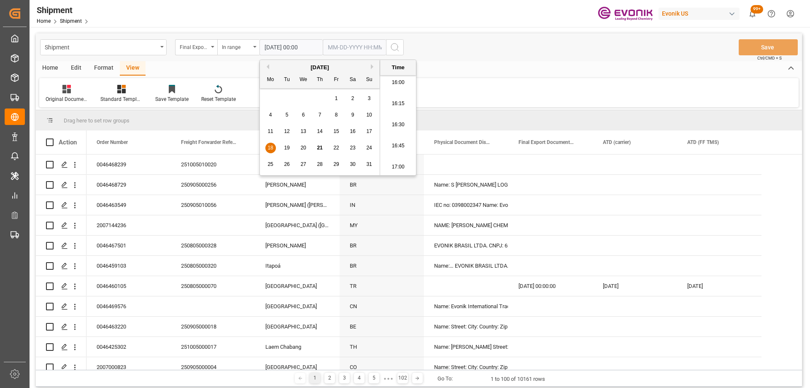
click at [323, 45] on input "text" at bounding box center [291, 47] width 63 height 16
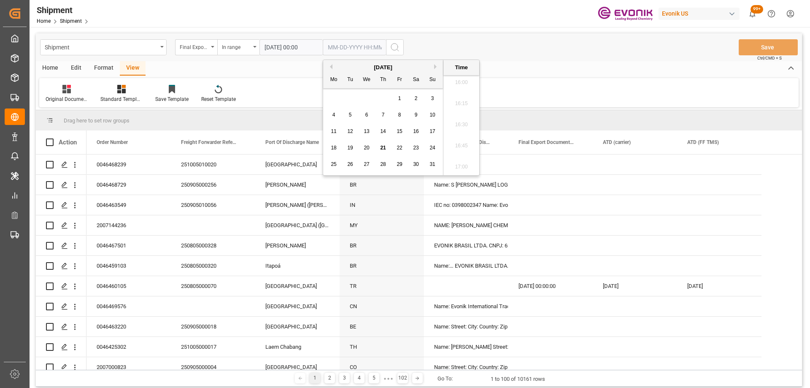
click at [383, 149] on span "21" at bounding box center [382, 148] width 5 height 6
type input "[DATE] 00:00"
click at [398, 44] on icon "search button" at bounding box center [395, 47] width 10 height 10
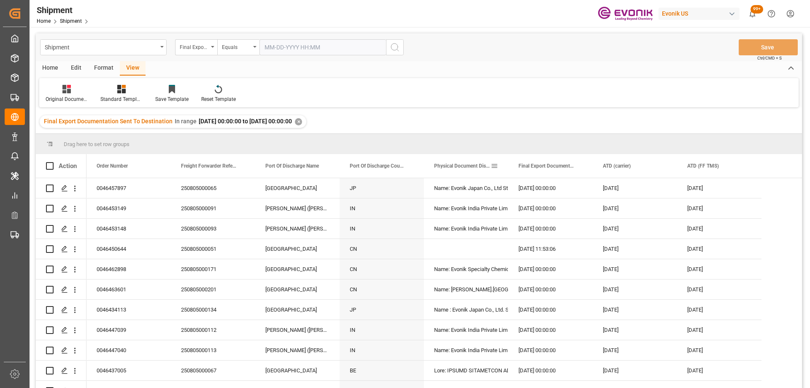
click at [495, 164] on span at bounding box center [495, 166] width 8 height 8
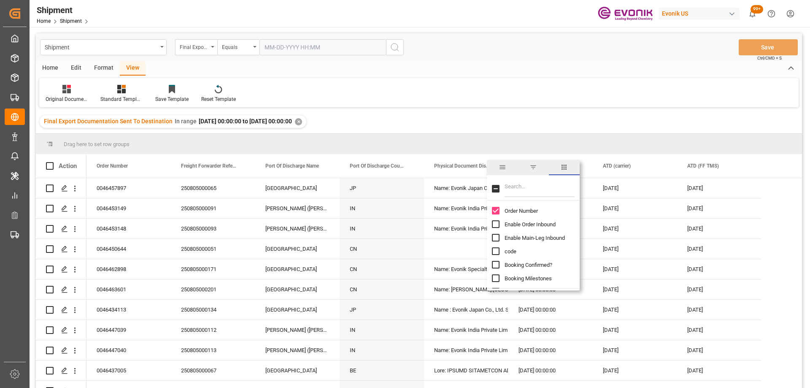
click at [396, 76] on div "Home Edit Format View Original Documentation Standard Templates Save Template R…" at bounding box center [419, 84] width 766 height 46
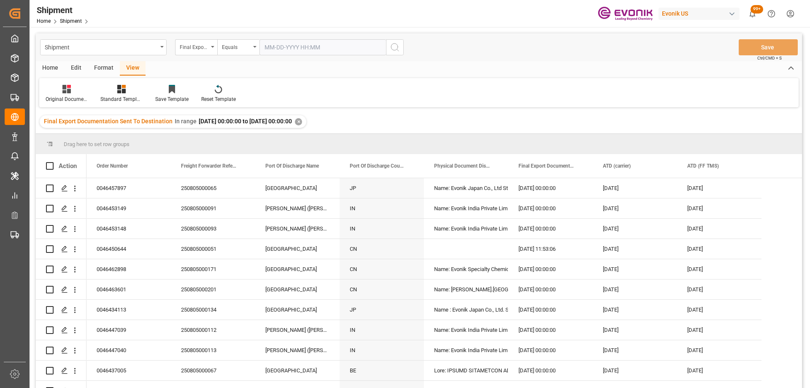
click at [88, 71] on div "Format" at bounding box center [104, 68] width 32 height 14
click at [55, 69] on div "Home" at bounding box center [50, 68] width 29 height 14
click at [87, 87] on div at bounding box center [93, 88] width 23 height 9
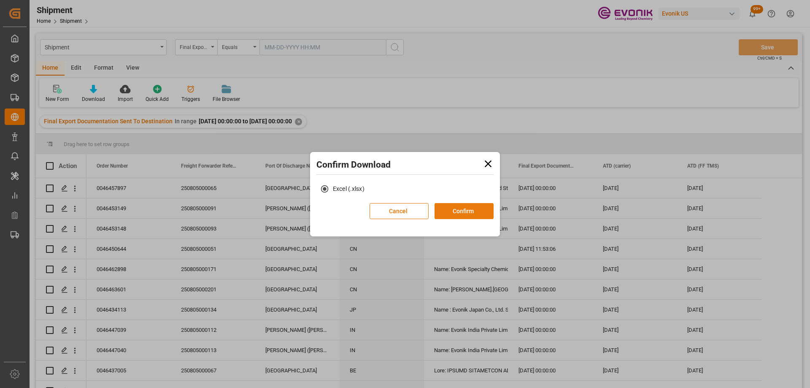
click at [452, 209] on button "Confirm" at bounding box center [464, 211] width 59 height 16
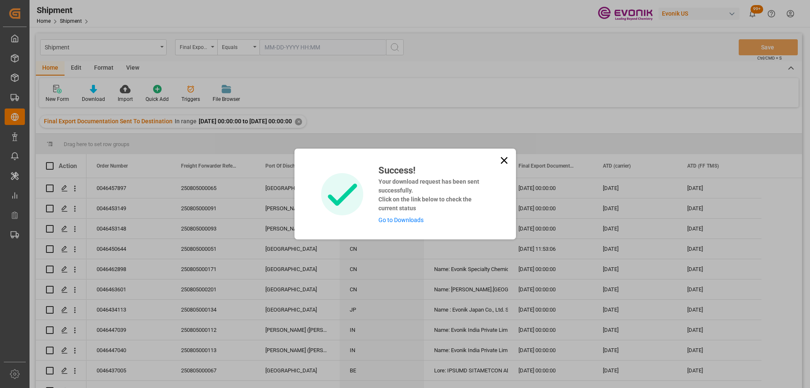
click at [406, 223] on link "Go to Downloads" at bounding box center [401, 220] width 45 height 7
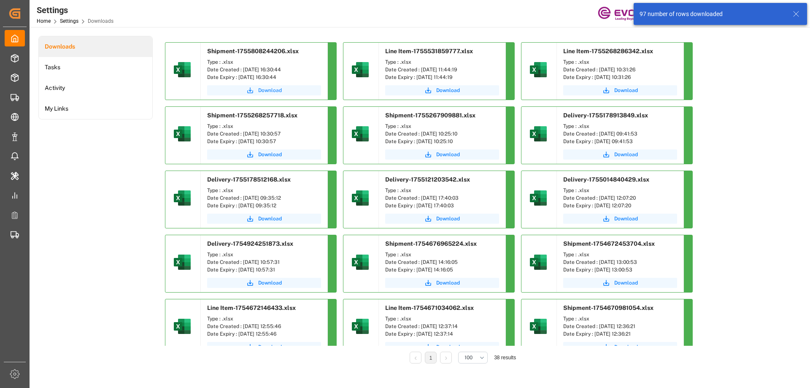
click at [269, 89] on span "Download" at bounding box center [270, 91] width 24 height 8
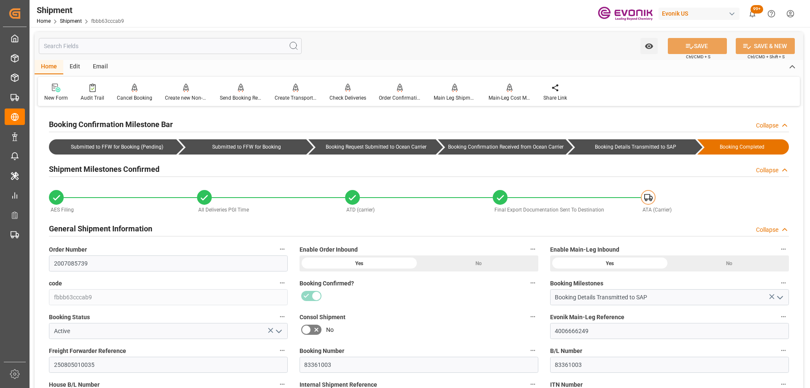
scroll to position [464, 0]
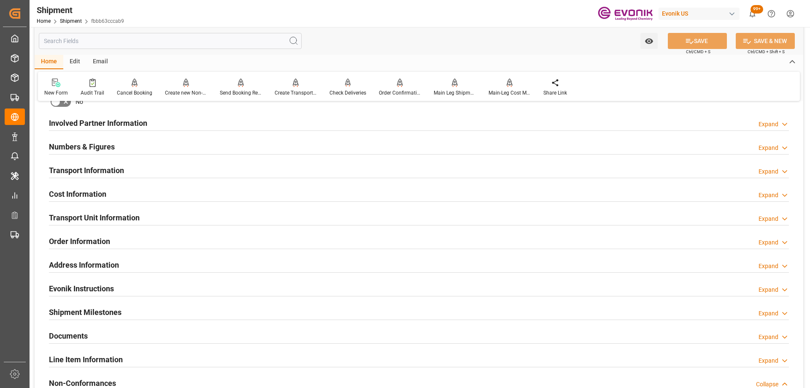
click at [118, 285] on div "Evonik Instructions Expand" at bounding box center [419, 288] width 740 height 16
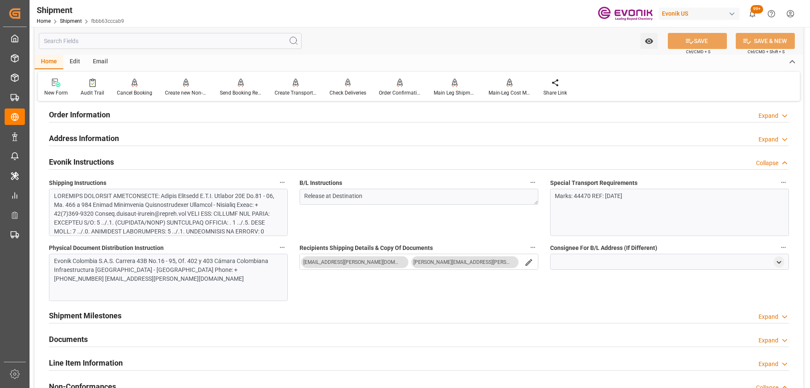
scroll to position [633, 0]
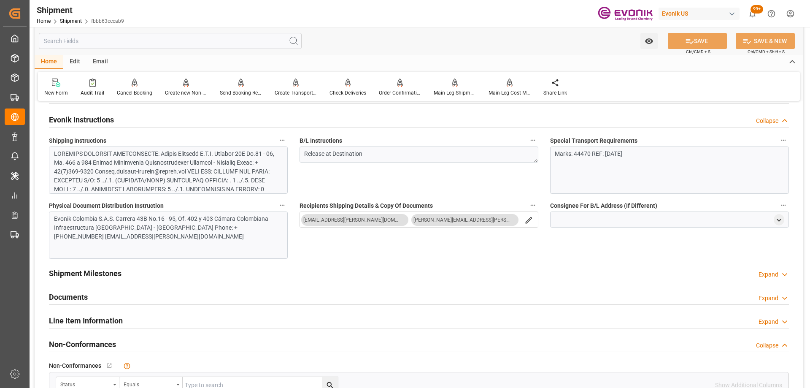
click at [165, 167] on div at bounding box center [165, 229] width 222 height 160
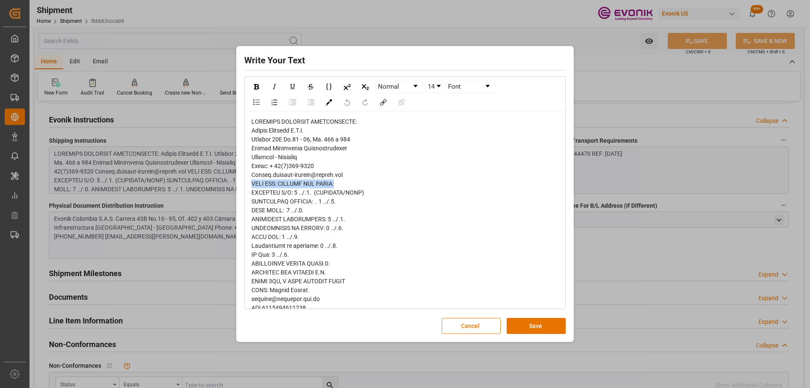
drag, startPoint x: 357, startPoint y: 181, endPoint x: 243, endPoint y: 184, distance: 114.0
click at [243, 184] on div "Write Your Text Normal 14 Font Cancel Save" at bounding box center [404, 194] width 333 height 292
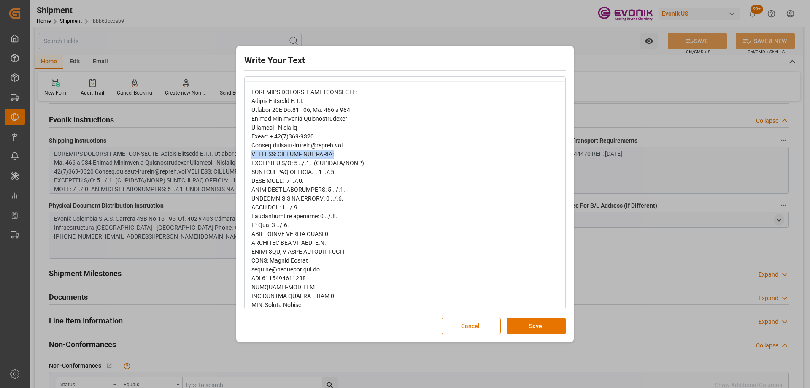
scroll to position [0, 0]
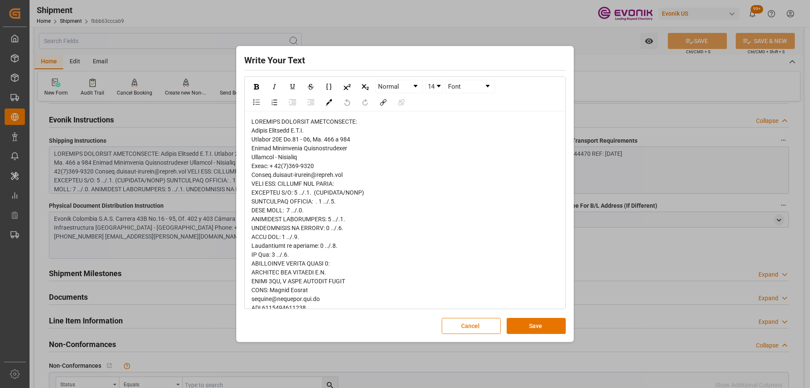
drag, startPoint x: 251, startPoint y: 190, endPoint x: 292, endPoint y: 199, distance: 42.3
click at [292, 199] on div "rdw-wrapper" at bounding box center [405, 329] width 308 height 425
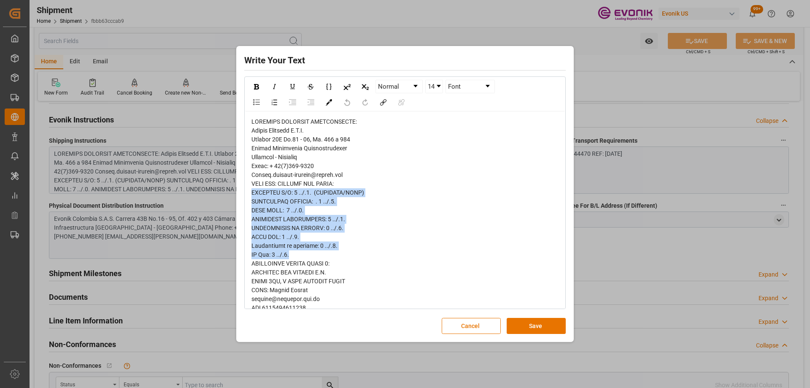
drag, startPoint x: 302, startPoint y: 252, endPoint x: 247, endPoint y: 190, distance: 83.5
click at [247, 190] on div "rdw-wrapper" at bounding box center [405, 329] width 320 height 437
click at [487, 324] on button "Cancel" at bounding box center [471, 326] width 59 height 16
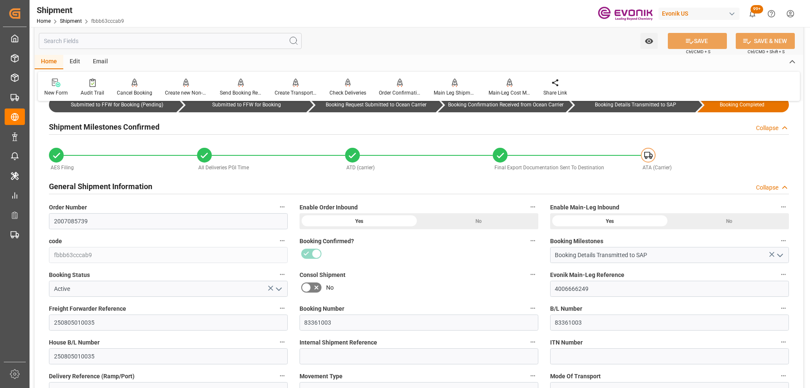
scroll to position [84, 0]
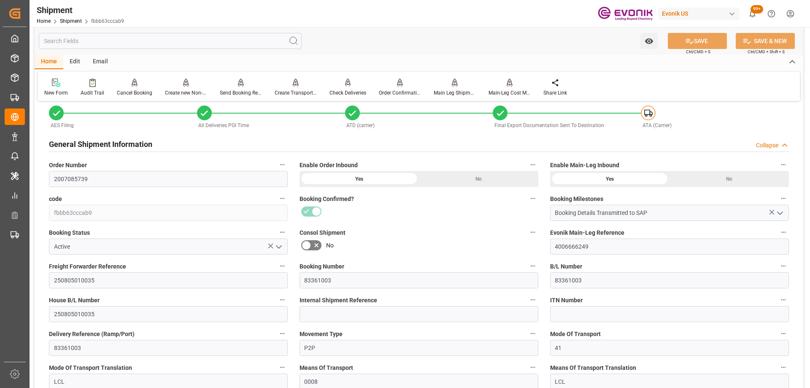
click at [388, 231] on label "Consol Shipment" at bounding box center [419, 233] width 239 height 12
click at [528, 231] on button "Consol Shipment" at bounding box center [533, 232] width 11 height 11
drag, startPoint x: 109, startPoint y: 274, endPoint x: -212, endPoint y: 217, distance: 325.9
click at [0, 217] on html "Created by potrace 1.15, written by [PERSON_NAME] [DATE]-[DATE] Created by potr…" at bounding box center [405, 194] width 810 height 388
click at [425, 234] on div at bounding box center [405, 194] width 810 height 388
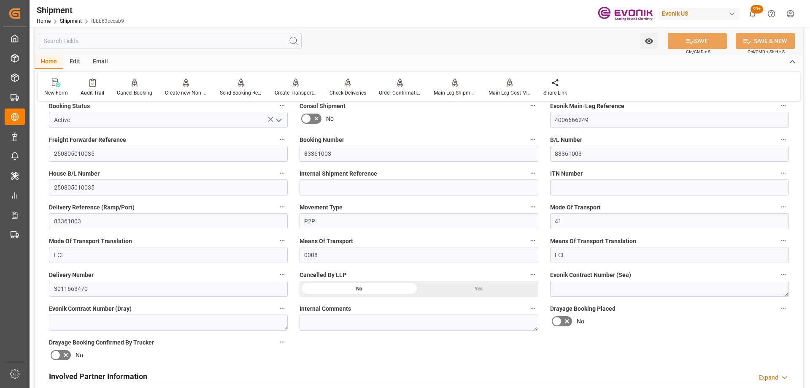
scroll to position [338, 0]
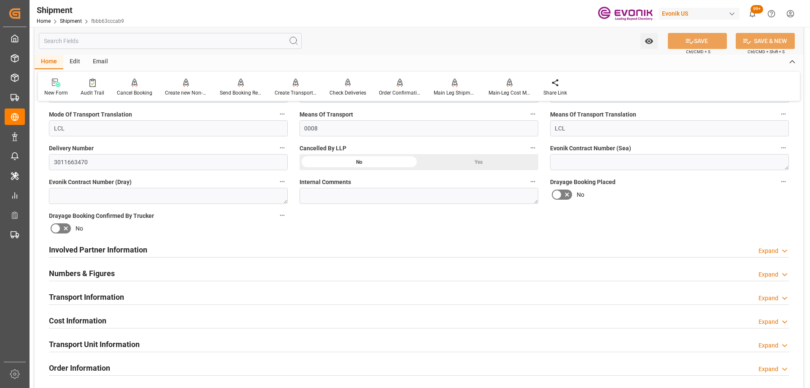
click at [65, 45] on input "text" at bounding box center [170, 41] width 263 height 16
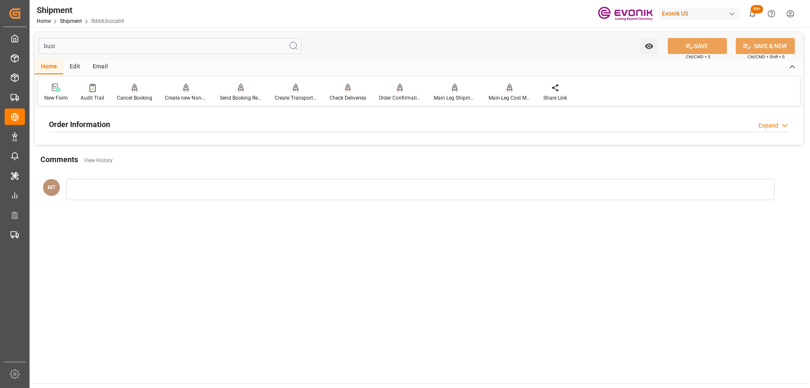
type input "busi"
click at [118, 133] on div "Order Information Expand" at bounding box center [419, 125] width 752 height 24
click at [119, 132] on div at bounding box center [419, 132] width 740 height 0
click at [117, 125] on div "Order Information Expand" at bounding box center [419, 124] width 740 height 16
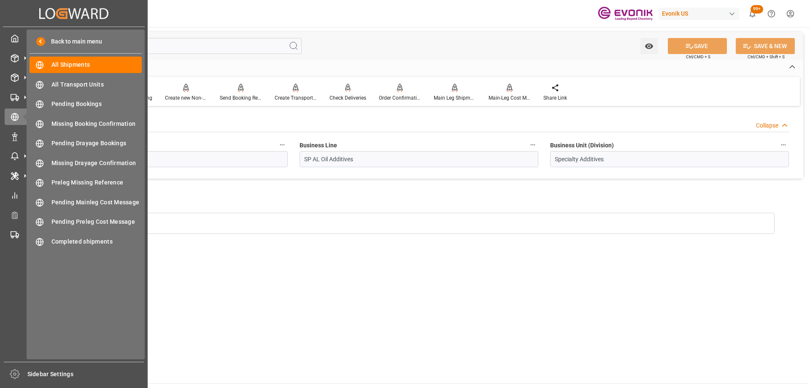
drag, startPoint x: 111, startPoint y: 43, endPoint x: 4, endPoint y: 33, distance: 107.2
click at [4, 33] on div "Created by potrace 1.15, written by [PERSON_NAME] [DATE]-[DATE] Created by potr…" at bounding box center [405, 194] width 810 height 388
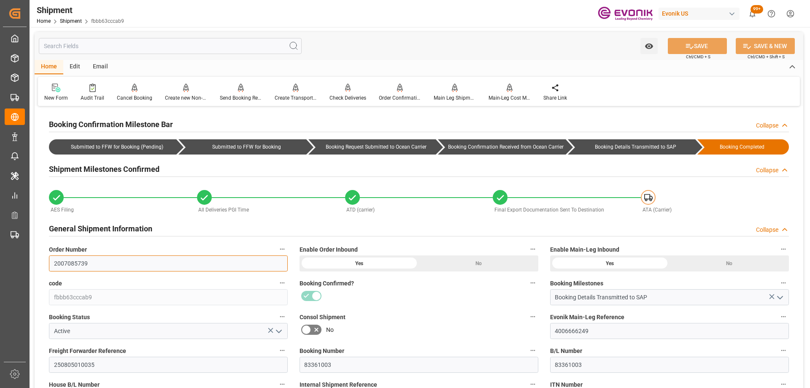
drag, startPoint x: 131, startPoint y: 264, endPoint x: -41, endPoint y: 247, distance: 172.2
click at [0, 247] on html "Created by potrace 1.15, written by [PERSON_NAME] [DATE]-[DATE] Created by potr…" at bounding box center [405, 194] width 810 height 388
click at [367, 299] on div at bounding box center [419, 296] width 239 height 14
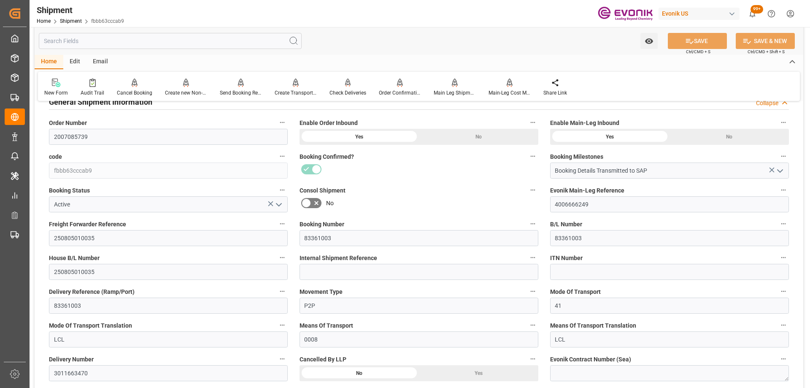
scroll to position [211, 0]
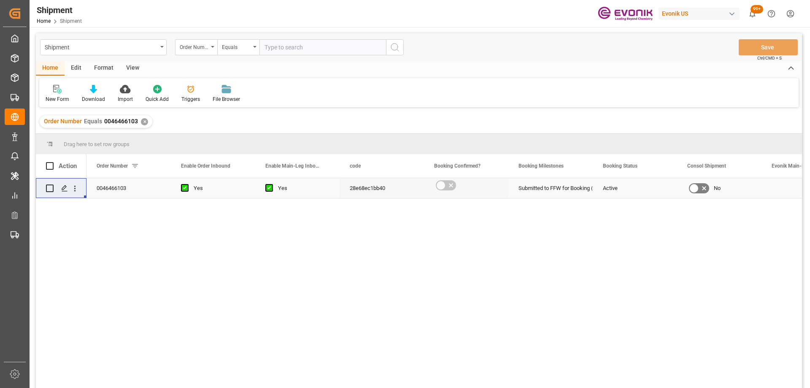
click at [274, 44] on input "text" at bounding box center [323, 47] width 127 height 16
click at [292, 46] on input "text" at bounding box center [323, 47] width 127 height 16
paste input "2149802679"
type input "2149802679"
click at [193, 46] on div "Order Number" at bounding box center [194, 46] width 29 height 10
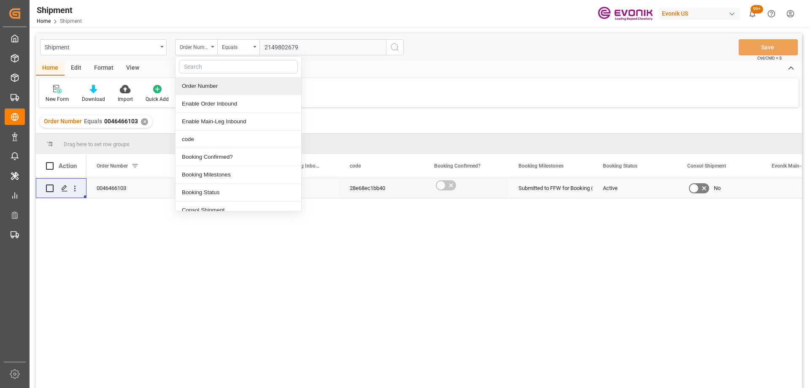
click at [235, 85] on div "Order Number" at bounding box center [239, 86] width 126 height 18
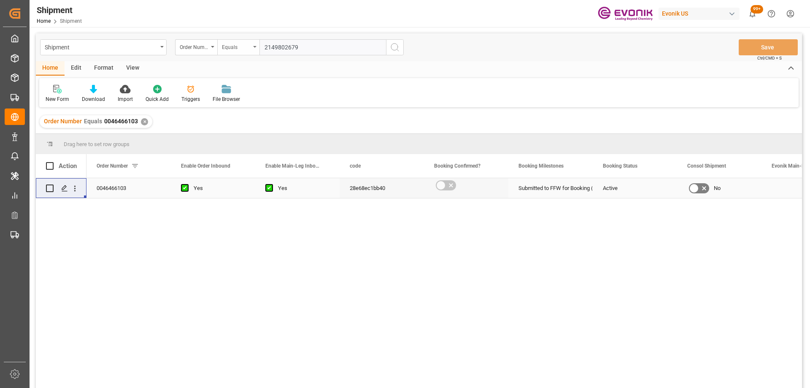
drag, startPoint x: 301, startPoint y: 47, endPoint x: 225, endPoint y: 43, distance: 75.2
click at [225, 43] on div "Order Number Equals 2149802679" at bounding box center [289, 47] width 229 height 16
click at [198, 45] on div "Order Number" at bounding box center [194, 46] width 29 height 10
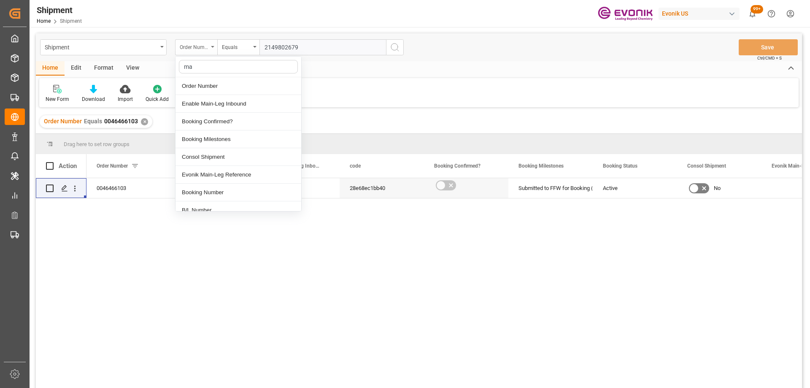
type input "mai"
click at [244, 104] on div "Evonik Main-Leg Reference" at bounding box center [239, 104] width 126 height 18
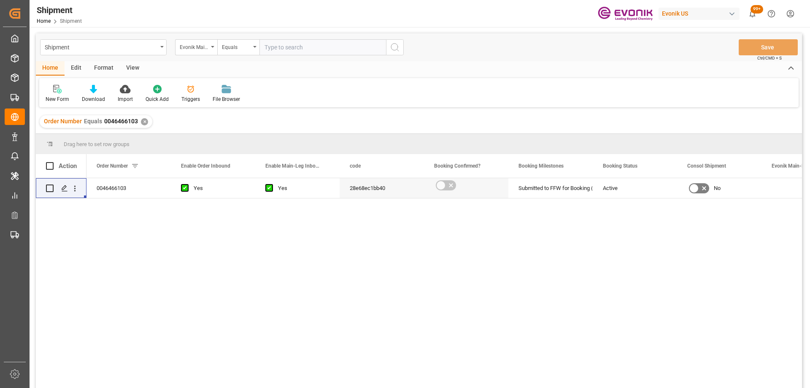
click at [292, 49] on input "text" at bounding box center [323, 47] width 127 height 16
type input "4006664834"
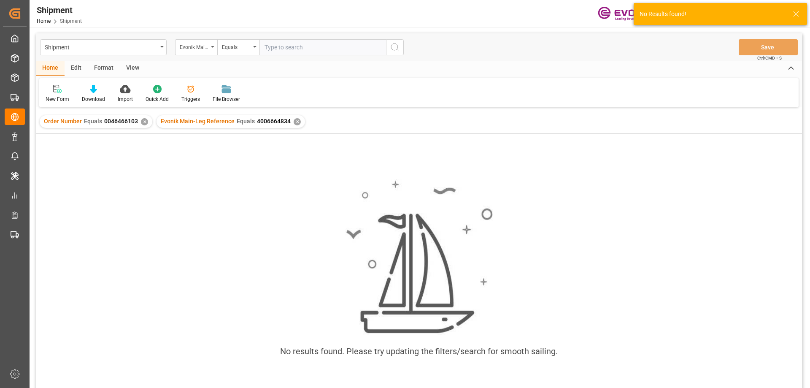
click at [144, 120] on div "✕" at bounding box center [144, 121] width 7 height 7
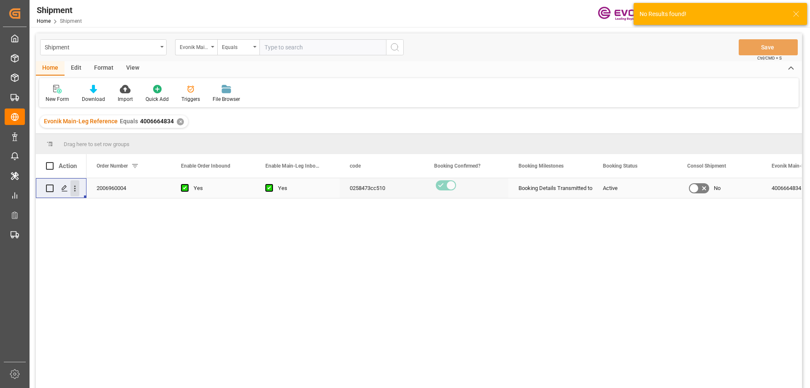
click at [77, 187] on icon "open menu" at bounding box center [74, 188] width 9 height 9
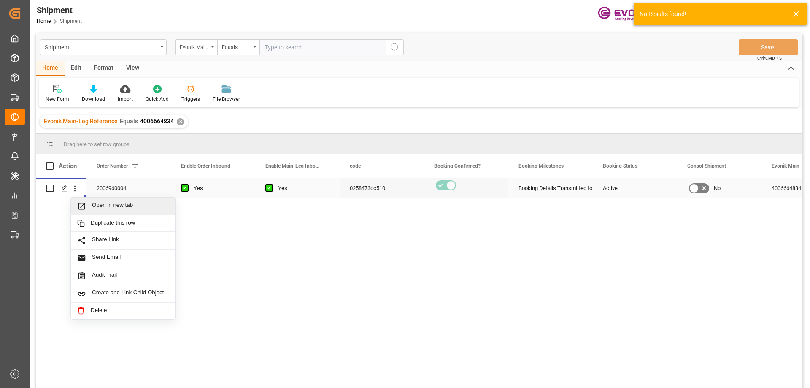
click at [91, 203] on span "Press SPACE to select this row." at bounding box center [84, 206] width 15 height 9
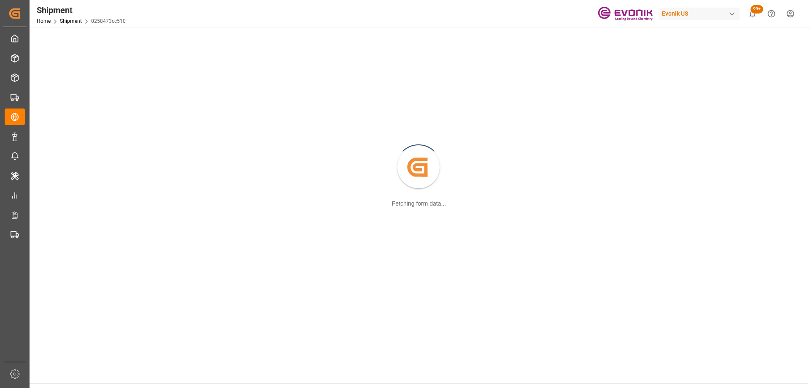
scroll to position [84, 0]
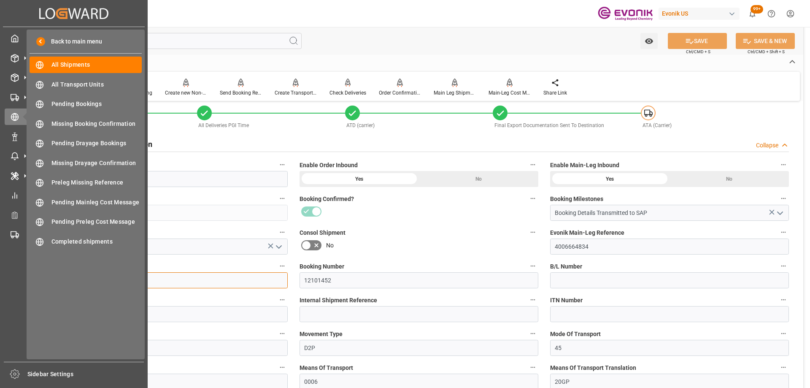
drag, startPoint x: 121, startPoint y: 280, endPoint x: 4, endPoint y: 271, distance: 117.2
click at [5, 271] on div "Created by potrace 1.15, written by Peter Selinger 2001-2017 Created by potrace…" at bounding box center [405, 194] width 810 height 388
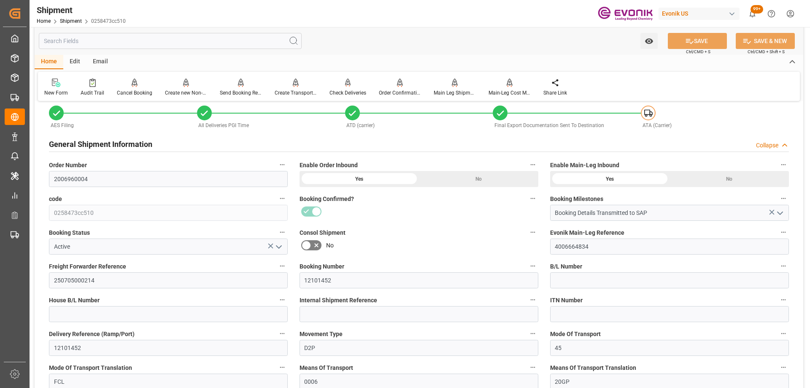
click at [417, 227] on label "Consol Shipment" at bounding box center [419, 233] width 239 height 12
click at [528, 227] on button "Consol Shipment" at bounding box center [533, 232] width 11 height 11
click at [352, 280] on div at bounding box center [405, 194] width 810 height 388
drag, startPoint x: 366, startPoint y: 282, endPoint x: 263, endPoint y: 282, distance: 103.0
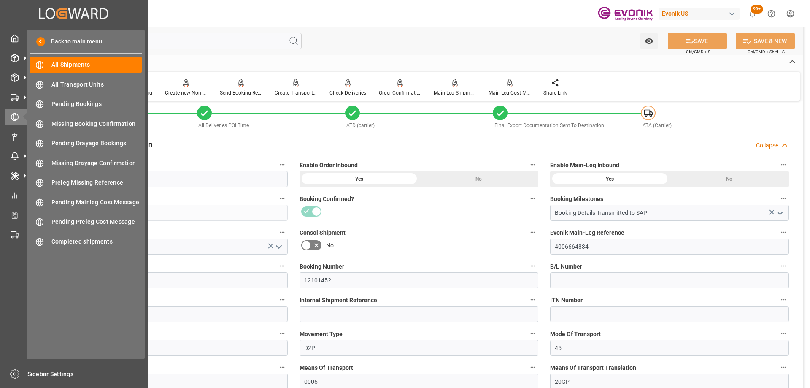
click at [14, 29] on div "My Cockpit My Cockpit Seafreight Order Management Seafreight Order Management A…" at bounding box center [74, 194] width 142 height 335
click at [16, 32] on div "My Cockpit My Cockpit" at bounding box center [74, 38] width 138 height 16
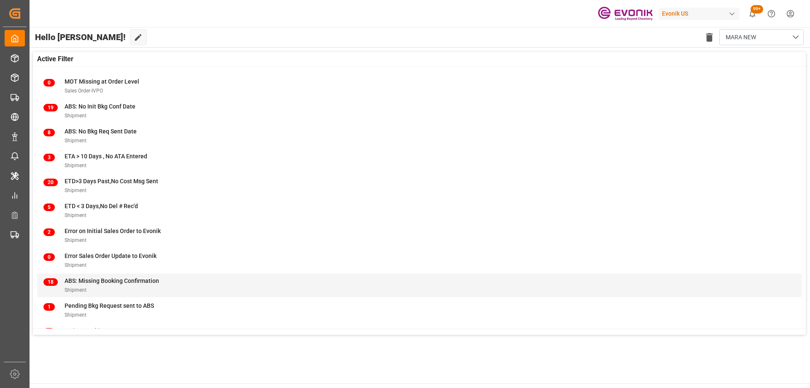
scroll to position [83, 0]
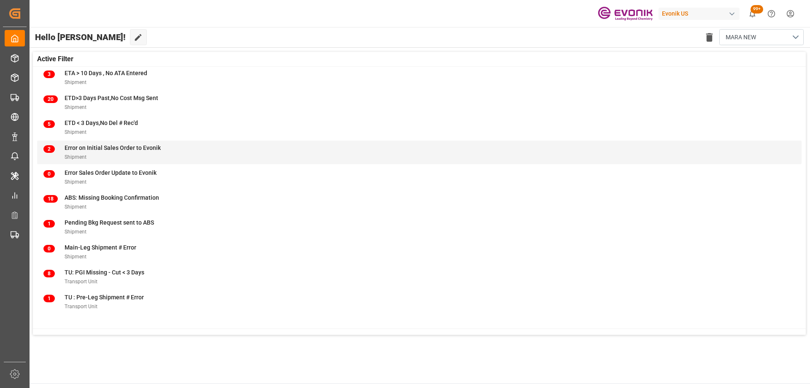
click at [114, 156] on div "Shipment" at bounding box center [113, 156] width 96 height 9
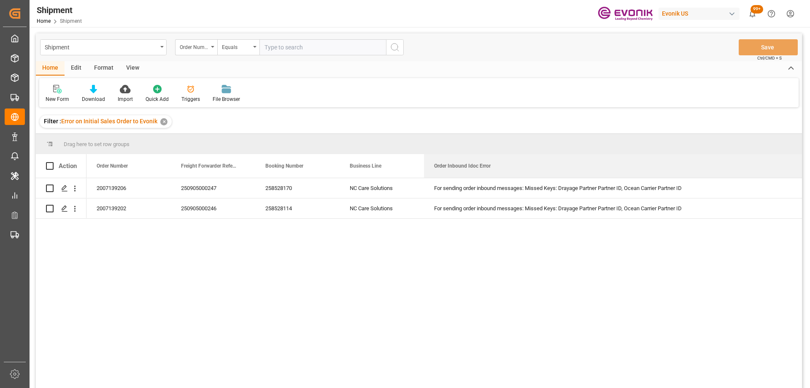
drag, startPoint x: 507, startPoint y: 160, endPoint x: 808, endPoint y: 146, distance: 301.6
click at [808, 146] on main "Shipment Order Number Equals Save Ctrl/CMD + S Home Edit Format View New Form D…" at bounding box center [419, 221] width 779 height 377
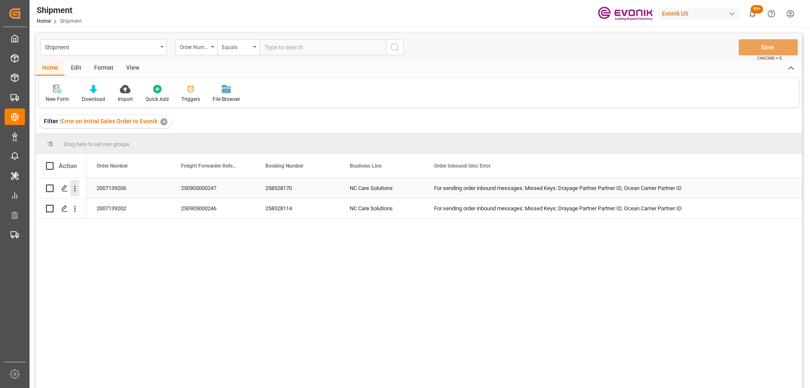
click at [75, 188] on icon "open menu" at bounding box center [75, 189] width 2 height 6
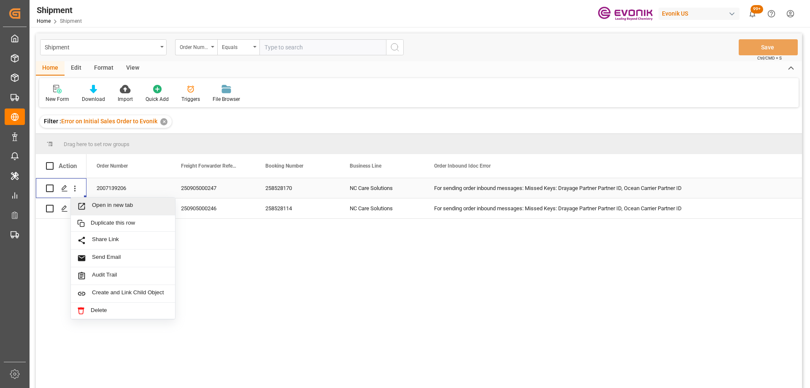
click at [102, 205] on span "Open in new tab" at bounding box center [130, 206] width 77 height 9
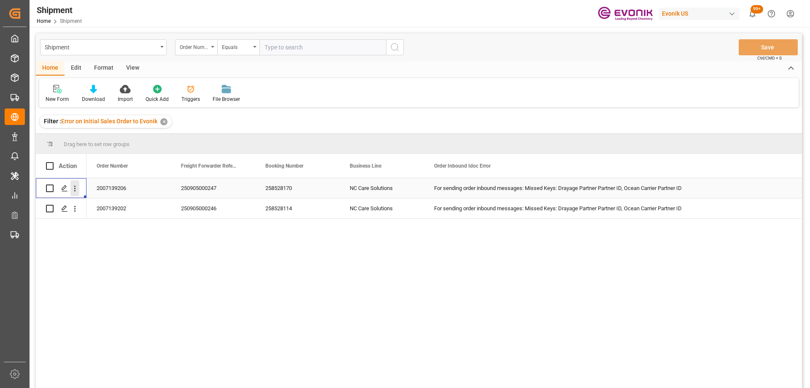
click at [76, 188] on icon "open menu" at bounding box center [74, 188] width 9 height 9
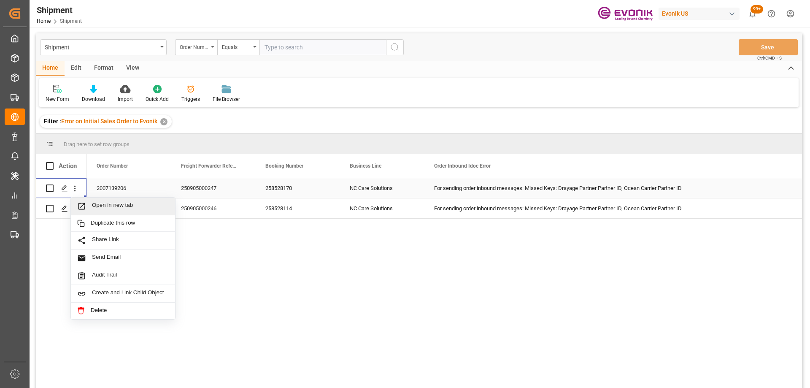
click at [104, 206] on span "Open in new tab" at bounding box center [130, 206] width 77 height 9
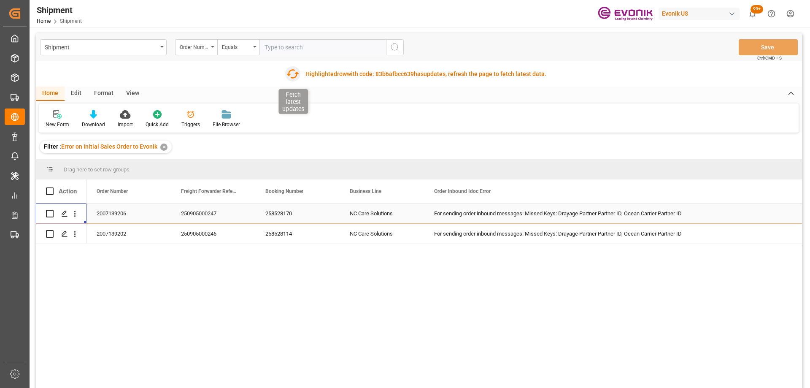
click at [295, 75] on icon "button" at bounding box center [293, 74] width 14 height 14
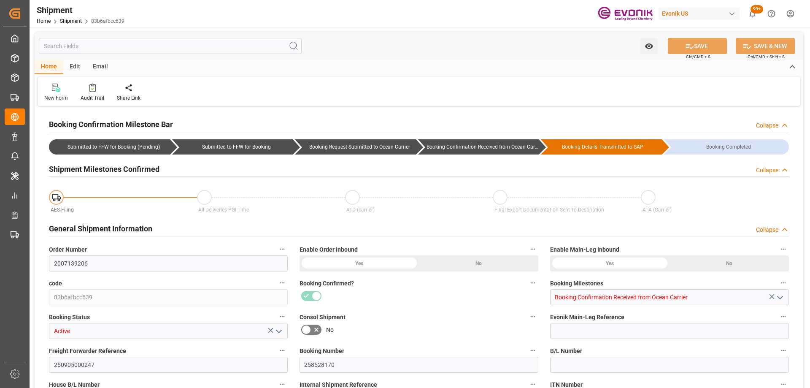
type input "2007139206"
type input "83b6afbcc639"
type input "Booking Confirmation Received from Ocean Carrier"
type input "Active"
type input "250905000247"
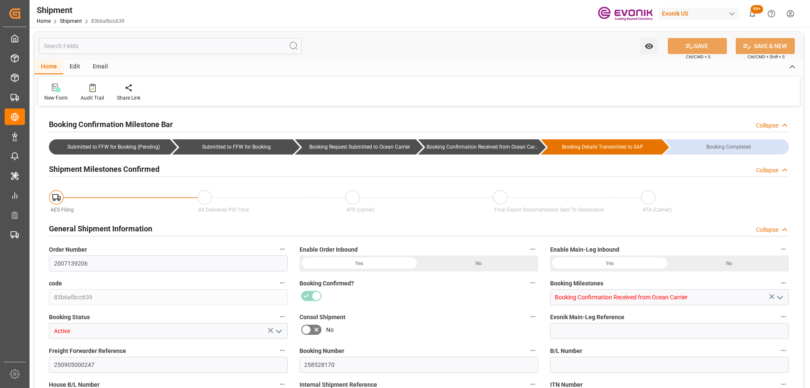
type input "258528170"
type input "D2P"
type input "45"
type input "FCL"
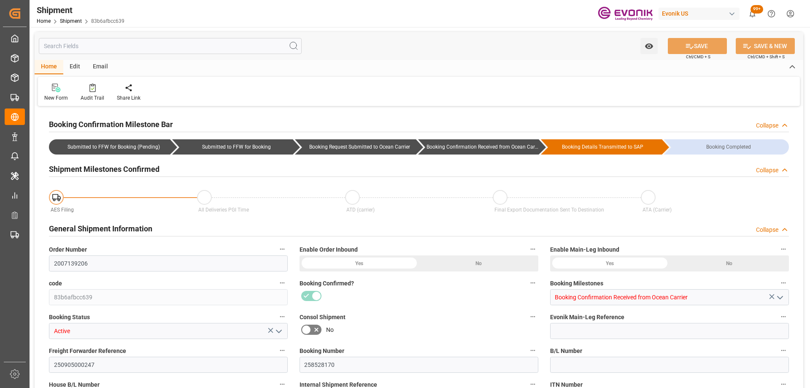
type input "0024"
type input "20TANK"
type input "0090024189"
type input "ALRB"
type input "Intermodal Tank Transport"
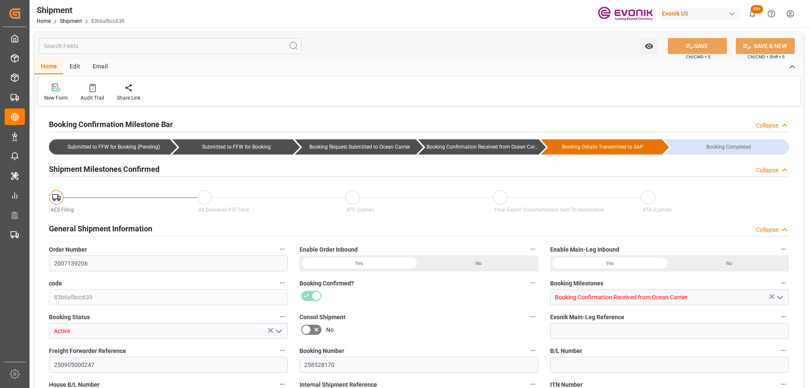
type input "AC Containerline"
type input "AC Containerline GmbH"
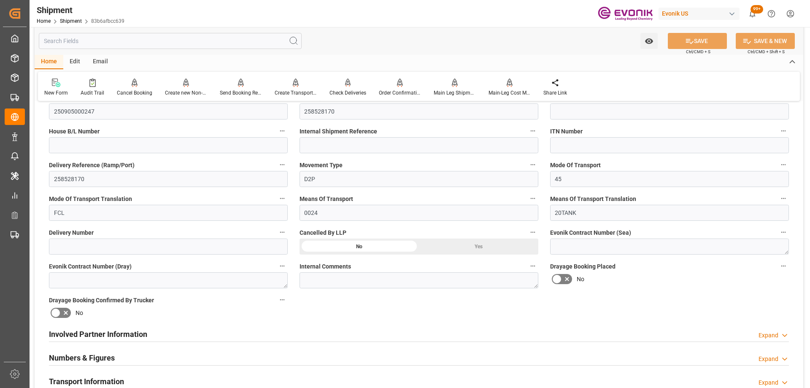
scroll to position [380, 0]
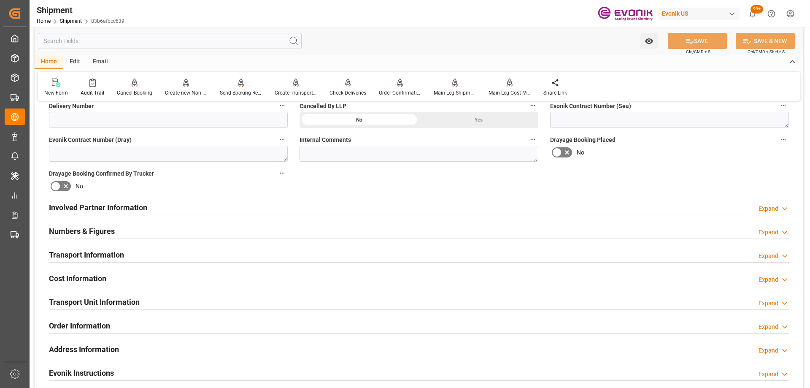
click at [208, 216] on div "Involved Partner Information Expand" at bounding box center [419, 208] width 752 height 24
click at [214, 208] on div "Involved Partner Information Expand" at bounding box center [419, 207] width 740 height 16
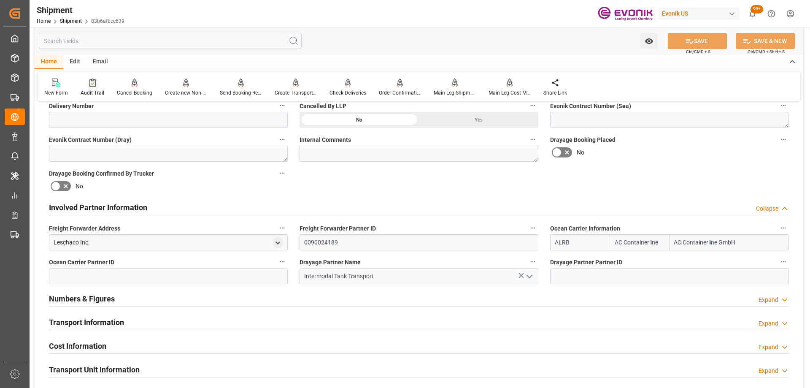
click at [87, 93] on div "Audit Trail" at bounding box center [93, 93] width 24 height 8
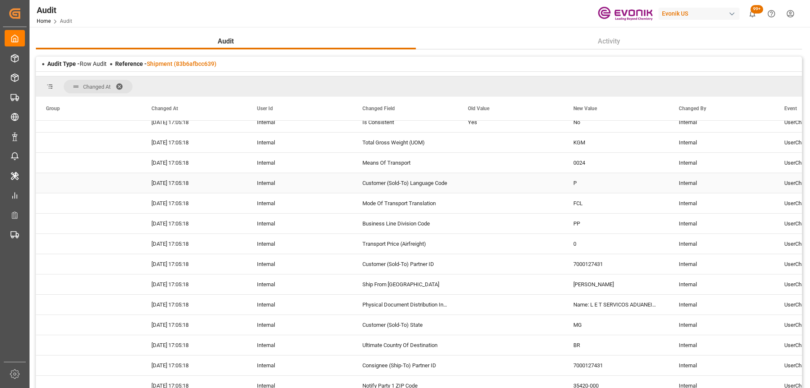
scroll to position [1519, 0]
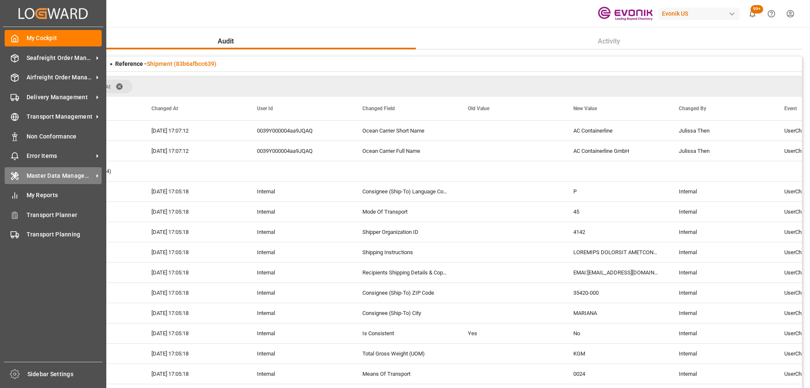
click at [47, 170] on div "Master Data Management Master Data Management" at bounding box center [53, 175] width 97 height 16
click at [31, 177] on span "Master Data Management" at bounding box center [60, 175] width 67 height 9
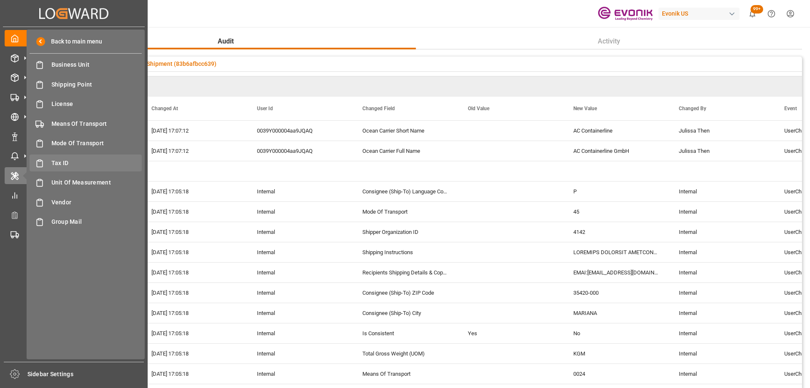
click at [63, 166] on span "Tax ID" at bounding box center [96, 163] width 91 height 9
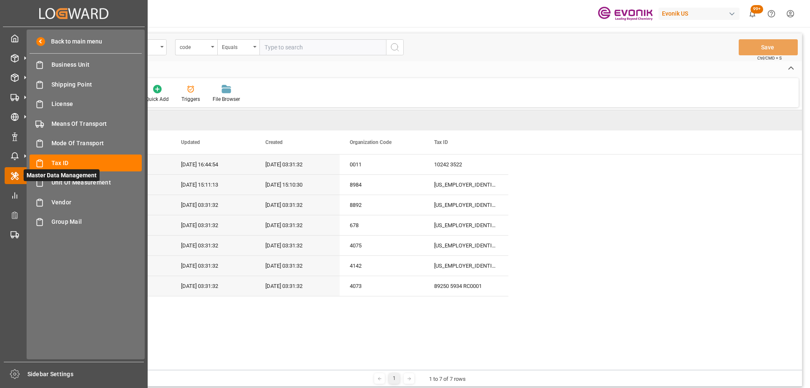
click at [14, 175] on icon at bounding box center [14, 176] width 7 height 8
click at [70, 206] on span "Vendor" at bounding box center [96, 202] width 91 height 9
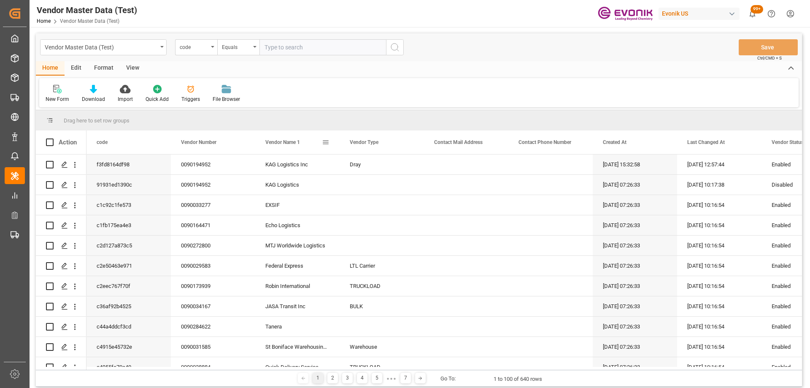
click at [328, 140] on span at bounding box center [326, 142] width 8 height 8
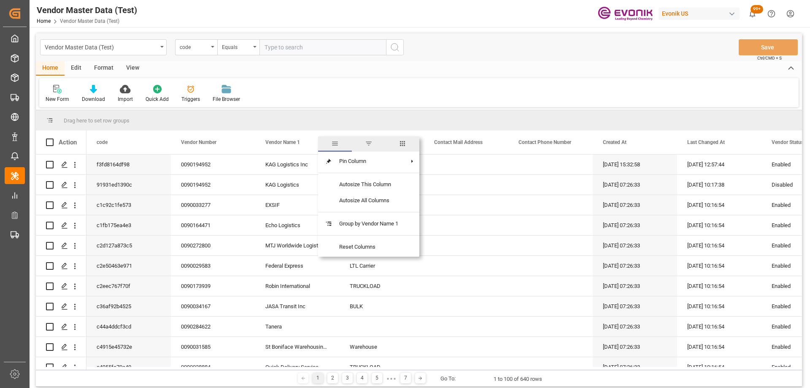
click at [368, 145] on span "filter" at bounding box center [369, 144] width 8 height 8
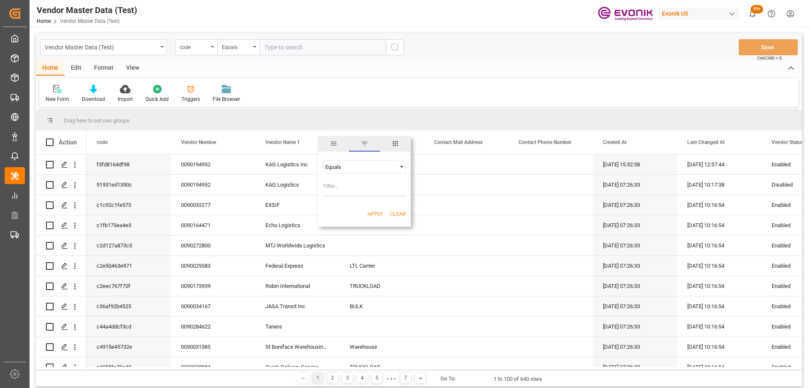
click at [363, 172] on div "Equals" at bounding box center [364, 167] width 83 height 14
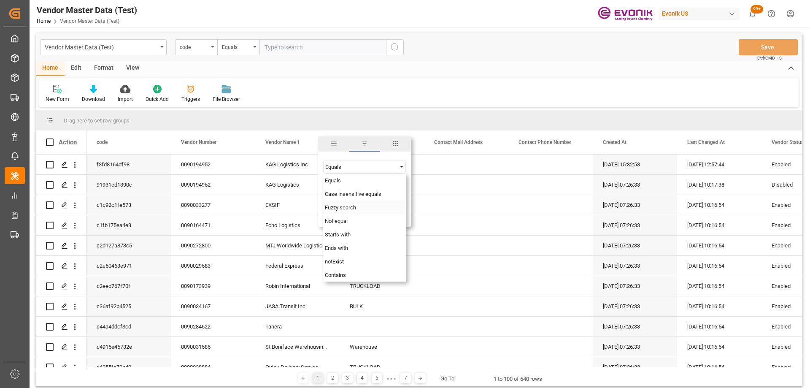
click at [344, 211] on div "Fuzzy search" at bounding box center [364, 207] width 83 height 14
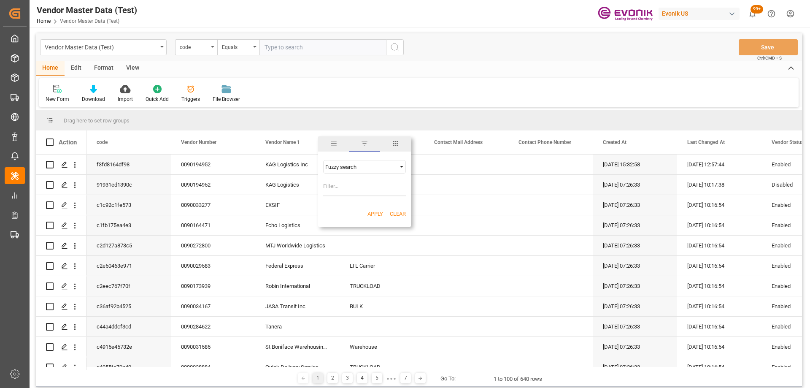
click at [343, 187] on input "Filter Value" at bounding box center [364, 187] width 83 height 17
type input "Intermodal"
click at [374, 210] on button "Apply" at bounding box center [376, 214] width 16 height 8
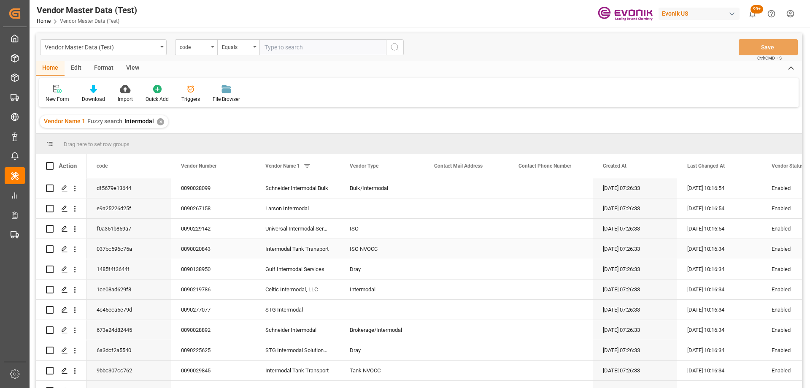
scroll to position [14, 0]
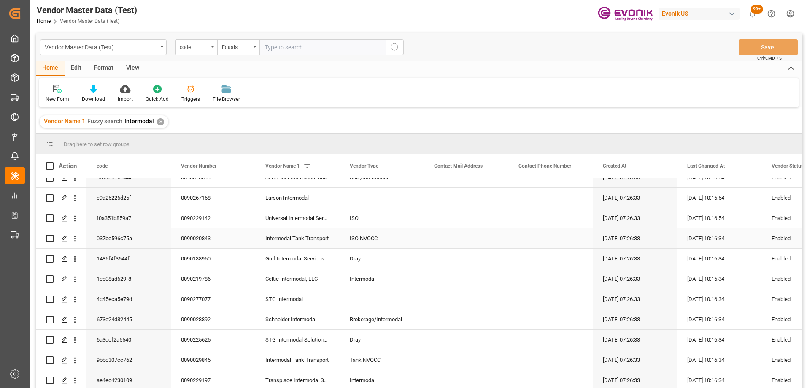
click at [189, 235] on div "0090020843" at bounding box center [213, 238] width 84 height 20
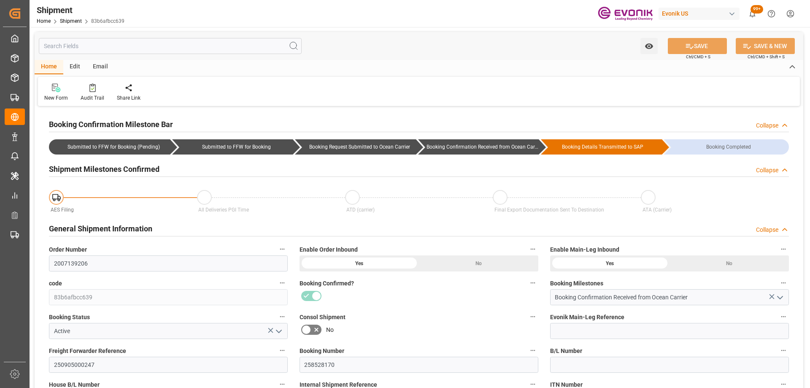
type input "AC Containerline"
type input "AC Containerline GmbH"
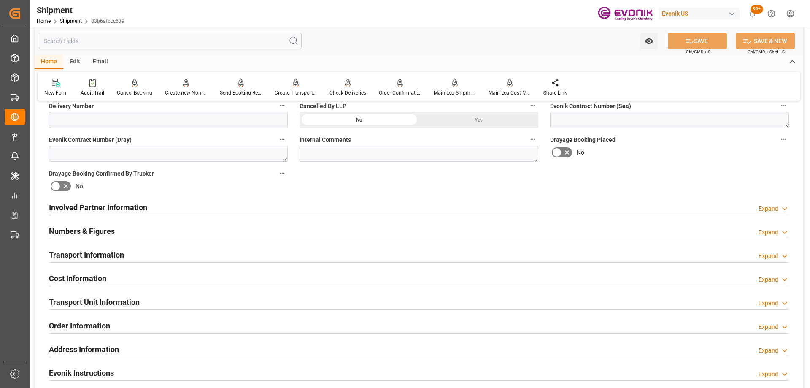
scroll to position [422, 0]
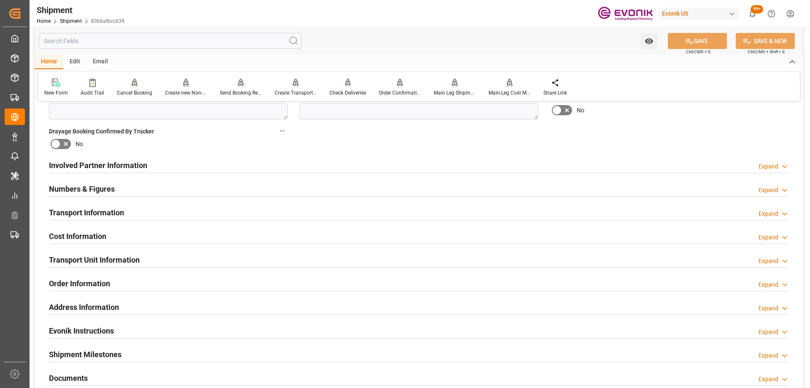
click at [187, 158] on div "Involved Partner Information Expand" at bounding box center [419, 165] width 740 height 16
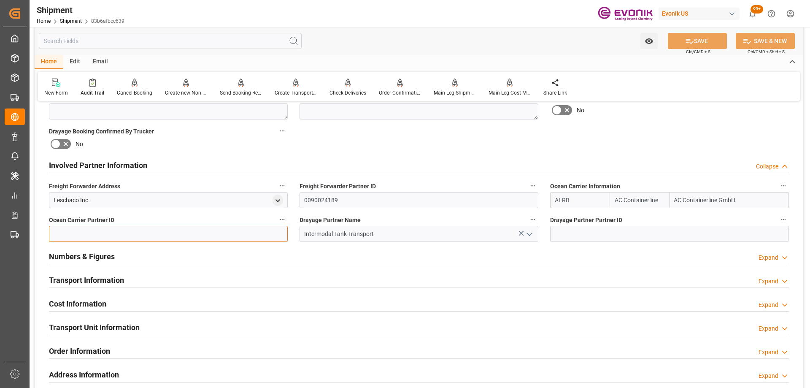
click at [180, 238] on input at bounding box center [168, 234] width 239 height 16
paste input "0090020843"
type input "0090020843"
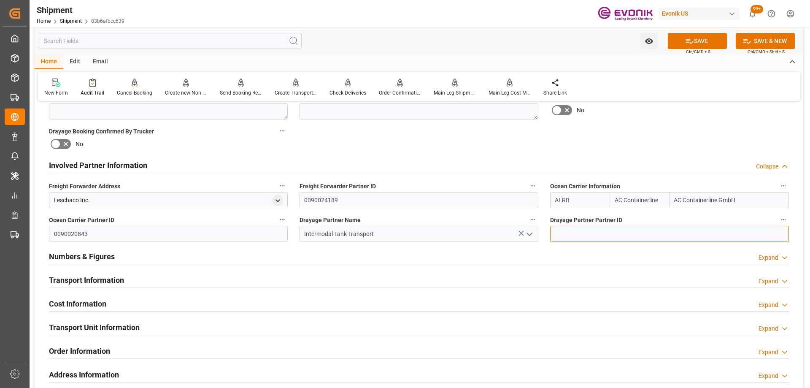
click at [587, 236] on input at bounding box center [669, 234] width 239 height 16
paste input "0090020843"
type input "0090020843"
drag, startPoint x: 568, startPoint y: 199, endPoint x: 498, endPoint y: 182, distance: 71.6
click at [501, 184] on div "Booking Confirmation Milestone Bar Collapse Submitted to FFW for Booking (Pendi…" at bounding box center [419, 156] width 769 height 940
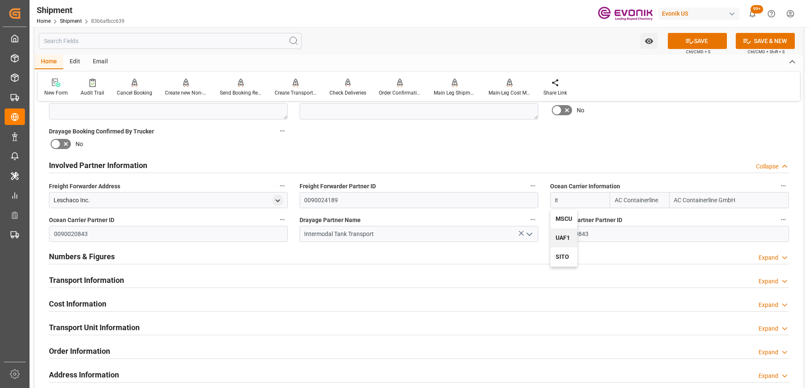
type input "i"
type input "ALRB"
drag, startPoint x: 659, startPoint y: 203, endPoint x: 568, endPoint y: 197, distance: 90.9
click at [571, 196] on div "ALRB AC Containerline AC Containerline GmbH" at bounding box center [669, 200] width 239 height 16
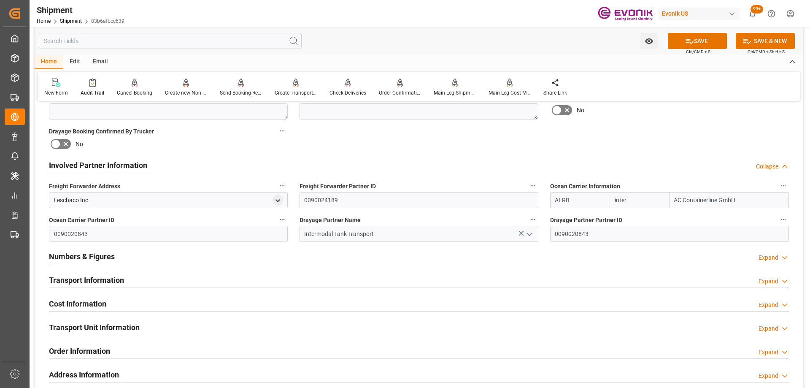
type input "interm"
click at [617, 216] on b "TQMU" at bounding box center [623, 218] width 17 height 7
type input "TQMU"
type input "Intermodal Tank Transport"
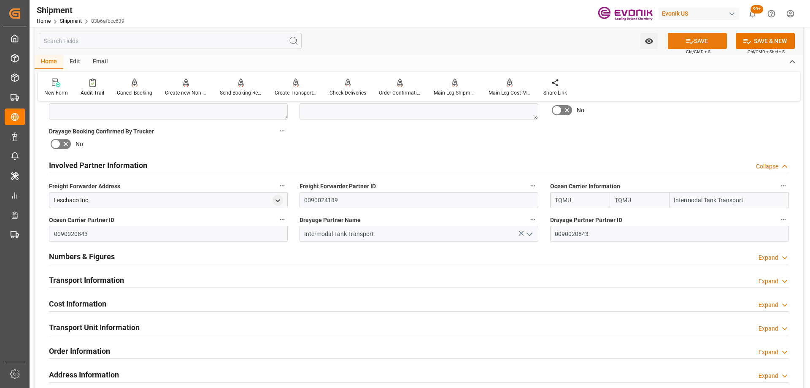
type input "TQMU"
click at [700, 41] on button "SAVE" at bounding box center [697, 41] width 59 height 16
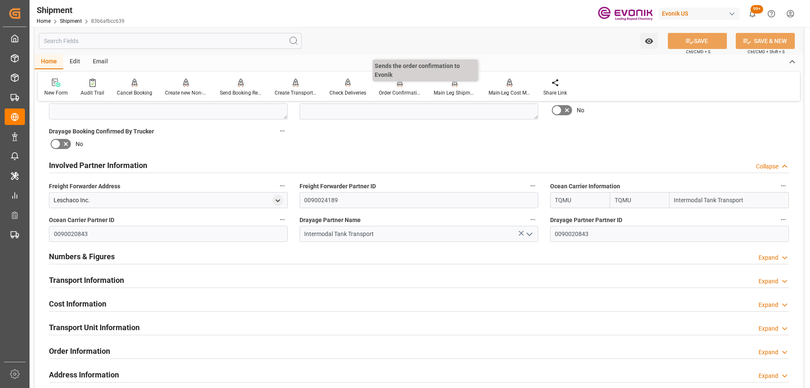
click at [397, 89] on div "Order Confirmation" at bounding box center [400, 93] width 42 height 8
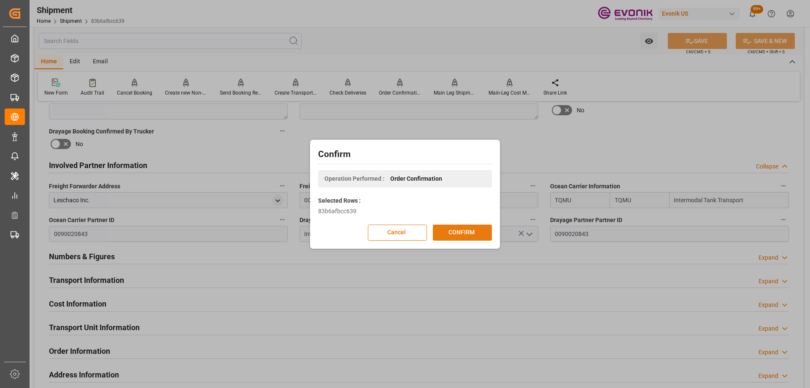
click at [466, 232] on button "CONFIRM" at bounding box center [462, 233] width 59 height 16
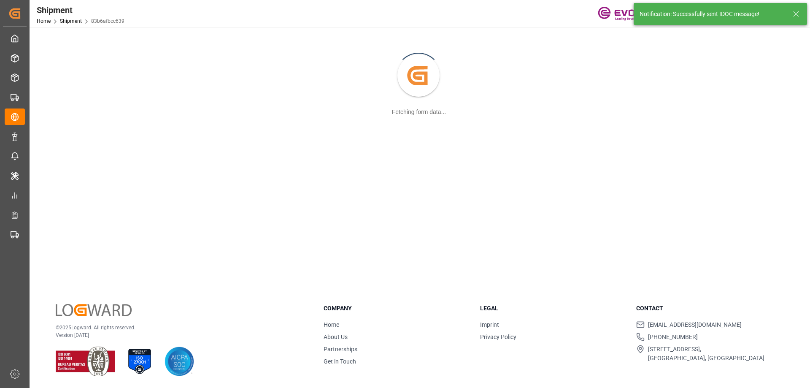
scroll to position [92, 0]
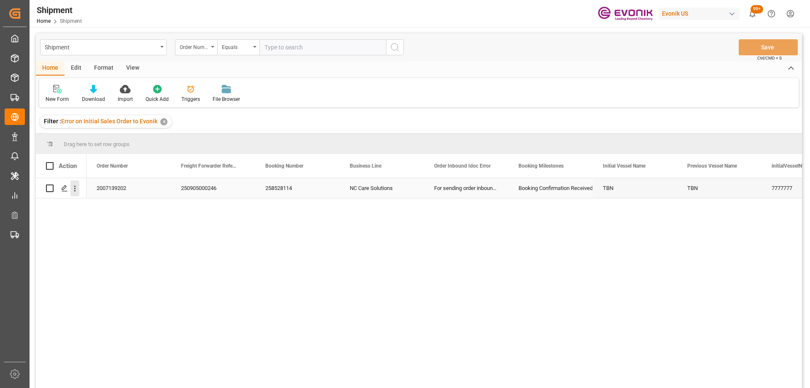
click at [76, 190] on icon "open menu" at bounding box center [74, 188] width 9 height 9
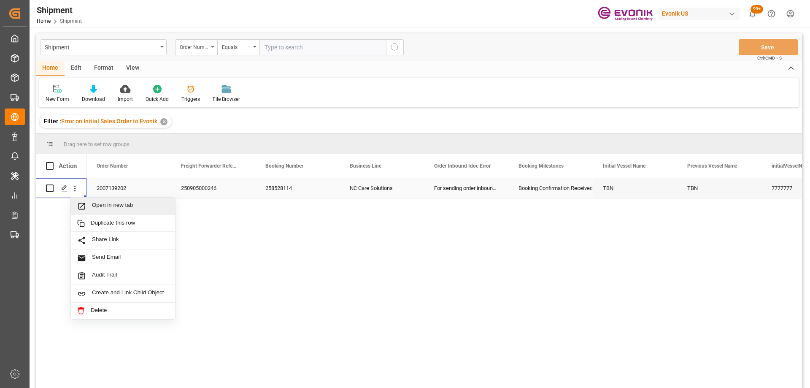
click at [103, 204] on span "Open in new tab" at bounding box center [130, 206] width 77 height 9
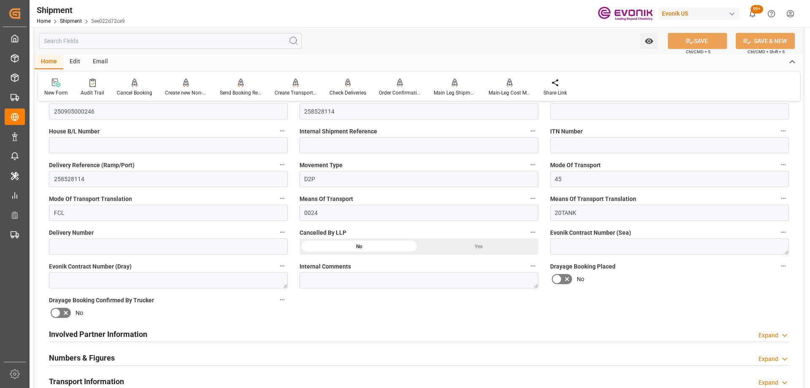
scroll to position [380, 0]
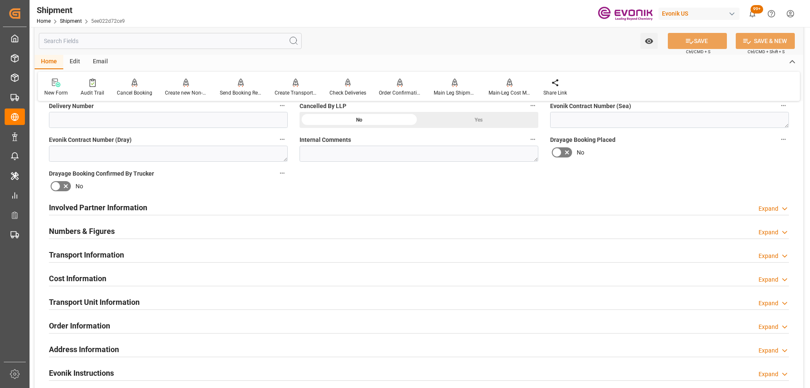
click at [513, 215] on div "Involved Partner Information Expand" at bounding box center [419, 208] width 752 height 24
click at [455, 200] on div "Involved Partner Information Expand" at bounding box center [419, 207] width 740 height 16
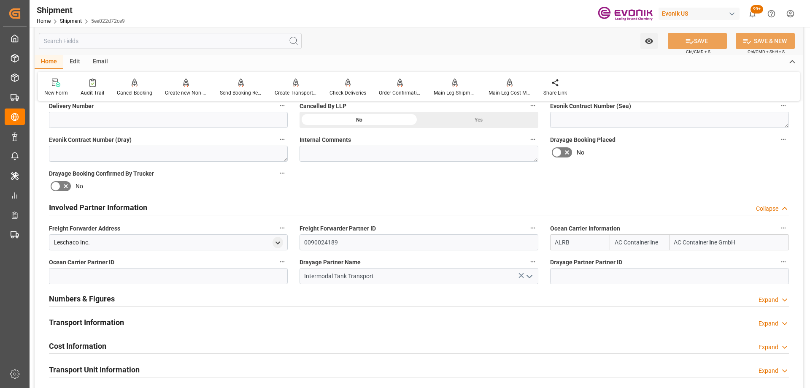
drag, startPoint x: 651, startPoint y: 243, endPoint x: 531, endPoint y: 242, distance: 119.4
click at [531, 242] on div "Booking Confirmation Milestone Bar Collapse Submitted to FFW for Booking (Pendi…" at bounding box center [419, 199] width 769 height 940
type input "intermoda"
click at [615, 261] on div "TQMU" at bounding box center [623, 261] width 27 height 19
type input "TQMU"
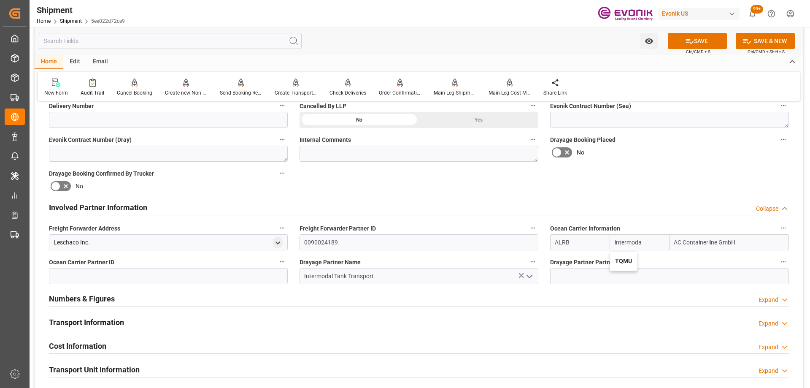
type input "TQMU"
type input "Intermodal Tank Transport"
type input "TQMU"
click at [205, 280] on input at bounding box center [168, 276] width 239 height 16
drag, startPoint x: 205, startPoint y: 280, endPoint x: 135, endPoint y: 275, distance: 69.8
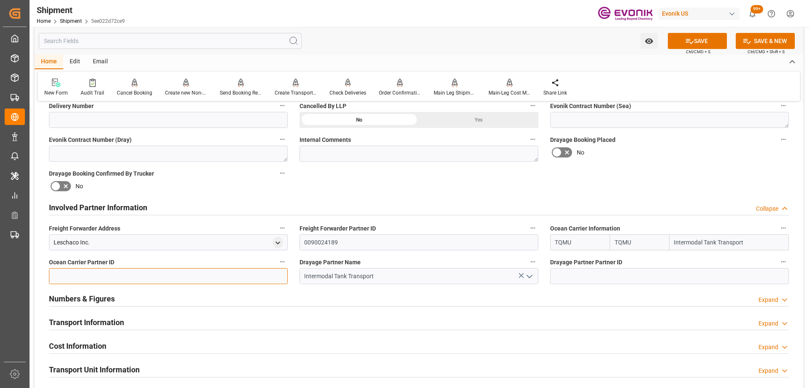
click at [135, 275] on input at bounding box center [168, 276] width 239 height 16
paste input "0090020843"
type input "0090020843"
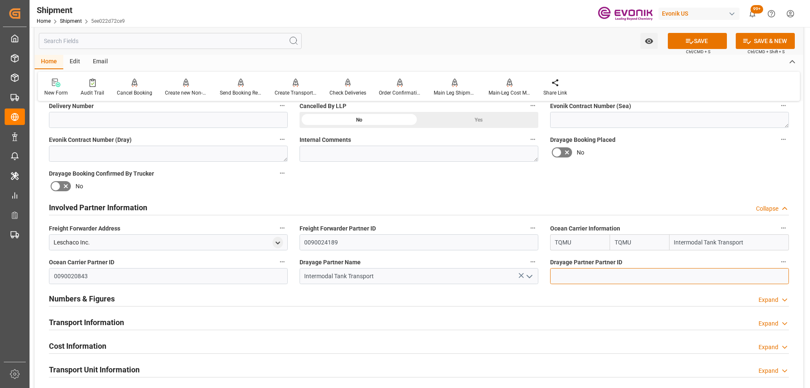
click at [559, 278] on input at bounding box center [669, 276] width 239 height 16
paste input "0090020843"
type input "0090020843"
click at [701, 45] on button "SAVE" at bounding box center [697, 41] width 59 height 16
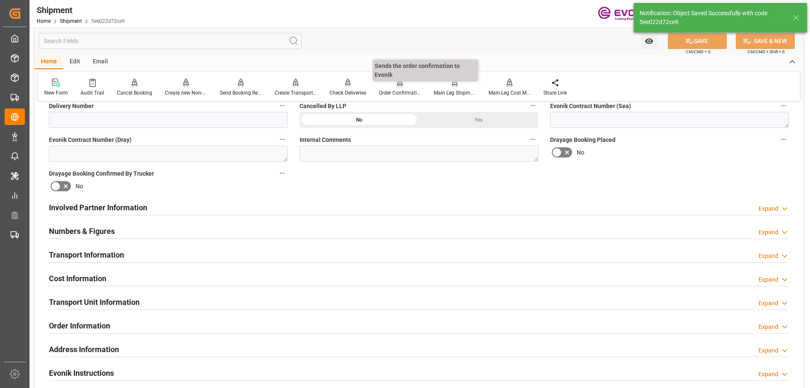
click at [390, 87] on div at bounding box center [400, 82] width 42 height 9
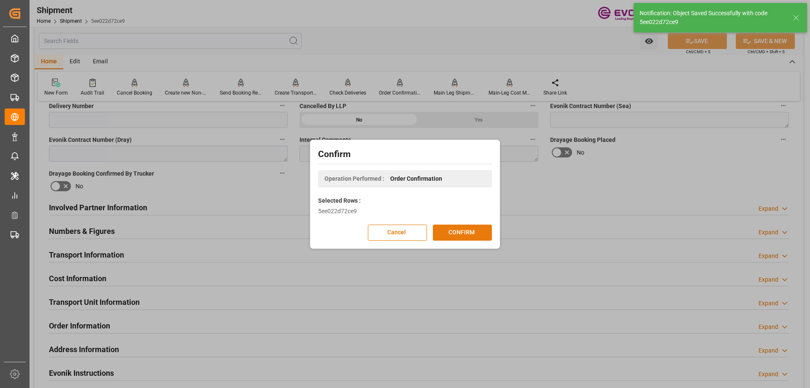
click at [471, 226] on button "CONFIRM" at bounding box center [462, 233] width 59 height 16
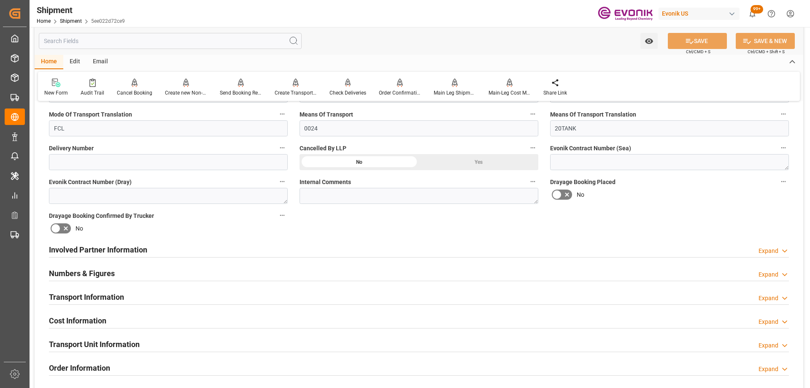
scroll to position [211, 0]
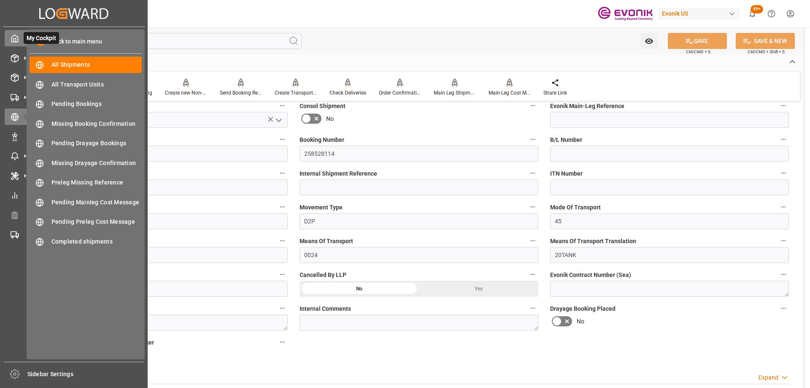
click at [19, 37] on div "My Cockpit My Cockpit" at bounding box center [74, 38] width 138 height 16
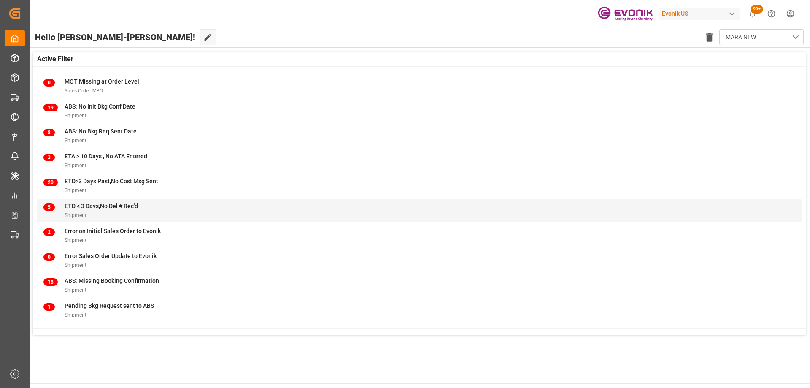
scroll to position [83, 0]
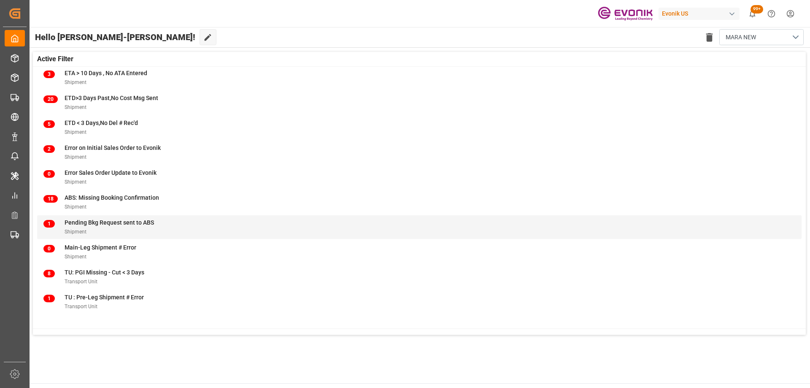
click at [176, 218] on div "1 Pending Bkg Request sent to ABS Shipment" at bounding box center [419, 227] width 765 height 24
click at [217, 228] on div "1 Pending Bkg Request sent to ABS Shipment" at bounding box center [419, 227] width 752 height 18
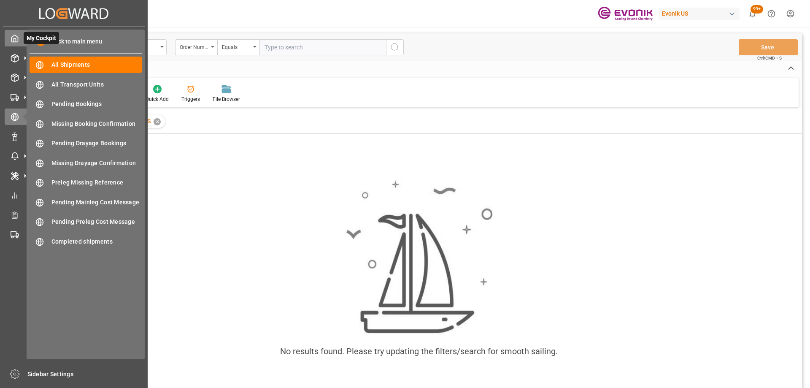
click at [12, 40] on icon at bounding box center [15, 38] width 8 height 8
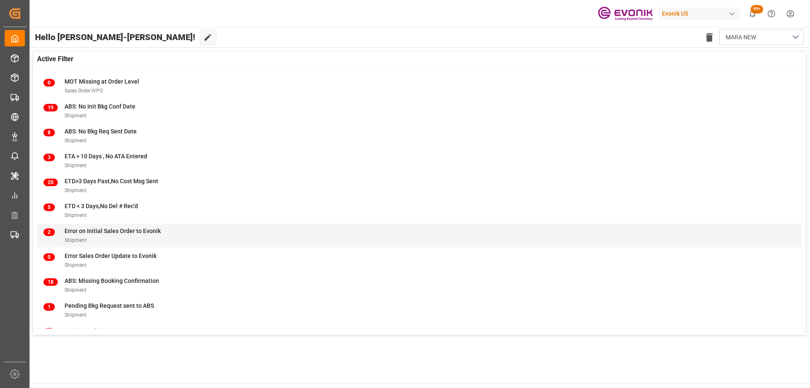
click at [136, 230] on span "Error on Initial Sales Order to Evonik" at bounding box center [113, 230] width 96 height 7
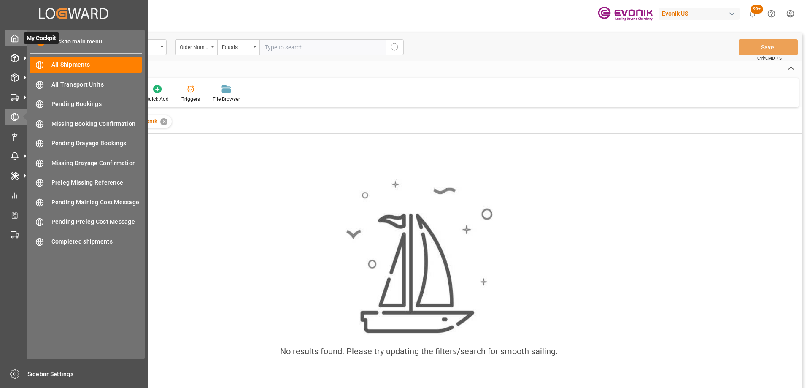
click at [14, 42] on icon at bounding box center [15, 38] width 6 height 7
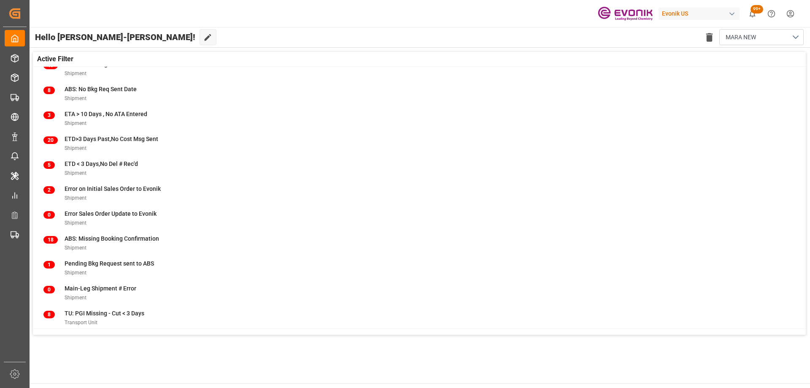
scroll to position [83, 0]
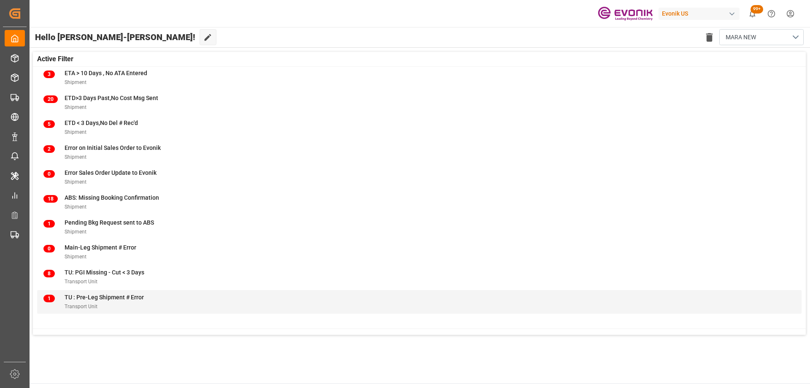
click at [130, 302] on div "Transport Unit" at bounding box center [104, 306] width 79 height 9
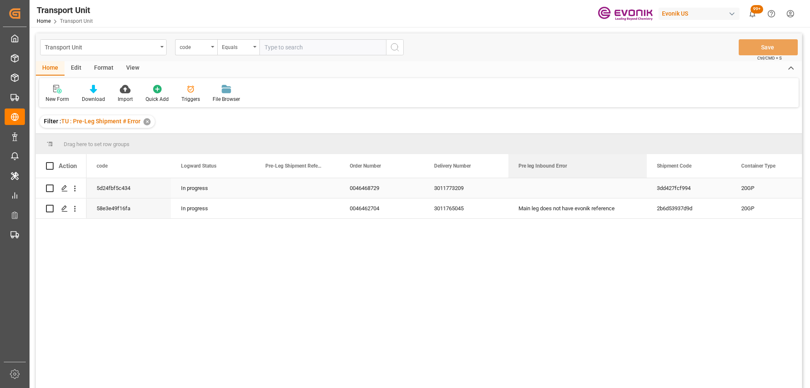
drag, startPoint x: 593, startPoint y: 158, endPoint x: 654, endPoint y: 181, distance: 65.6
click at [654, 181] on div "Action code Logward Status Pre-Leg Shipment Reference Evonik 0" at bounding box center [419, 273] width 766 height 239
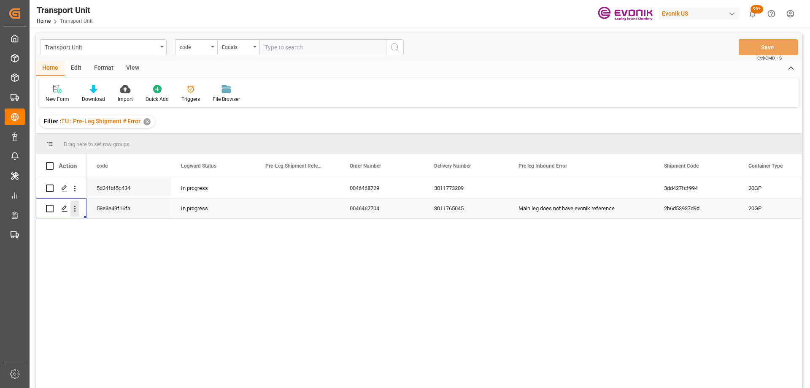
click at [76, 208] on icon "open menu" at bounding box center [74, 208] width 9 height 9
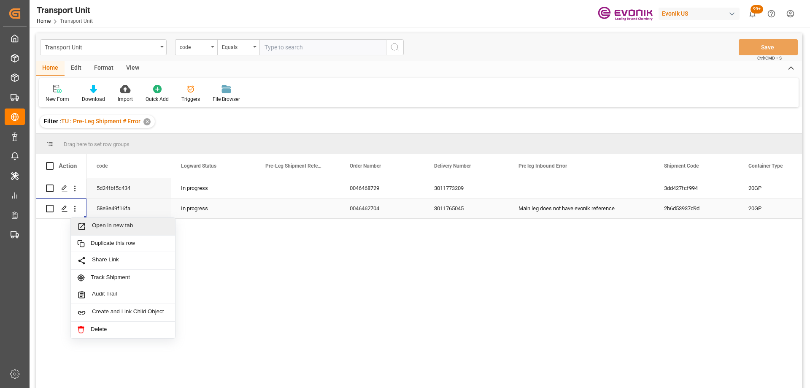
click at [98, 225] on span "Open in new tab" at bounding box center [130, 226] width 77 height 9
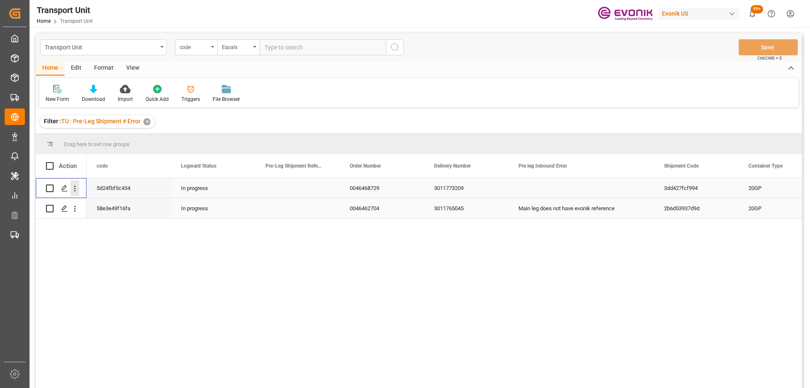
click at [73, 188] on icon "open menu" at bounding box center [74, 188] width 9 height 9
click at [90, 200] on div "Open in new tab" at bounding box center [123, 207] width 104 height 18
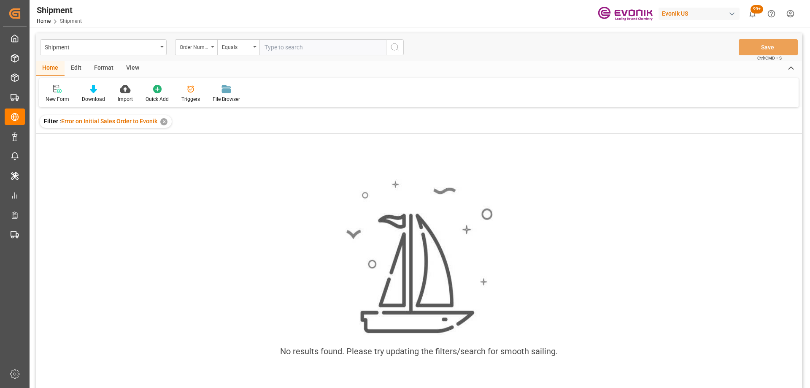
click at [130, 63] on div "View" at bounding box center [133, 68] width 26 height 14
click at [117, 94] on div "Standard Templates" at bounding box center [121, 93] width 55 height 19
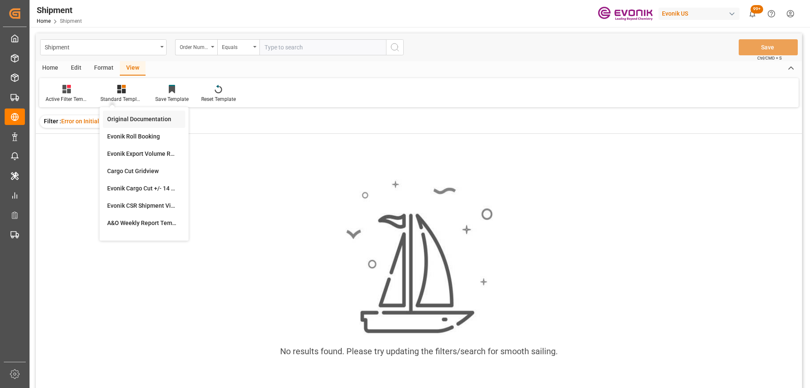
click at [138, 119] on div "Original Documentation" at bounding box center [144, 119] width 74 height 9
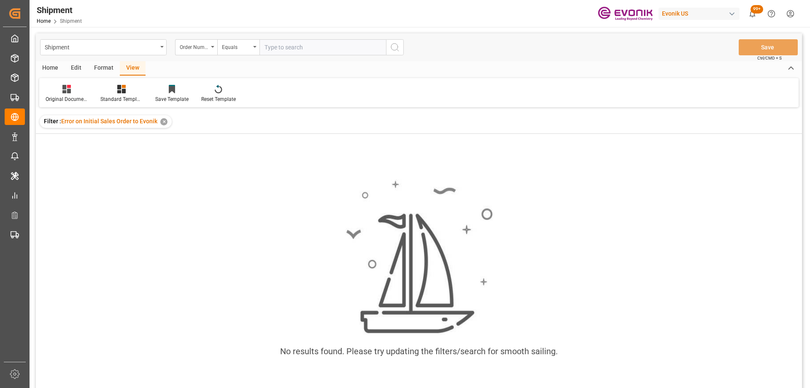
click at [162, 121] on div "✕" at bounding box center [163, 121] width 7 height 7
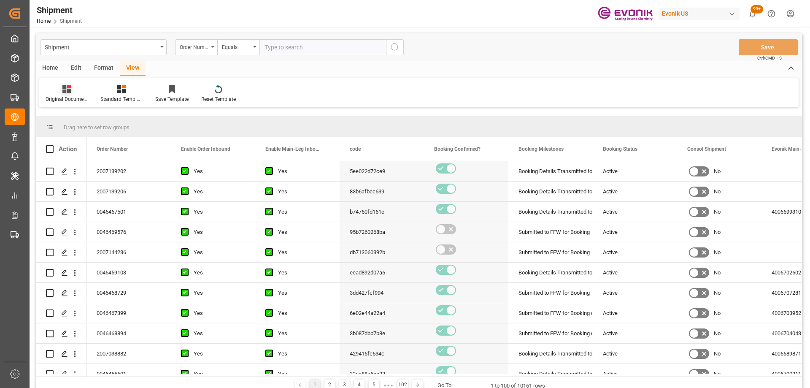
click at [65, 86] on icon at bounding box center [66, 89] width 8 height 8
click at [113, 89] on div at bounding box center [121, 88] width 42 height 9
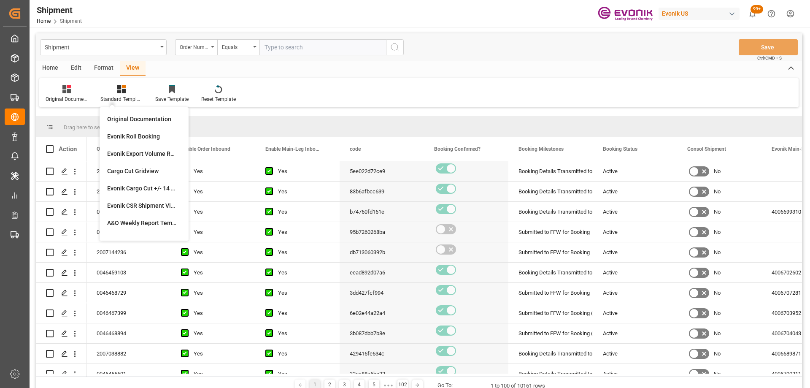
drag, startPoint x: 126, startPoint y: 113, endPoint x: 155, endPoint y: 117, distance: 29.0
click at [127, 113] on div "Original Documentation" at bounding box center [144, 119] width 82 height 17
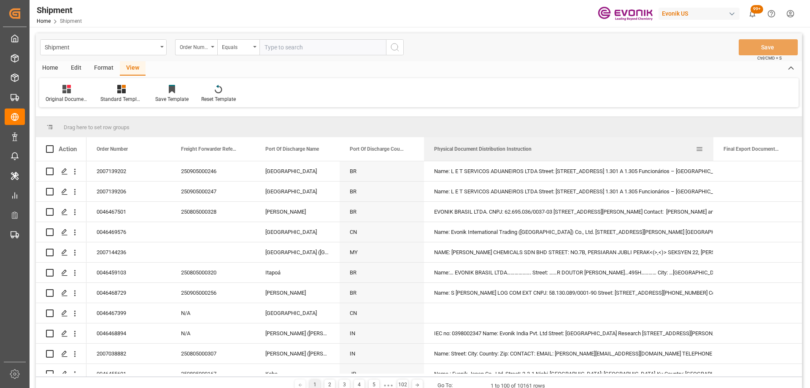
drag, startPoint x: 508, startPoint y: 141, endPoint x: 713, endPoint y: 138, distance: 205.1
click at [713, 138] on div at bounding box center [713, 149] width 3 height 24
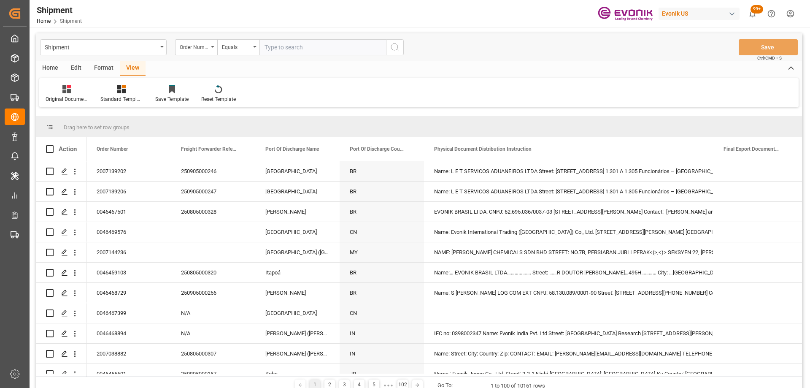
click at [114, 67] on div "Format" at bounding box center [104, 68] width 32 height 14
click at [701, 149] on span at bounding box center [700, 149] width 8 height 8
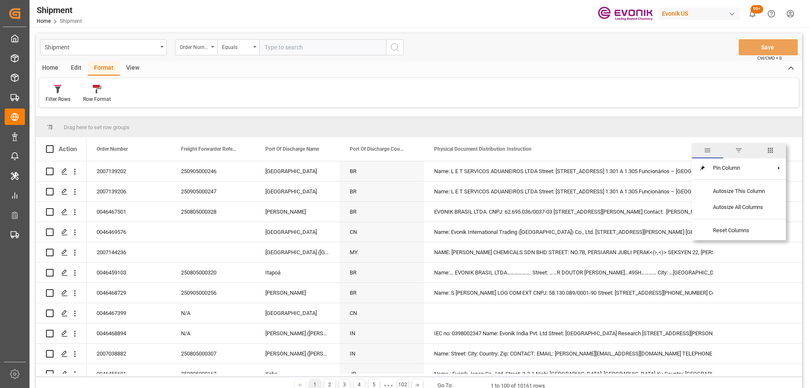
click at [742, 152] on span "filter" at bounding box center [739, 150] width 8 height 8
click at [765, 176] on div "Equals" at bounding box center [734, 174] width 71 height 6
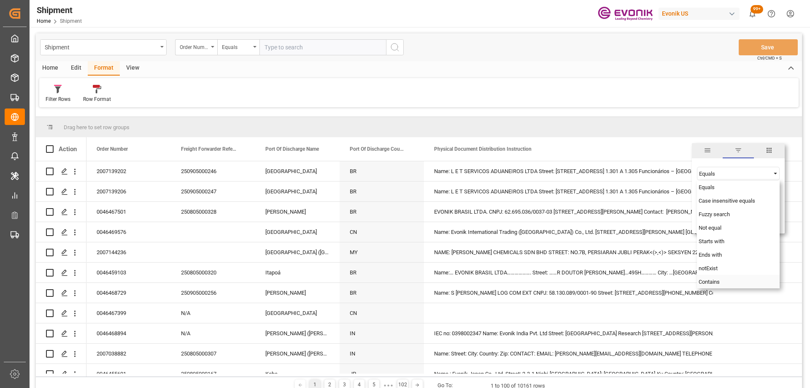
click at [725, 280] on div "Contains" at bounding box center [738, 282] width 83 height 14
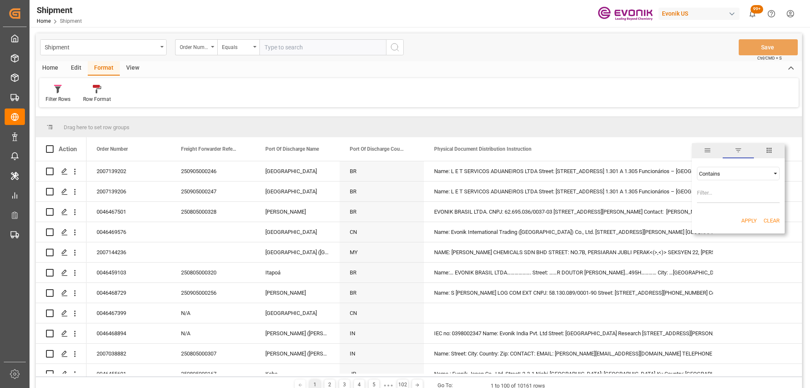
click at [739, 195] on input "Filter Value" at bounding box center [738, 194] width 83 height 17
type input "%"
click at [751, 220] on button "Apply" at bounding box center [750, 221] width 16 height 8
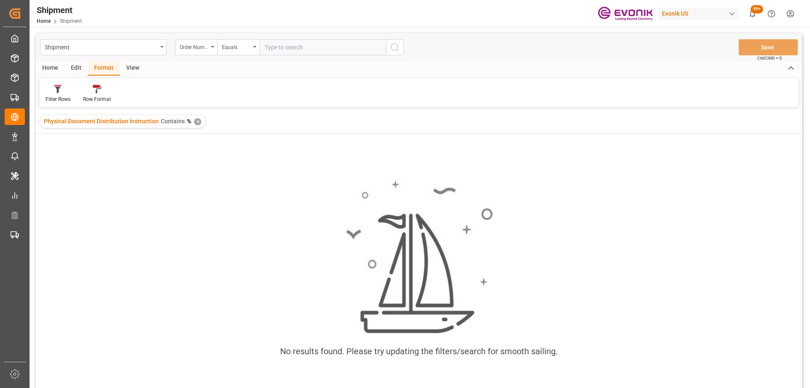
click at [194, 124] on div "✕" at bounding box center [197, 121] width 7 height 7
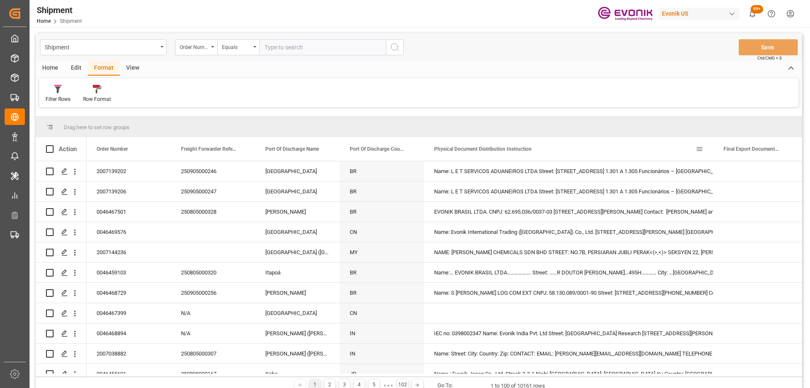
click at [701, 152] on span at bounding box center [700, 149] width 8 height 8
click at [766, 173] on div "Equals" at bounding box center [734, 174] width 71 height 6
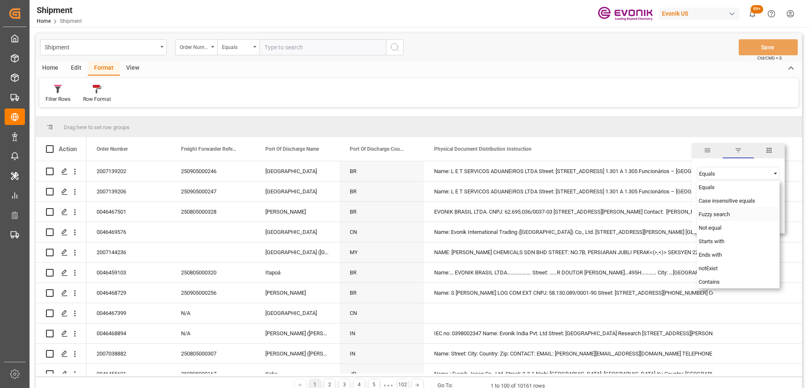
click at [723, 214] on span "Fuzzy search" at bounding box center [714, 214] width 31 height 6
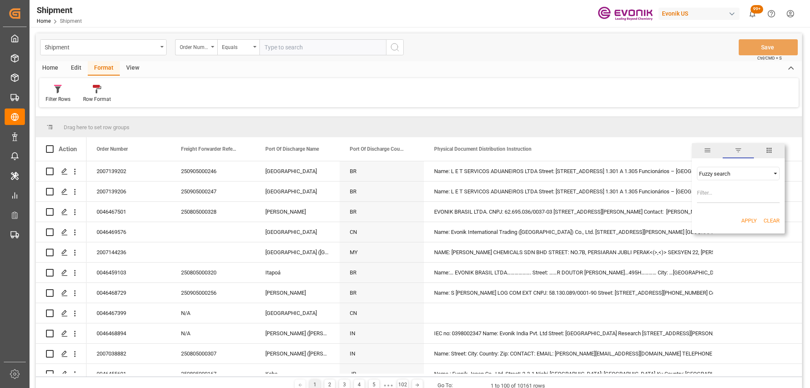
click at [721, 195] on input "Filter Value" at bounding box center [738, 194] width 83 height 17
type input "%"
click at [749, 222] on button "Apply" at bounding box center [750, 221] width 16 height 8
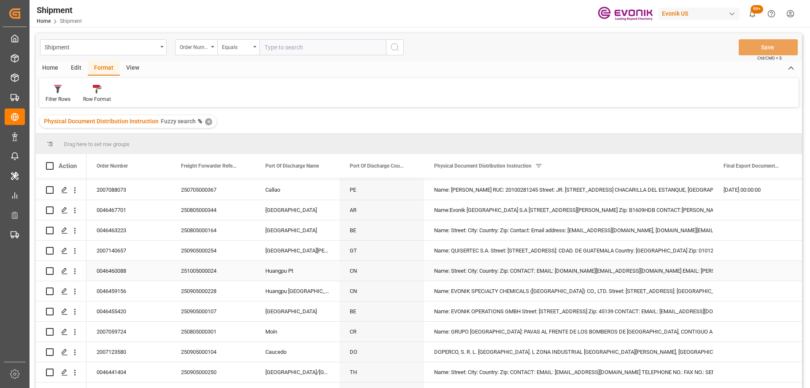
scroll to position [1224, 0]
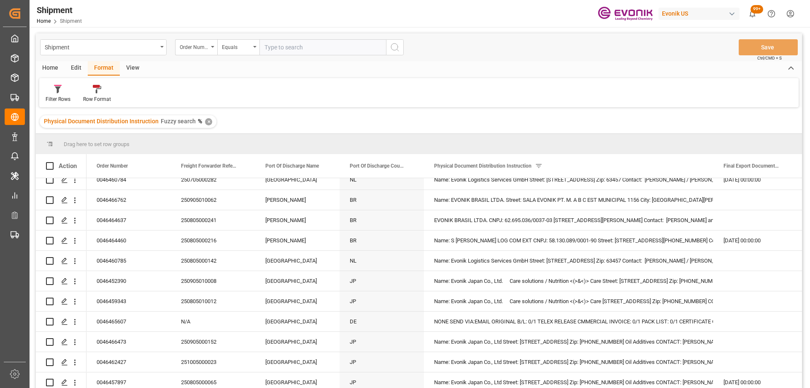
drag, startPoint x: 355, startPoint y: 100, endPoint x: 337, endPoint y: 96, distance: 18.2
click at [355, 100] on div "Filter Rows Row Format" at bounding box center [419, 92] width 760 height 29
click at [131, 69] on div "View" at bounding box center [133, 68] width 26 height 14
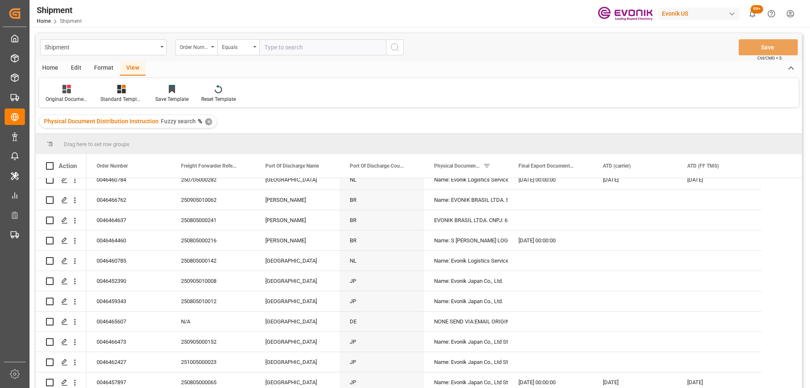
click at [86, 63] on div "Edit" at bounding box center [76, 68] width 23 height 14
click at [71, 67] on div "Edit" at bounding box center [76, 68] width 23 height 14
click at [144, 87] on icon at bounding box center [142, 89] width 8 height 8
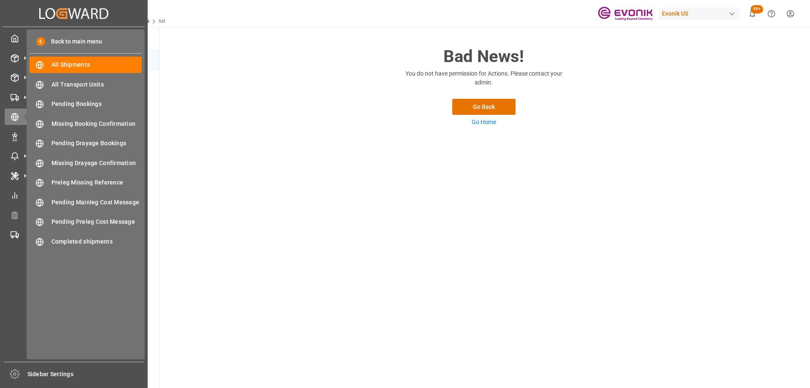
click at [451, 147] on div "Bad News! You do not have permission for Actions. Please contact your admin. Go…" at bounding box center [484, 211] width 649 height 368
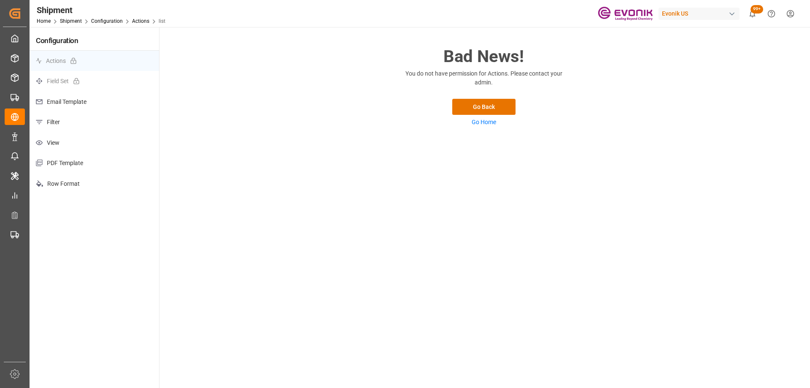
click at [70, 121] on p "Filter" at bounding box center [95, 122] width 130 height 21
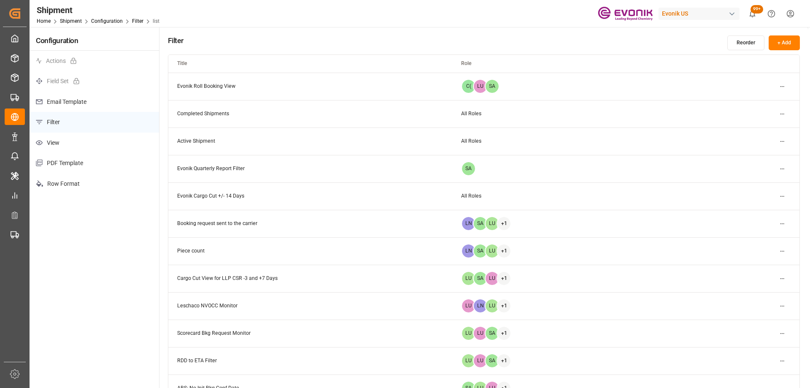
click at [784, 43] on button "+ Add" at bounding box center [784, 42] width 31 height 15
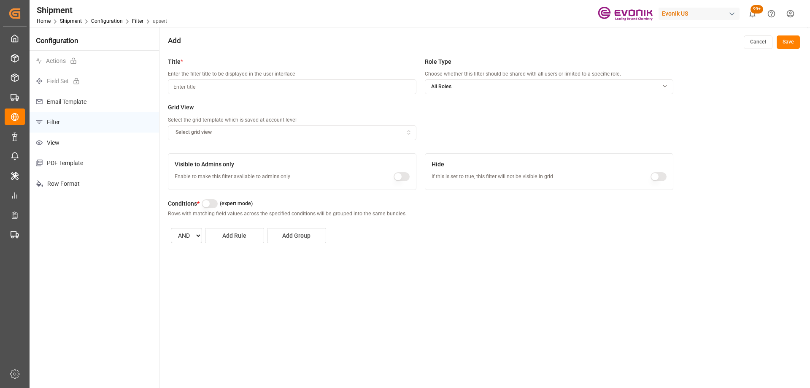
click at [764, 42] on button "Cancel" at bounding box center [758, 42] width 29 height 14
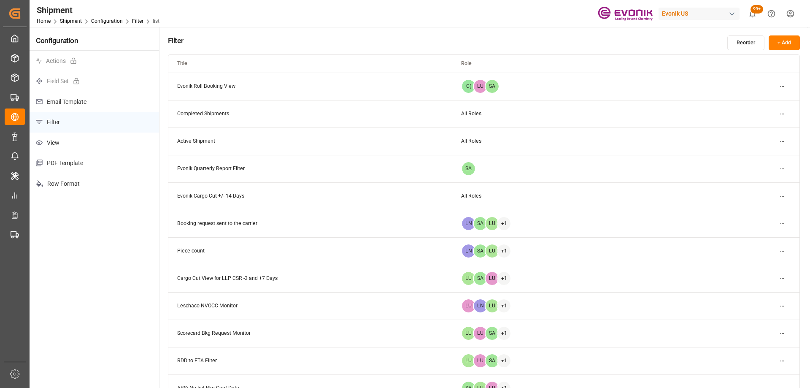
click at [94, 99] on p "Email Template" at bounding box center [95, 102] width 130 height 21
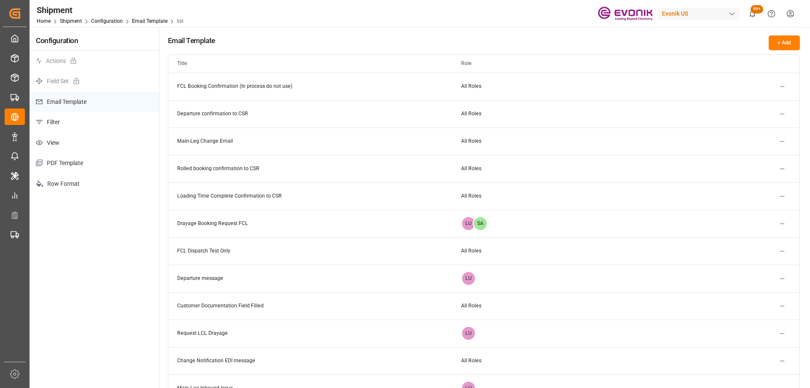
click at [68, 119] on p "Filter" at bounding box center [95, 122] width 130 height 21
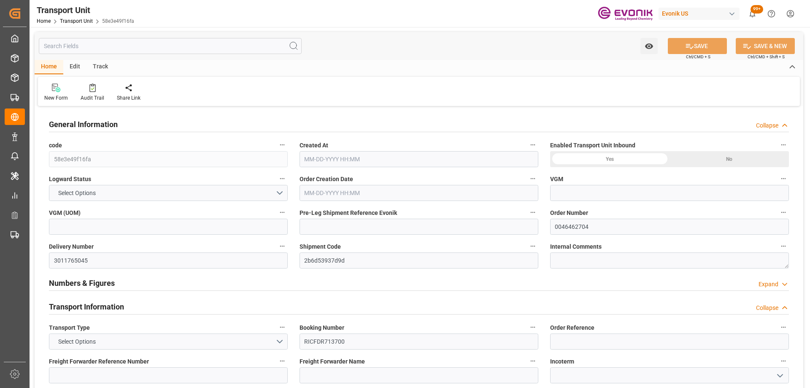
type input "ONE"
type input "Ocean Network Express"
type input "USORF"
type input "BEANR"
type input "12512"
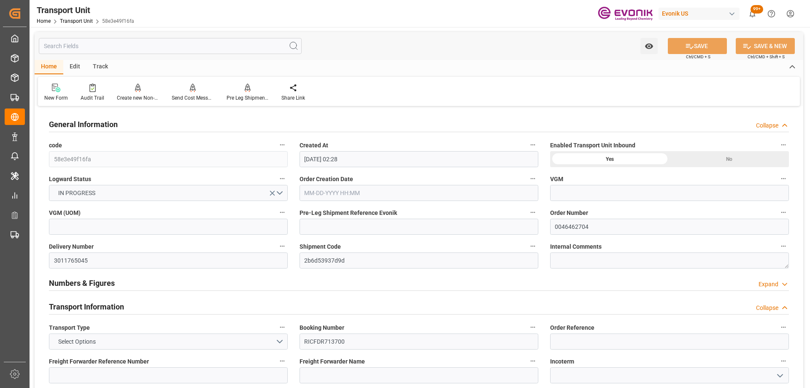
type input "[DATE] 02:28"
type input "[DATE]"
type input "[DATE] 00:00"
type input "09-01-2025 00:00"
type input "09-21-2025 00:00"
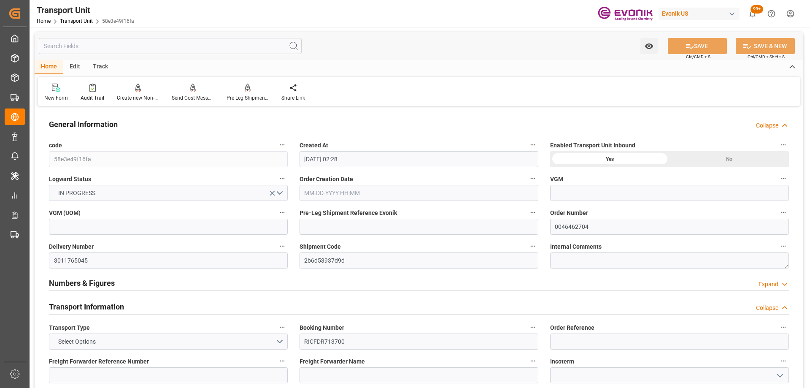
type input "09-24-2025 00:00"
type input "08-27-2025 16:00"
click at [531, 245] on icon "button" at bounding box center [533, 246] width 7 height 7
click at [538, 263] on icon at bounding box center [539, 260] width 7 height 7
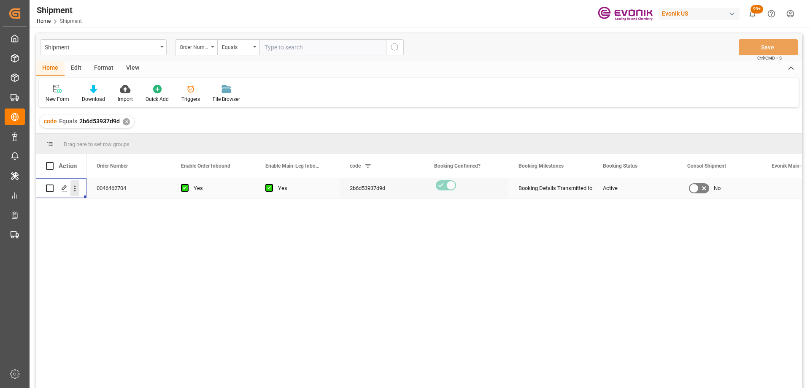
click at [77, 188] on icon "open menu" at bounding box center [74, 188] width 9 height 9
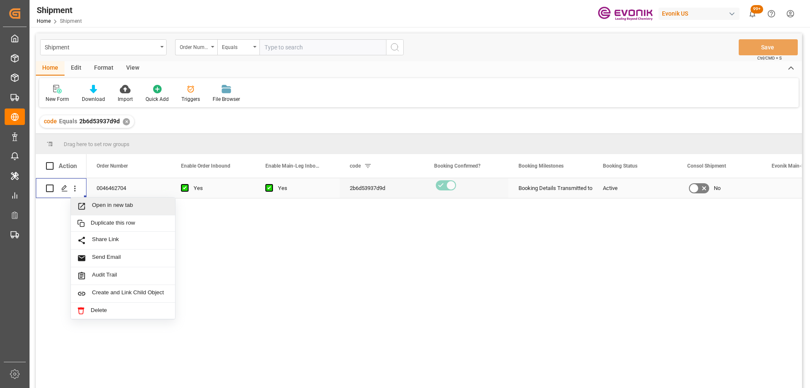
click at [105, 204] on span "Open in new tab" at bounding box center [130, 206] width 77 height 9
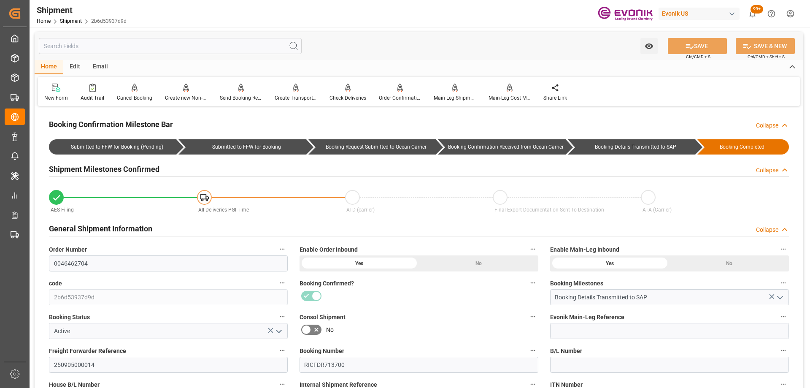
scroll to position [169, 0]
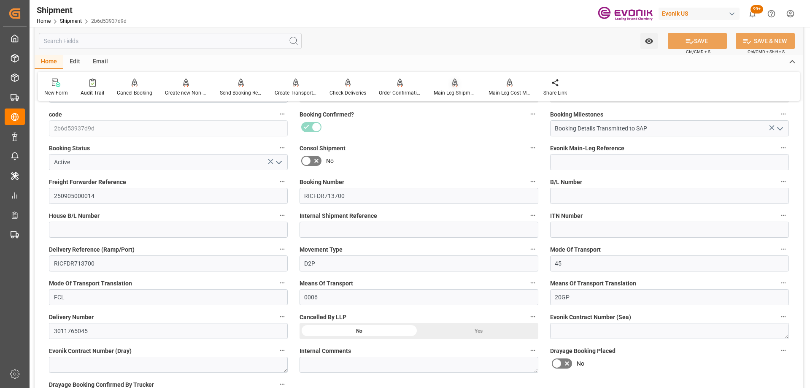
click at [450, 90] on div "Main Leg Shipment" at bounding box center [455, 93] width 42 height 8
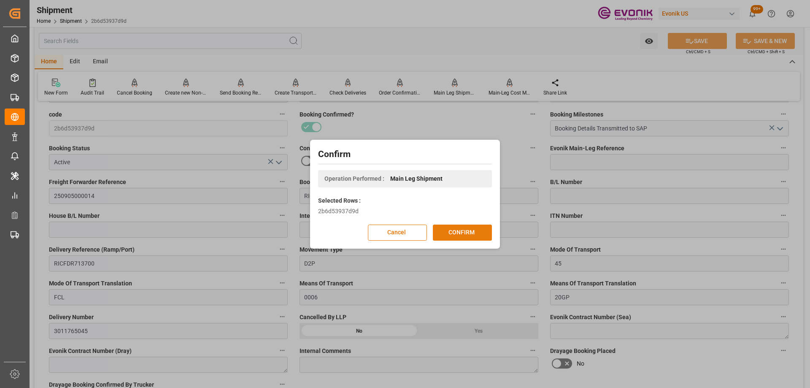
click at [453, 232] on button "CONFIRM" at bounding box center [462, 233] width 59 height 16
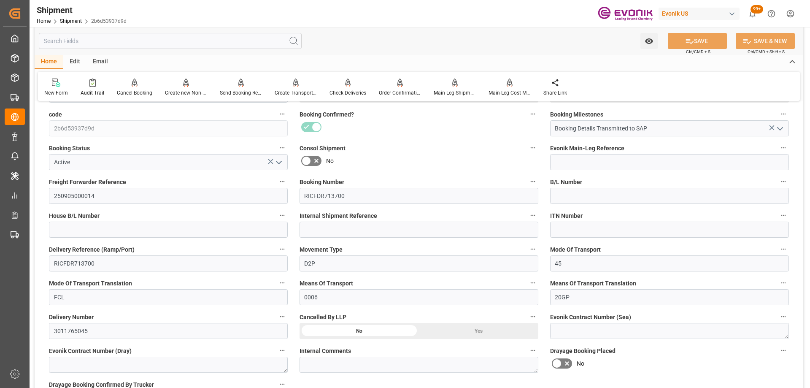
scroll to position [0, 0]
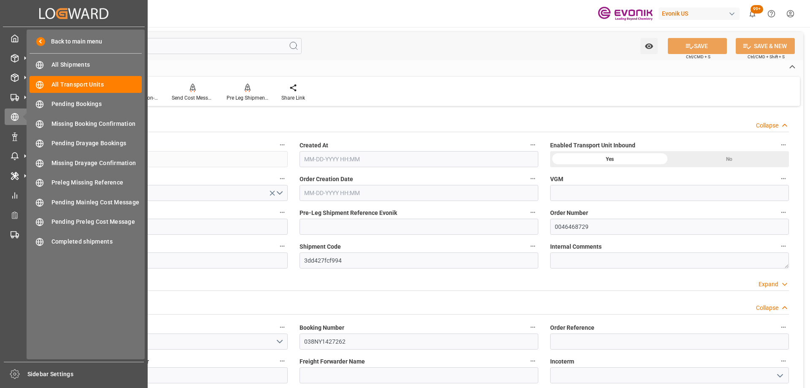
type input "MSC"
type input "Mediterranean Shipping Company"
type input "USLAX"
type input "BRSSZ"
type input "10062.104"
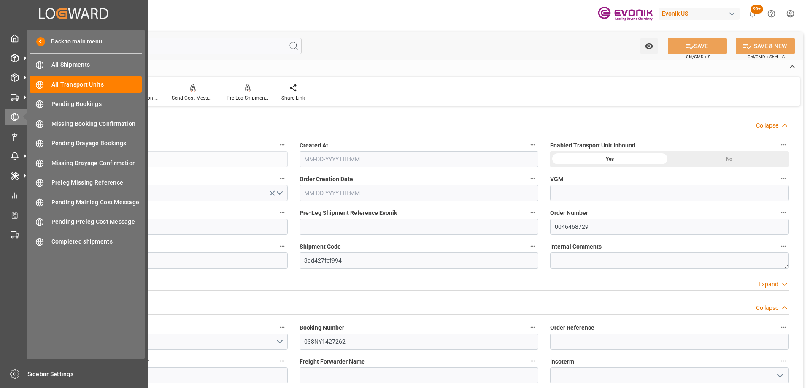
type input "08-21-2025 02:27"
type input "10-15-2025"
type input "09-04-2025 00:00"
type input "10-15-2025 00:00"
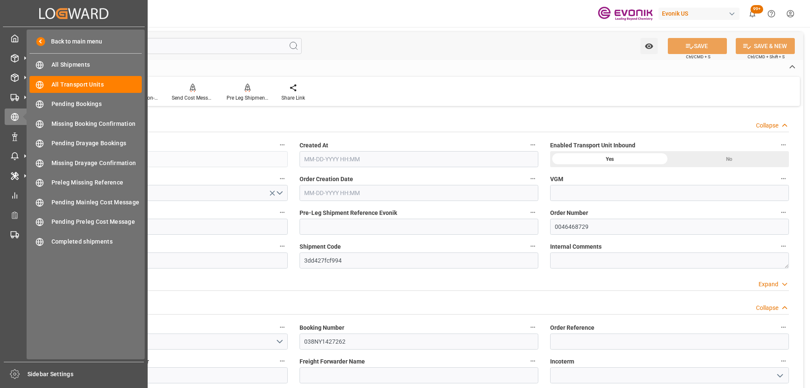
type input "10-17-2025 00:00"
type input "08-29-2025 00:00"
click at [534, 245] on icon "button" at bounding box center [533, 246] width 7 height 7
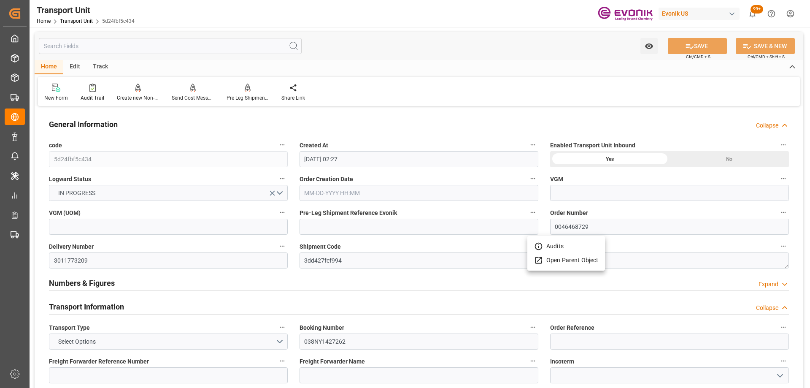
click at [539, 261] on icon at bounding box center [538, 260] width 9 height 9
click at [249, 96] on div at bounding box center [405, 194] width 810 height 388
click at [237, 85] on div at bounding box center [248, 87] width 42 height 9
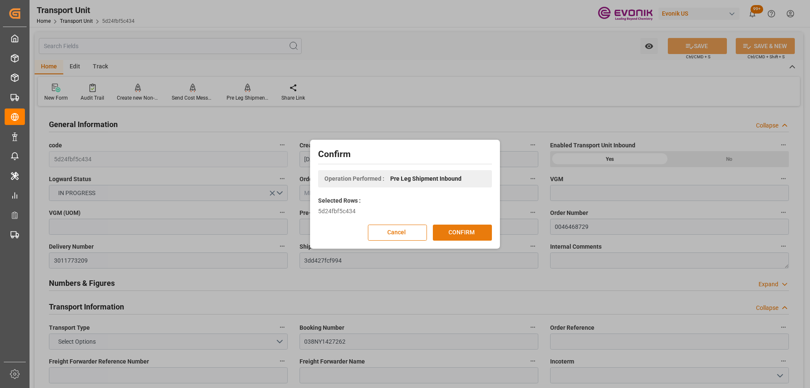
click at [470, 232] on button "CONFIRM" at bounding box center [462, 233] width 59 height 16
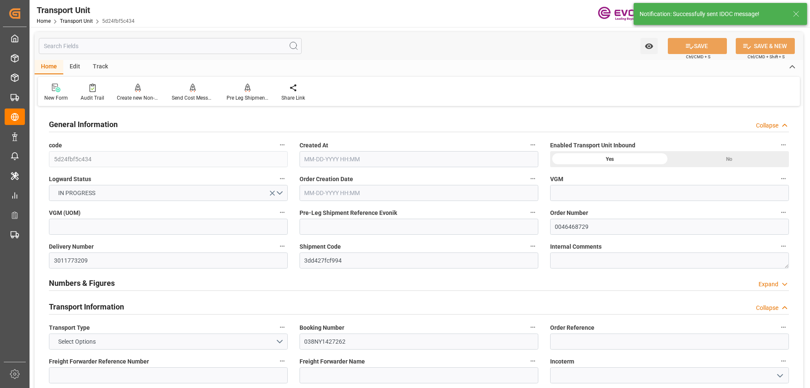
type input "MSC"
type input "Mediterranean Shipping Company"
type input "USLAX"
type input "BRSSZ"
type input "10062.104"
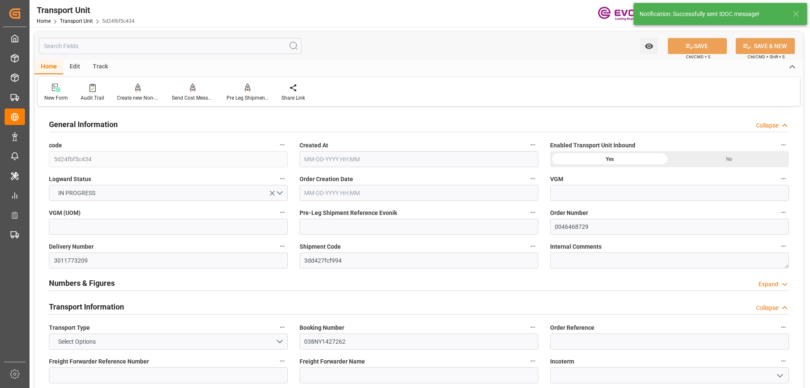
type input "08-21-2025 02:27"
type input "10-15-2025"
type input "09-04-2025 00:00"
type input "10-15-2025 00:00"
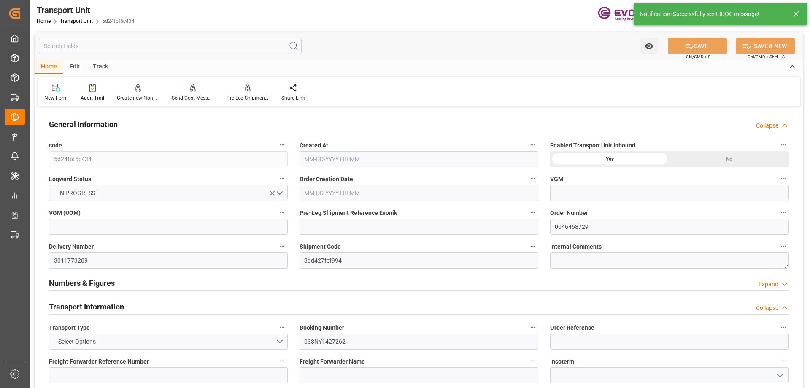
type input "10-17-2025 00:00"
type input "[DATE] 00:00"
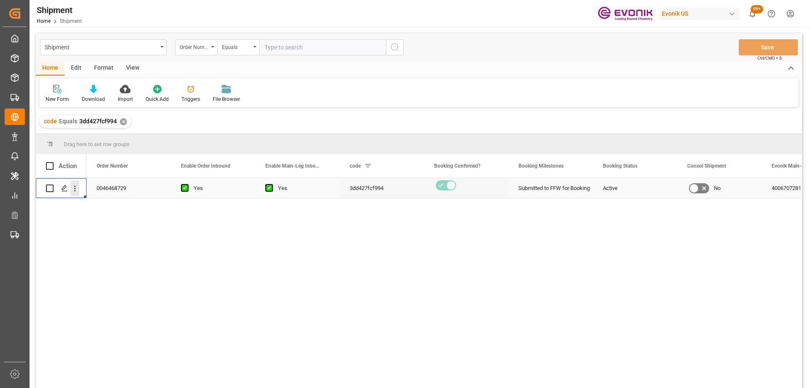
drag, startPoint x: 76, startPoint y: 190, endPoint x: 92, endPoint y: 198, distance: 18.3
click at [76, 190] on icon "open menu" at bounding box center [74, 188] width 9 height 9
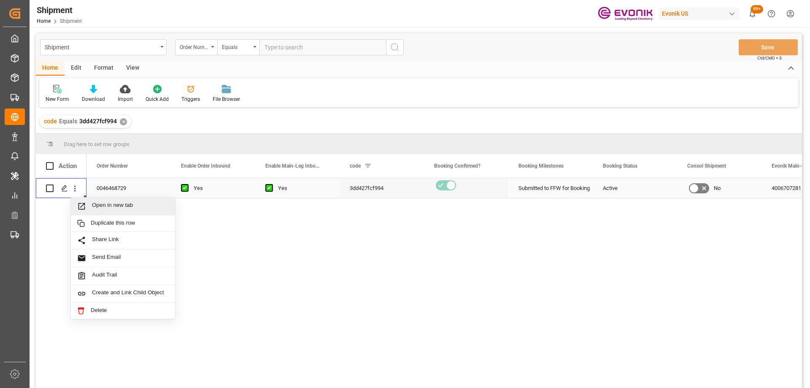
click at [102, 204] on span "Open in new tab" at bounding box center [130, 206] width 77 height 9
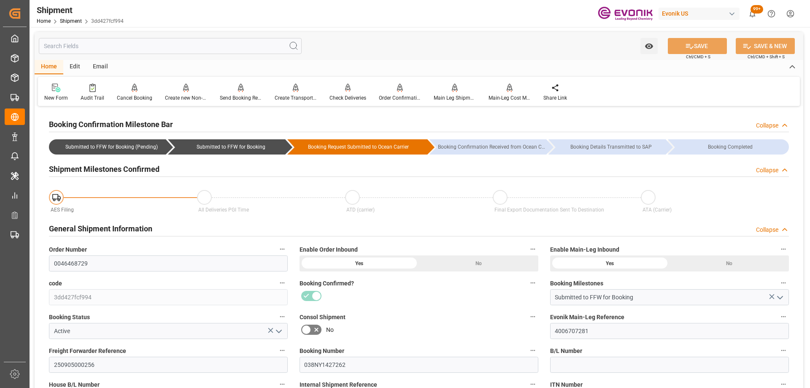
scroll to position [127, 0]
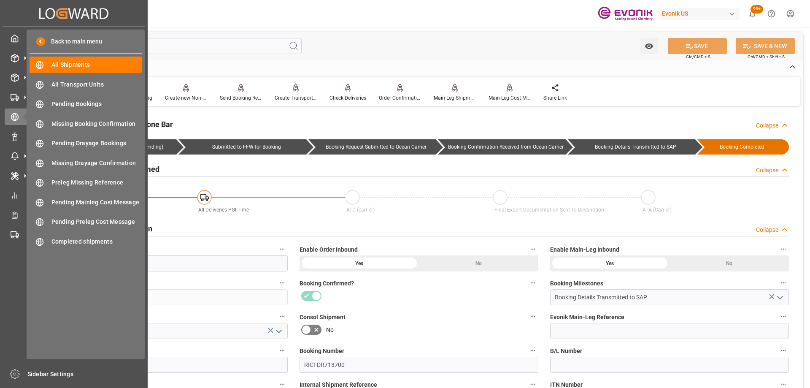
click at [481, 305] on div "Booking Confirmed?" at bounding box center [419, 291] width 251 height 34
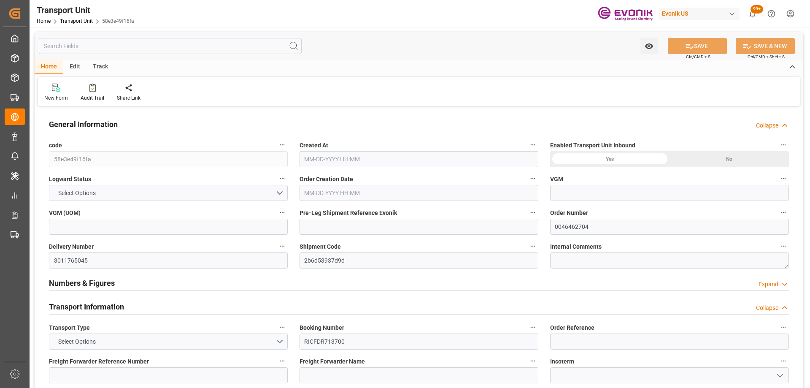
type input "ONE"
type input "Ocean Network Express"
type input "USORF"
type input "BEANR"
type input "12512"
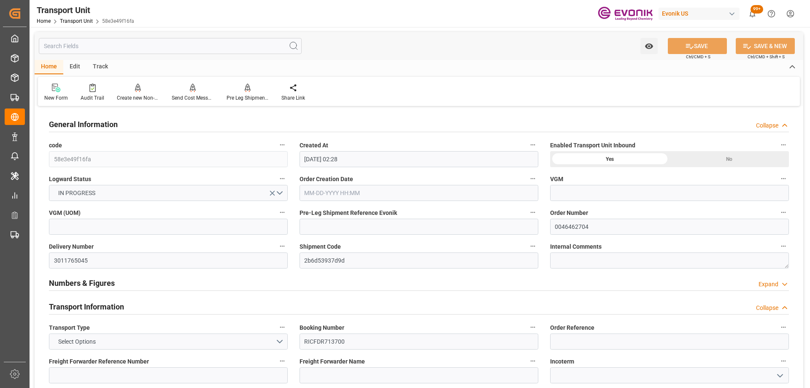
type input "[DATE] 02:28"
type input "[DATE]"
type input "[DATE] 00:00"
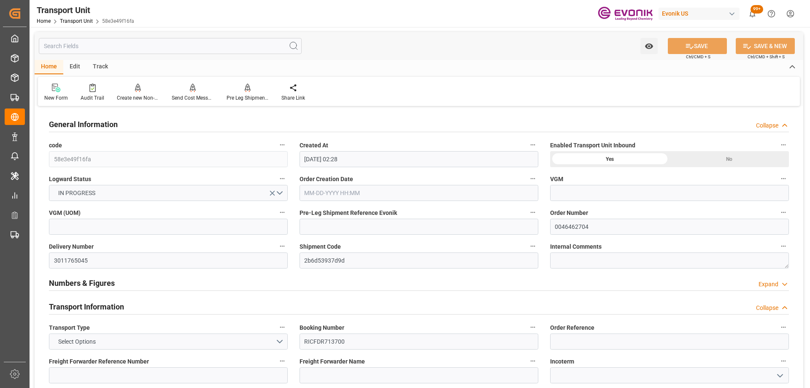
type input "[DATE] 00:00"
type input "[DATE] 16:00"
click at [171, 47] on input "text" at bounding box center [170, 46] width 263 height 16
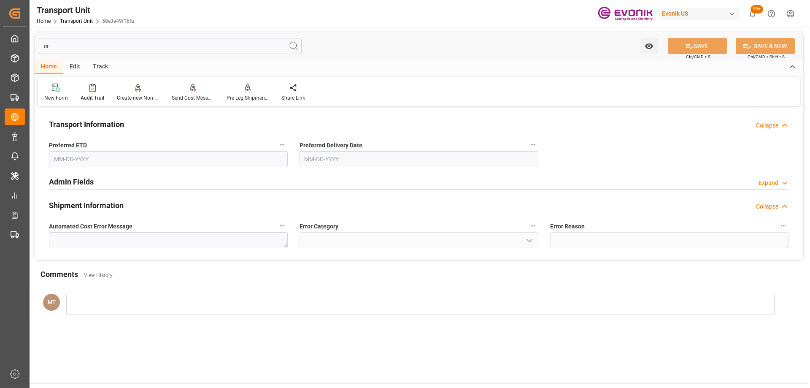
type input "e"
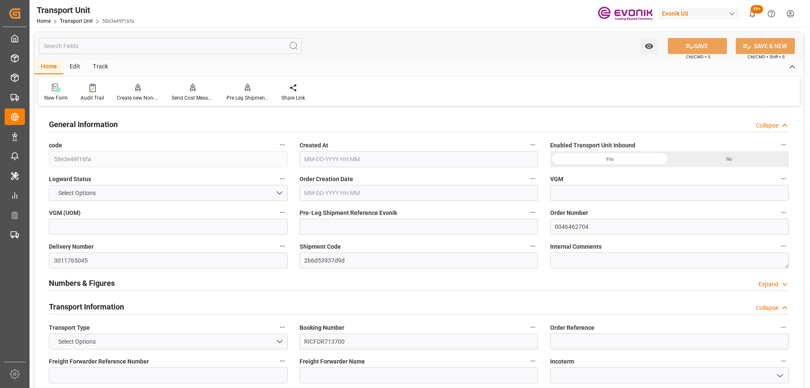
type input "[DATE]"
type input "[GEOGRAPHIC_DATA]"
type input "USORF"
type input "BEANR"
type input "[DATE] 00:00"
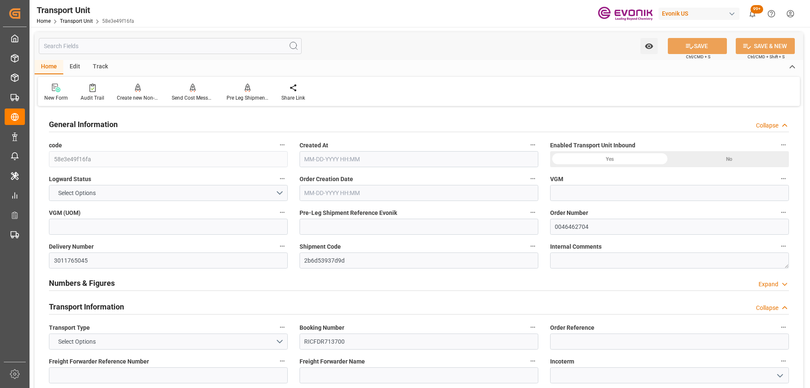
type input "[DATE] 00:00"
type input "12512"
type input "[DATE] 02:28"
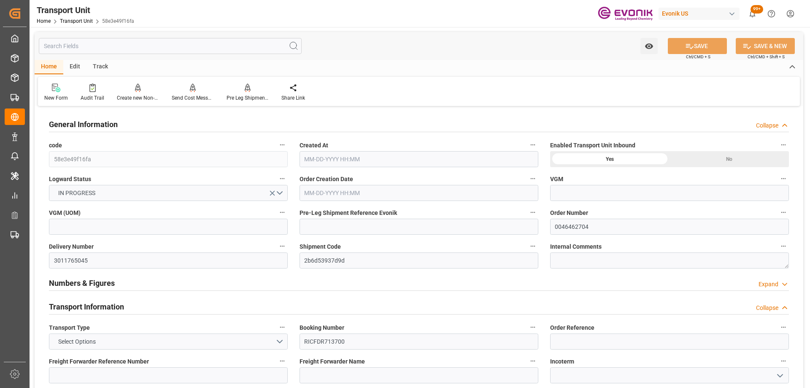
type input "[DATE] 16:00"
type input "ONE"
type input "Ocean Network Express"
type input "USORF"
type input "BEANR"
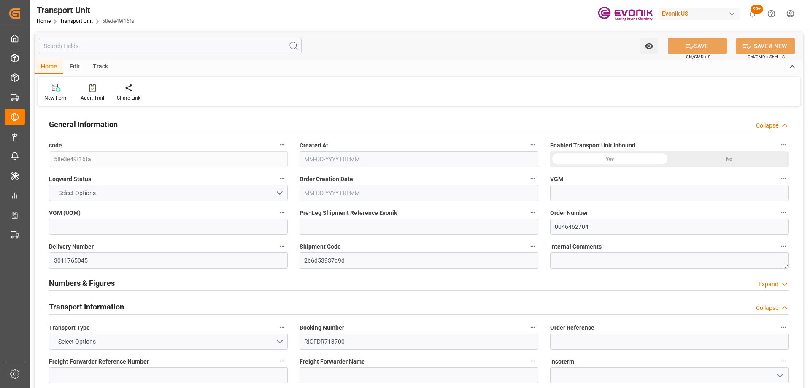
type input "12512"
type input "[DATE] 02:28"
type input "[DATE]"
type input "[DATE] 00:00"
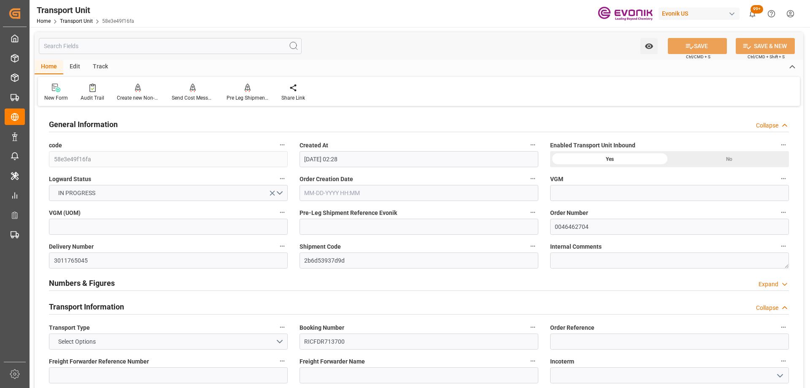
type input "[DATE] 00:00"
type input "[DATE] 16:00"
